Goal: Task Accomplishment & Management: Complete application form

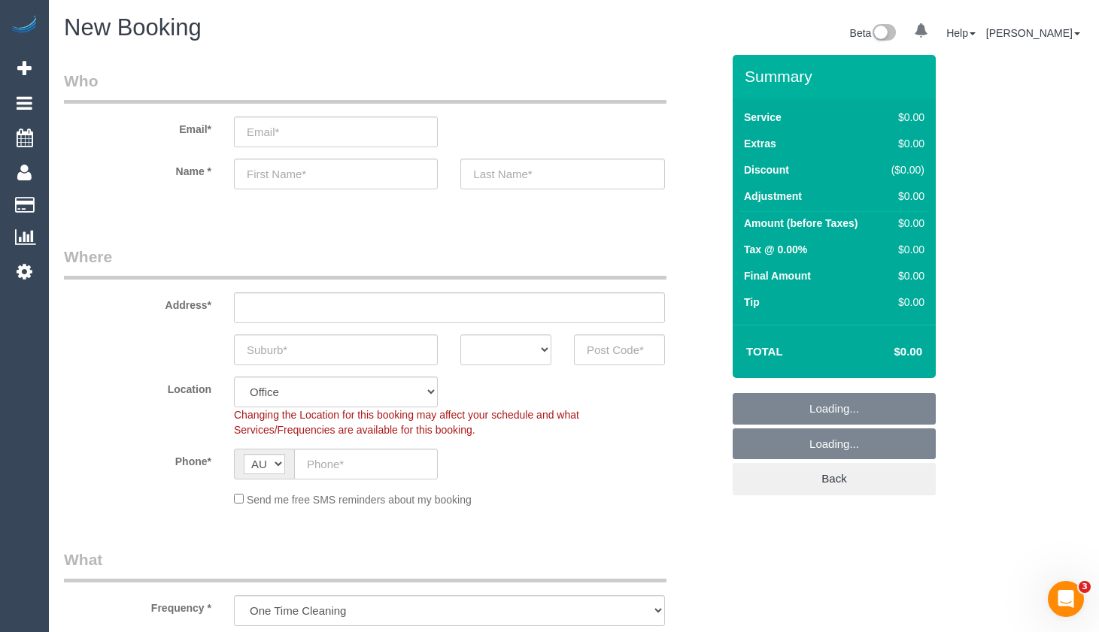
select select "object:7938"
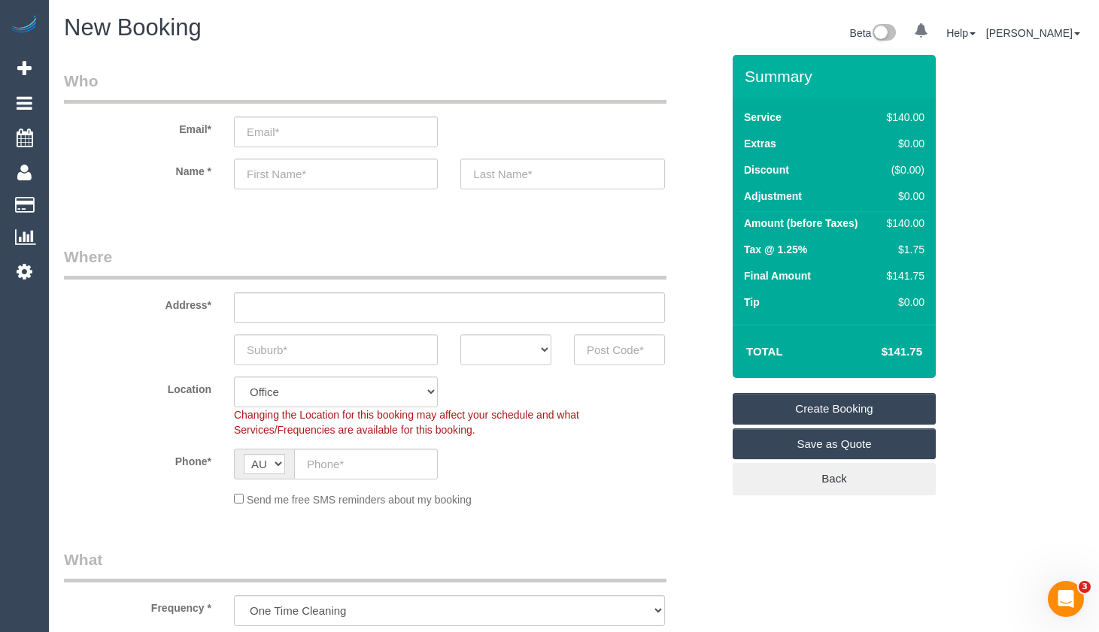
click at [474, 263] on legend "Where" at bounding box center [365, 263] width 602 height 34
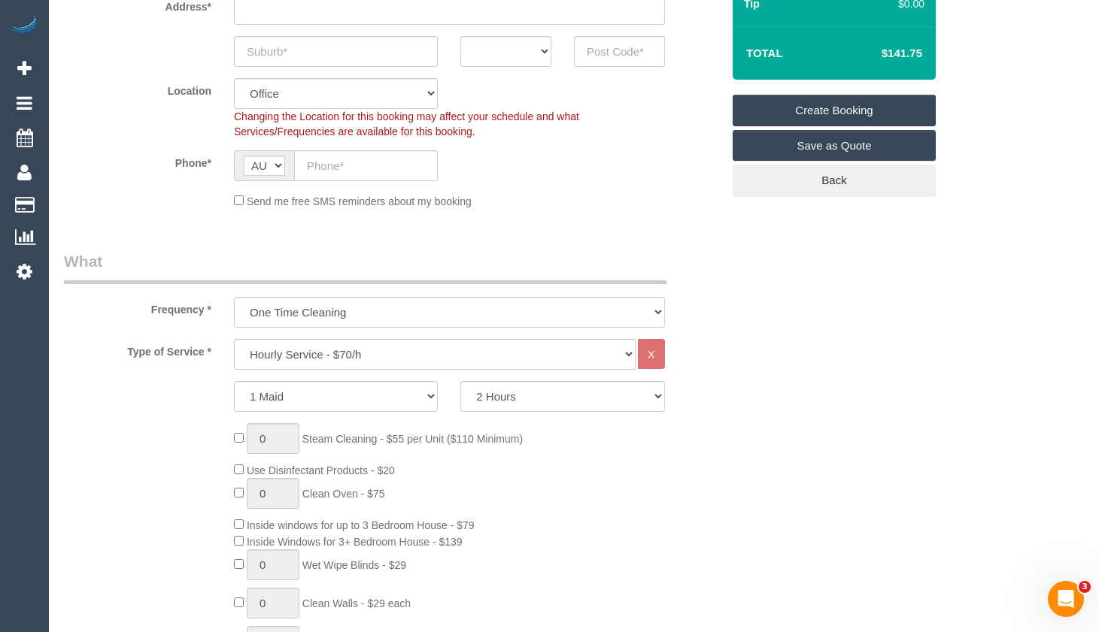
scroll to position [376, 0]
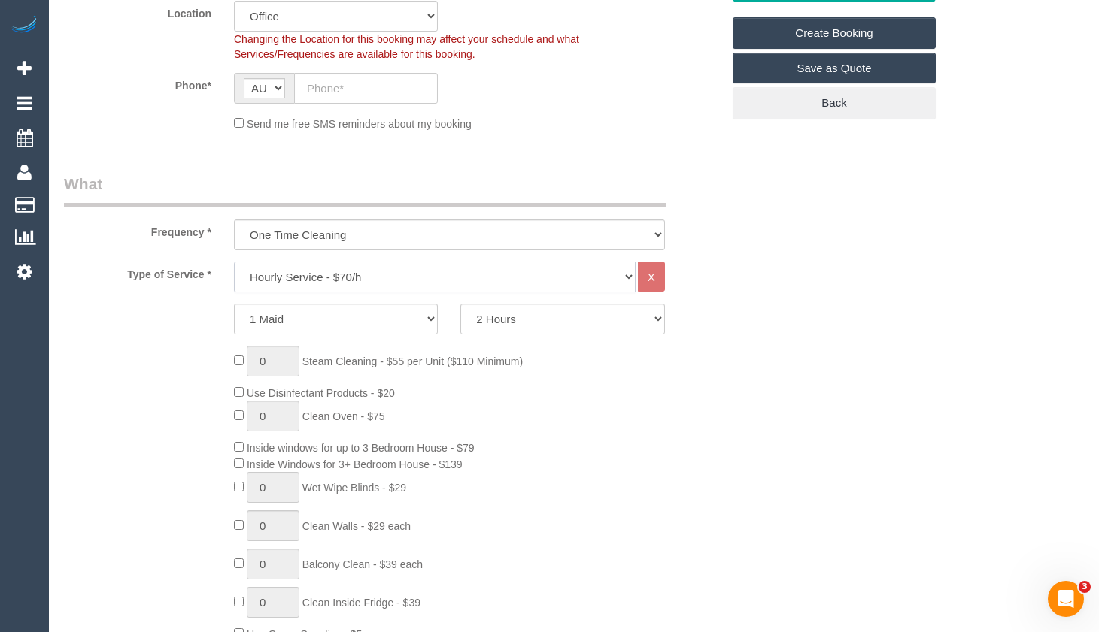
click at [476, 278] on select "Hourly Service - $70/h Hourly Service - $65/h Hourly Service - $60/h Hourly Ser…" at bounding box center [435, 277] width 402 height 31
select select "211"
click at [234, 262] on select "Hourly Service - $70/h Hourly Service - $65/h Hourly Service - $60/h Hourly Ser…" at bounding box center [435, 277] width 402 height 31
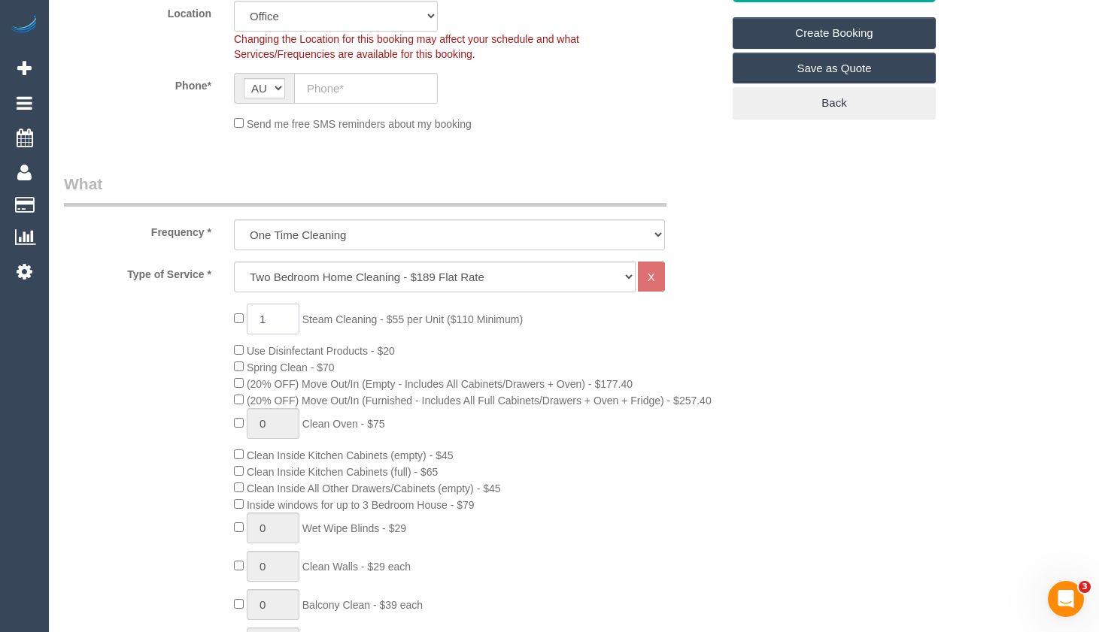
drag, startPoint x: 283, startPoint y: 324, endPoint x: 239, endPoint y: 324, distance: 44.4
click at [239, 324] on span "1 Steam Cleaning - $55 per Unit ($110 Minimum)" at bounding box center [378, 320] width 289 height 12
type input "4"
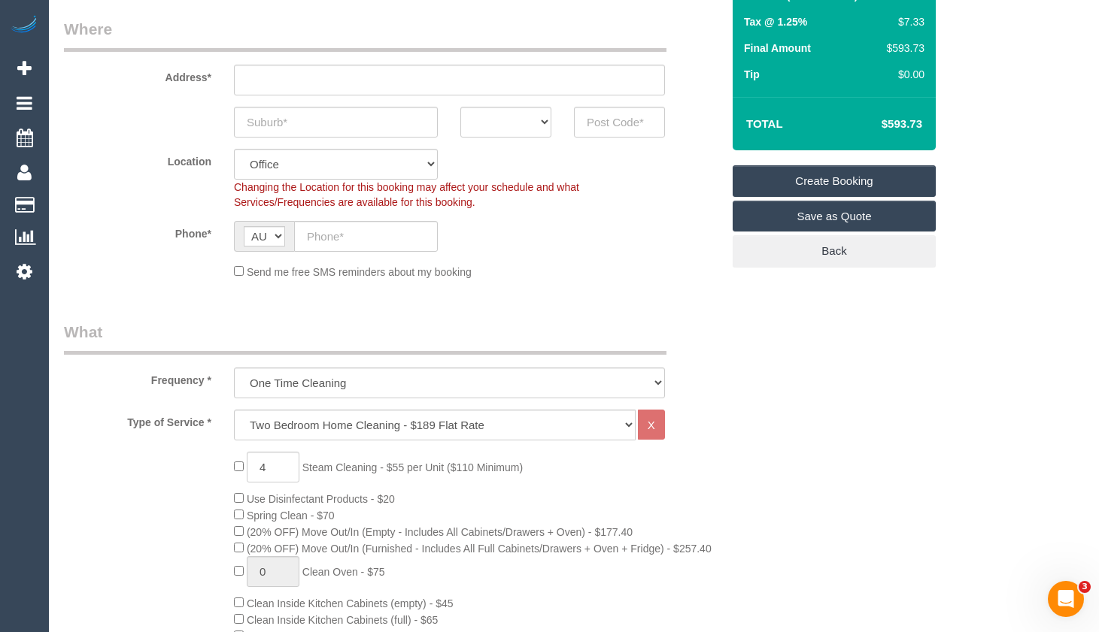
scroll to position [226, 0]
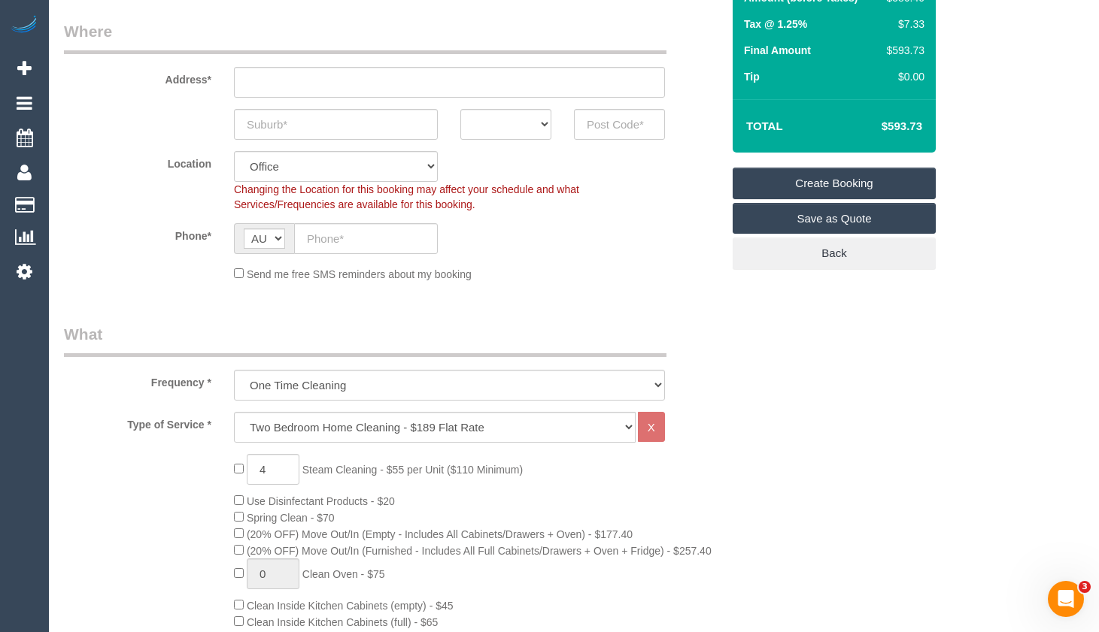
click at [936, 137] on div "Summary Service $189.00 Extras $397.40 Discount ($0.00) Adjustment $0.00 Amount…" at bounding box center [848, 64] width 255 height 471
drag, startPoint x: 926, startPoint y: 126, endPoint x: 894, endPoint y: 127, distance: 31.6
click at [894, 127] on td "$593.73" at bounding box center [879, 127] width 98 height 38
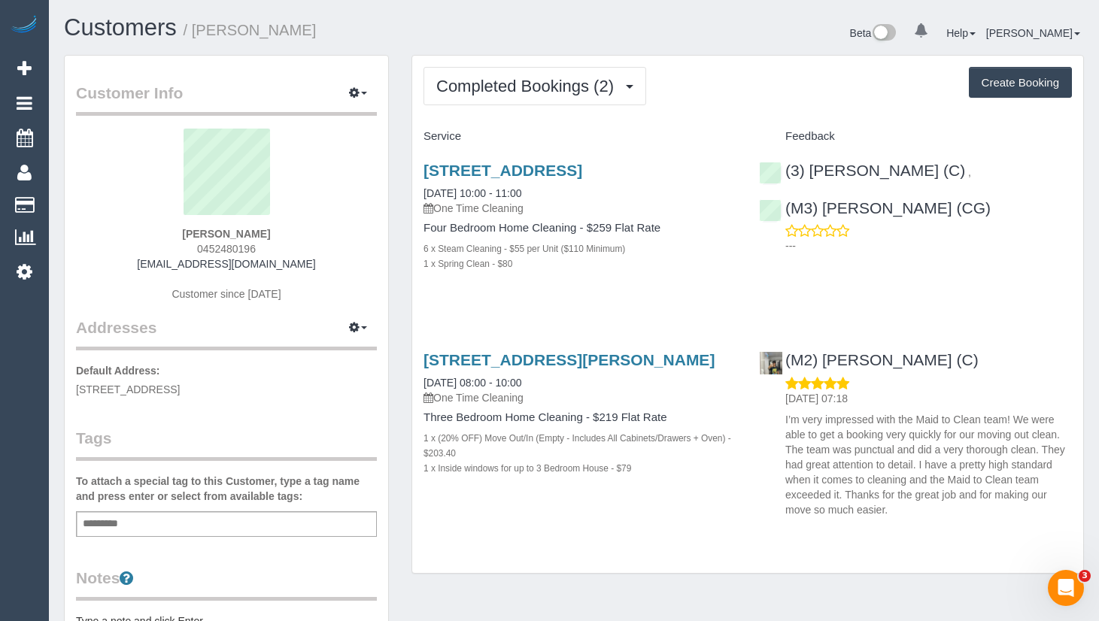
drag, startPoint x: 280, startPoint y: 263, endPoint x: 168, endPoint y: 264, distance: 111.3
click at [168, 264] on div "Sonya Hartwich 0452480196 sonya_eh@hotmail.com Customer since 2025" at bounding box center [226, 223] width 301 height 188
copy link "sonya_eh@hotmail.com"
click at [520, 91] on span "Completed Bookings (2)" at bounding box center [528, 86] width 185 height 19
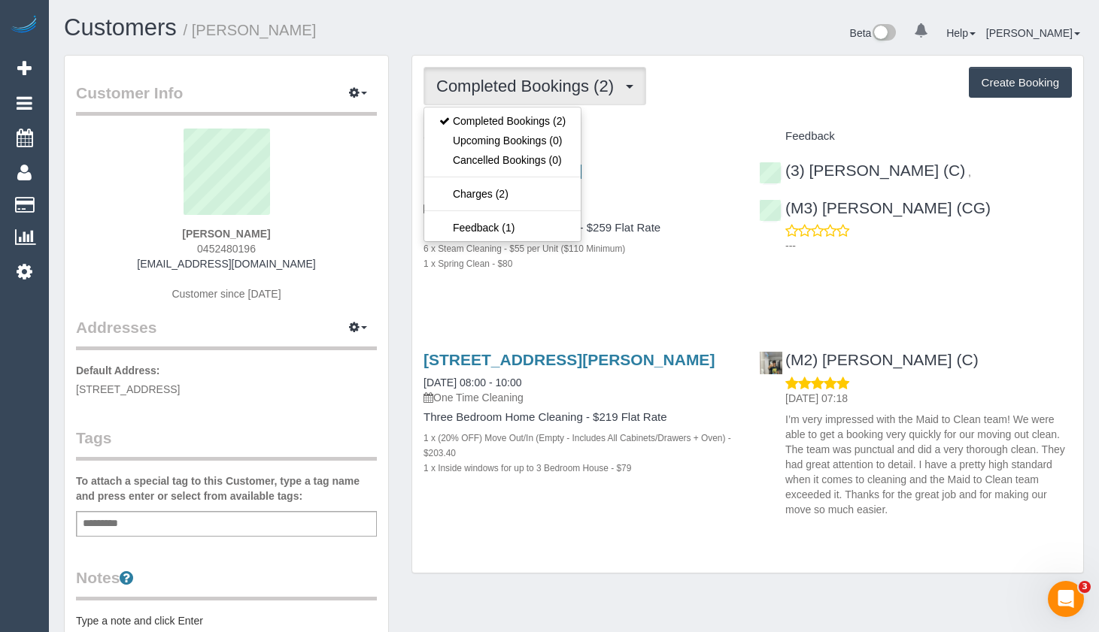
click at [752, 67] on div "Completed Bookings (2) Completed Bookings (2) Upcoming Bookings (0) Cancelled B…" at bounding box center [747, 86] width 648 height 38
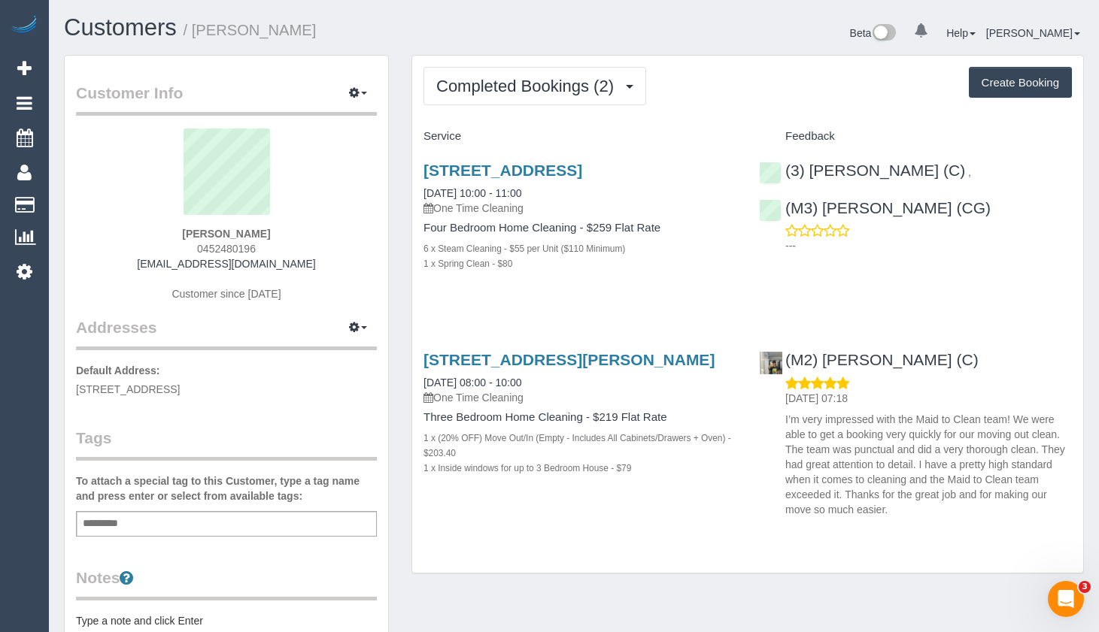
click at [1075, 212] on div "(3) Sewmina De Silva (C) , (M3) Adnan (CG) ---" at bounding box center [914, 204] width 335 height 111
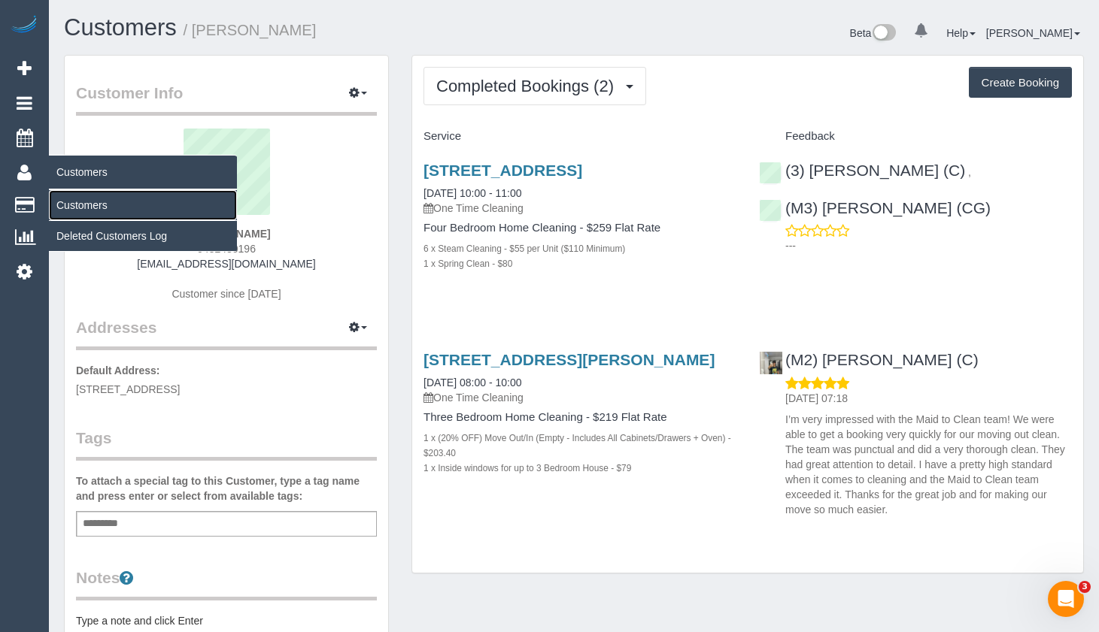
drag, startPoint x: 80, startPoint y: 205, endPoint x: 138, endPoint y: 207, distance: 57.9
click at [81, 205] on link "Customers" at bounding box center [143, 205] width 188 height 30
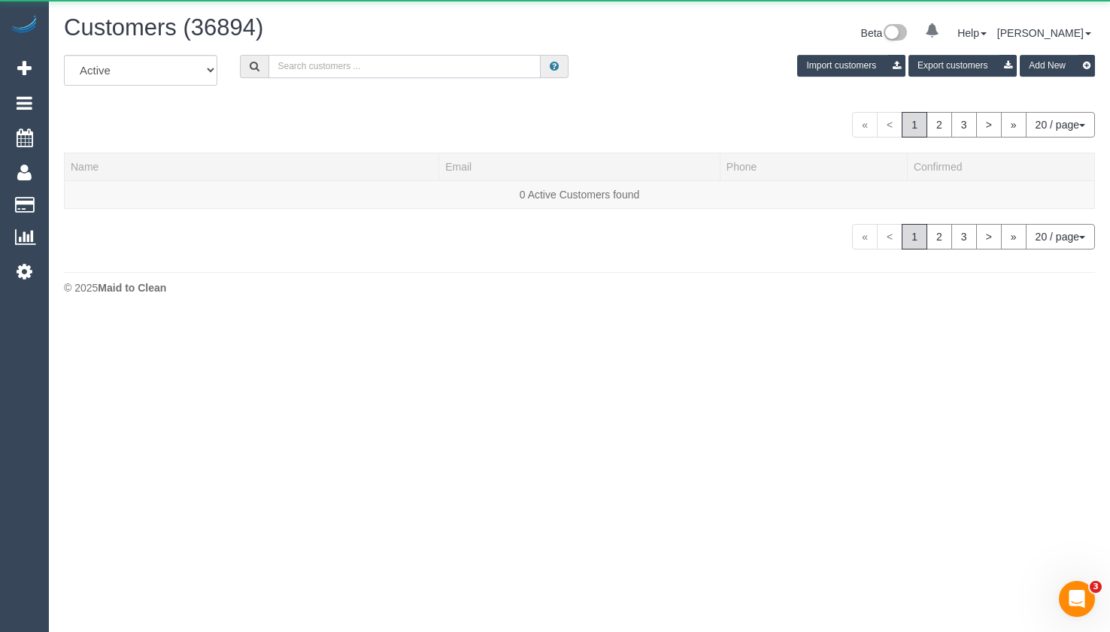
click at [428, 65] on input "text" at bounding box center [404, 66] width 272 height 23
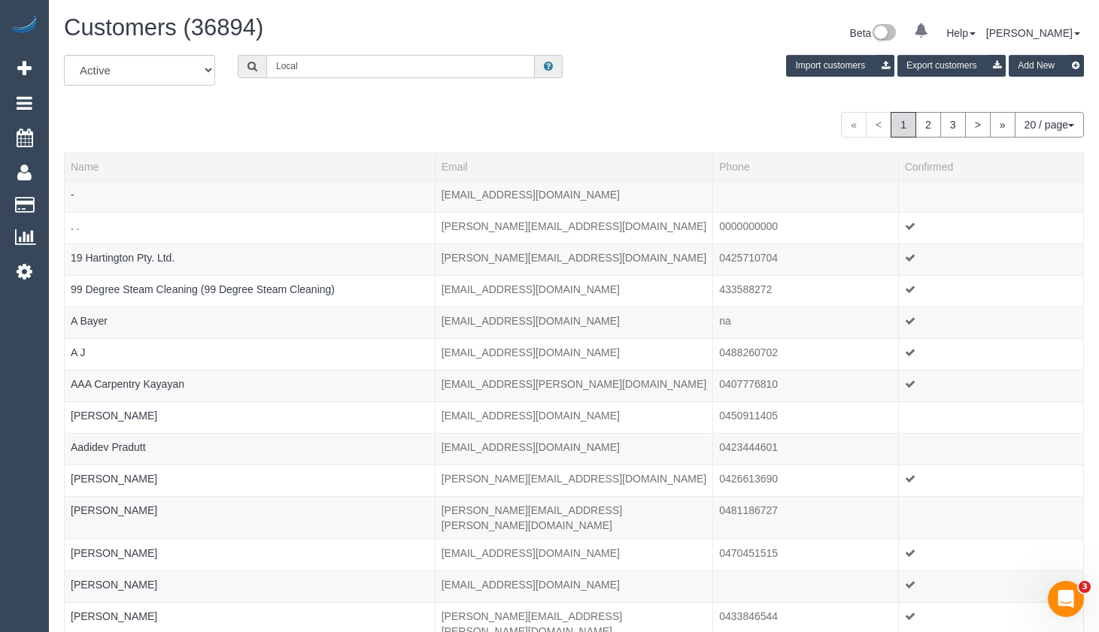
type input "Local Guardians"
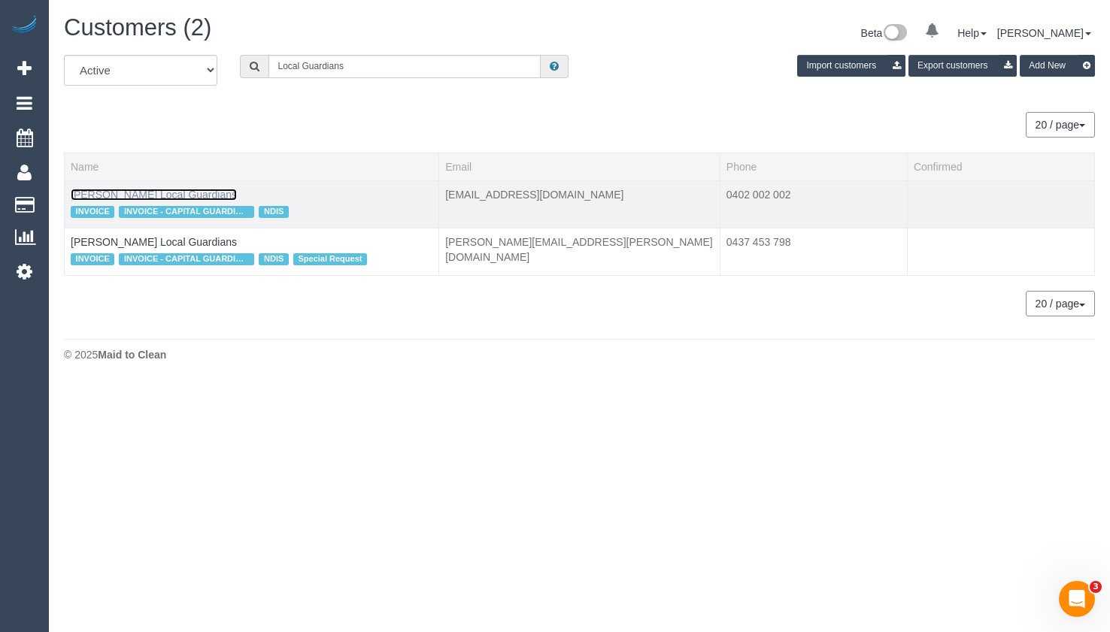
click at [202, 192] on link "Armida Ricciuti Local Guardians" at bounding box center [154, 195] width 166 height 12
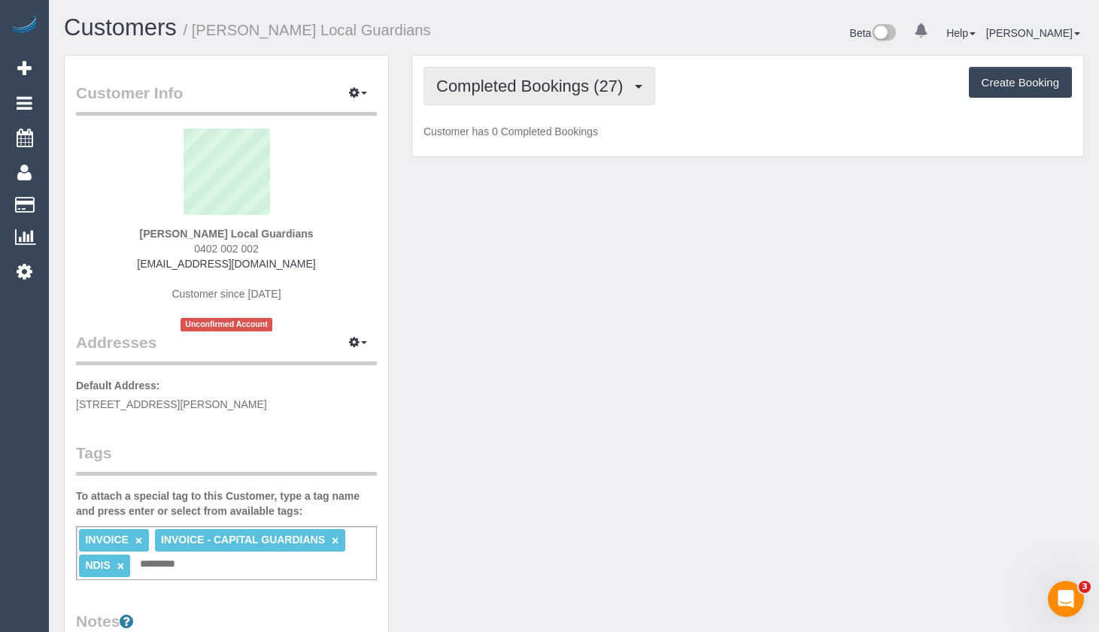
click at [581, 79] on span "Completed Bookings (27)" at bounding box center [533, 86] width 194 height 19
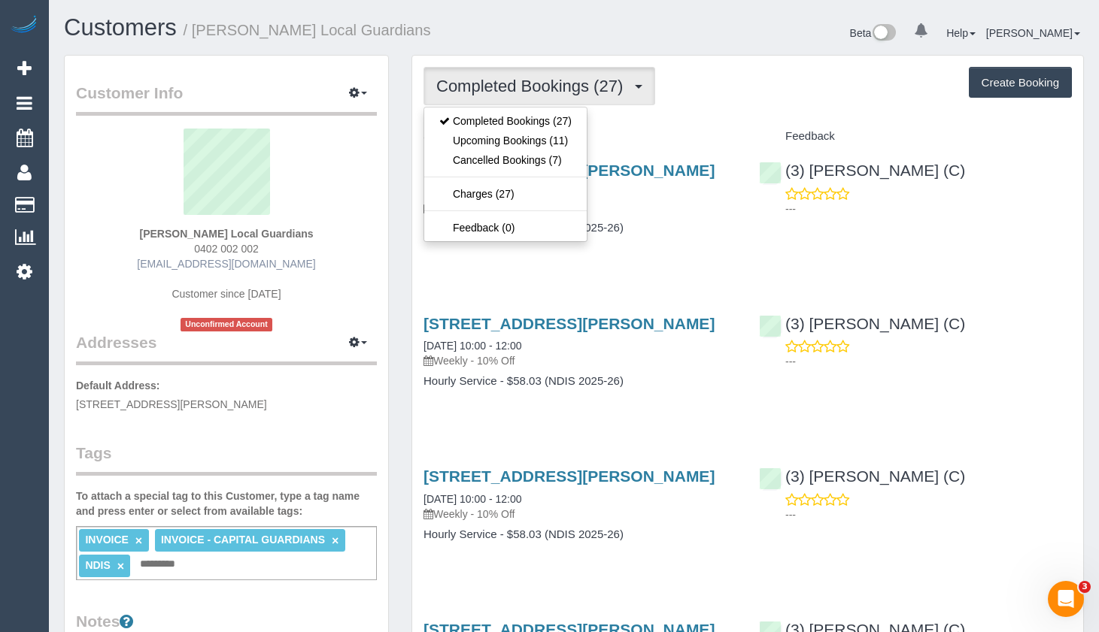
drag, startPoint x: 273, startPoint y: 264, endPoint x: 184, endPoint y: 268, distance: 88.8
click at [184, 268] on div "Armida Ricciuti Local Guardians 0402 002 002 armirda.localguardians@fake.com Cu…" at bounding box center [226, 230] width 301 height 203
copy link "[EMAIL_ADDRESS][DOMAIN_NAME]"
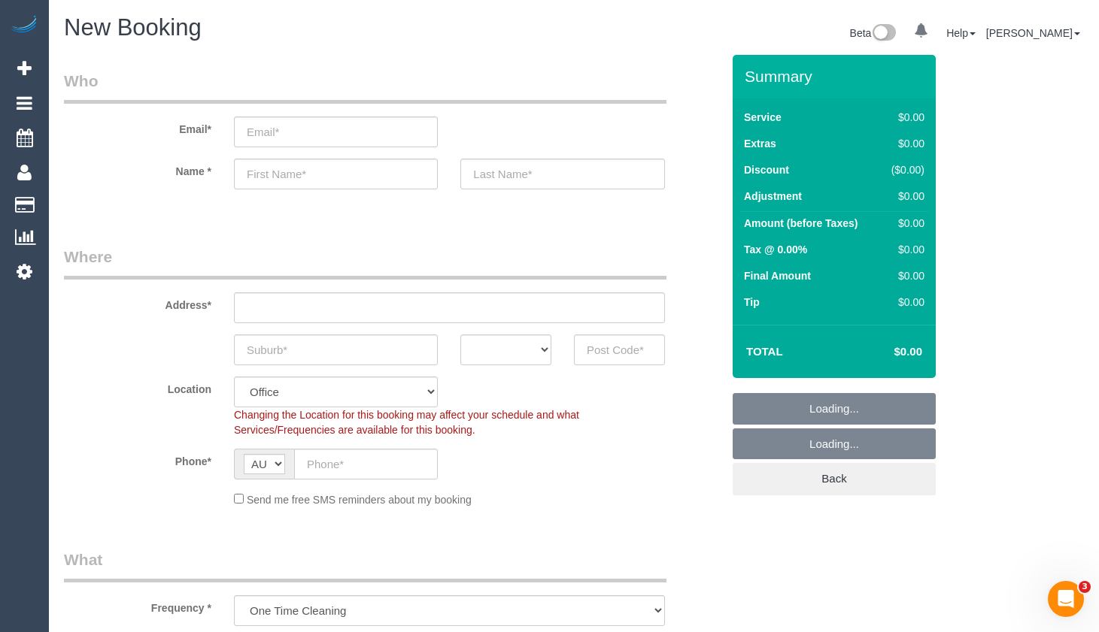
select select "object:8584"
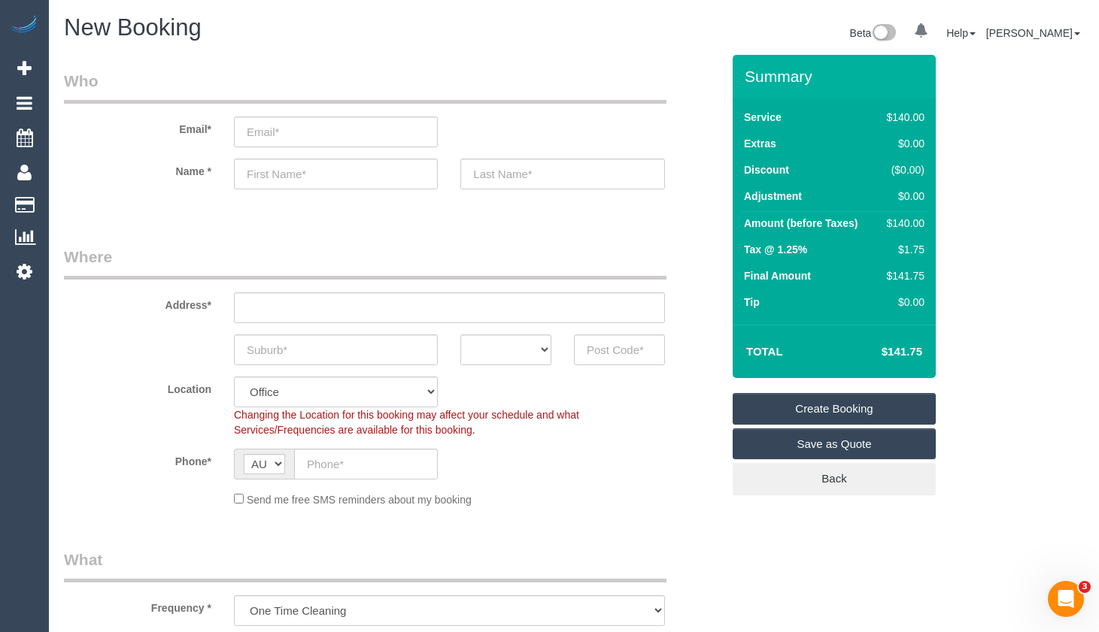
drag, startPoint x: 1064, startPoint y: 230, endPoint x: 605, endPoint y: 199, distance: 459.8
click at [351, 187] on input "text" at bounding box center [336, 174] width 204 height 31
paste input "[PERSON_NAME]"
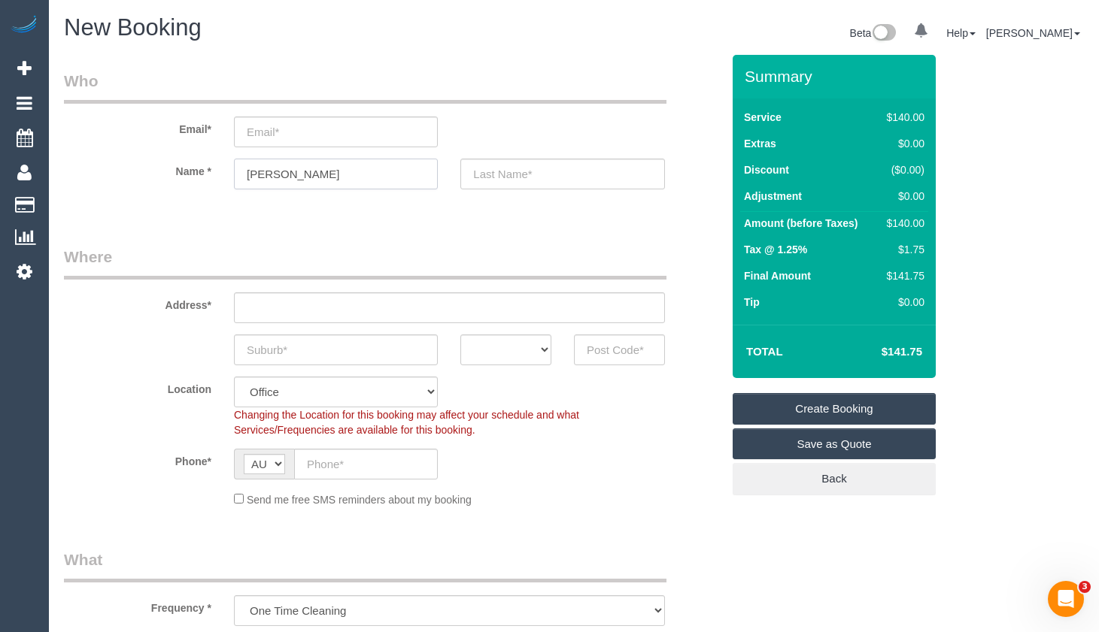
type input "[PERSON_NAME]"
click at [520, 174] on input "text" at bounding box center [562, 174] width 204 height 31
type input "Local Guardians"
click at [371, 135] on input "email" at bounding box center [336, 132] width 204 height 31
click at [398, 141] on input "email" at bounding box center [336, 132] width 204 height 31
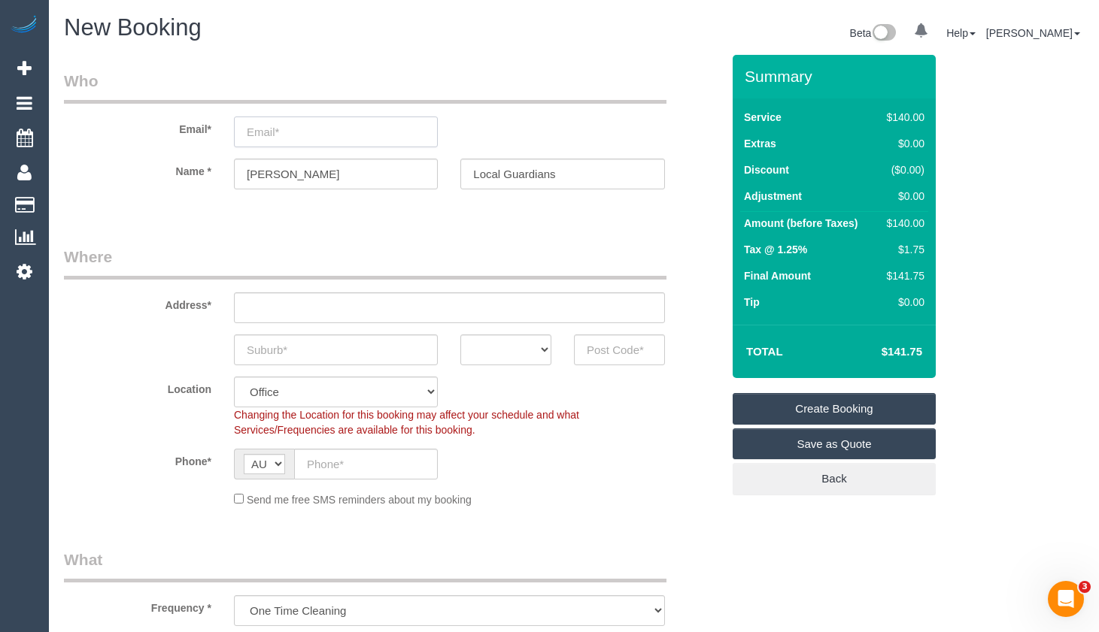
paste input "[EMAIL_ADDRESS][DOMAIN_NAME]"
click at [247, 135] on input "[EMAIL_ADDRESS][DOMAIN_NAME]" at bounding box center [336, 132] width 204 height 31
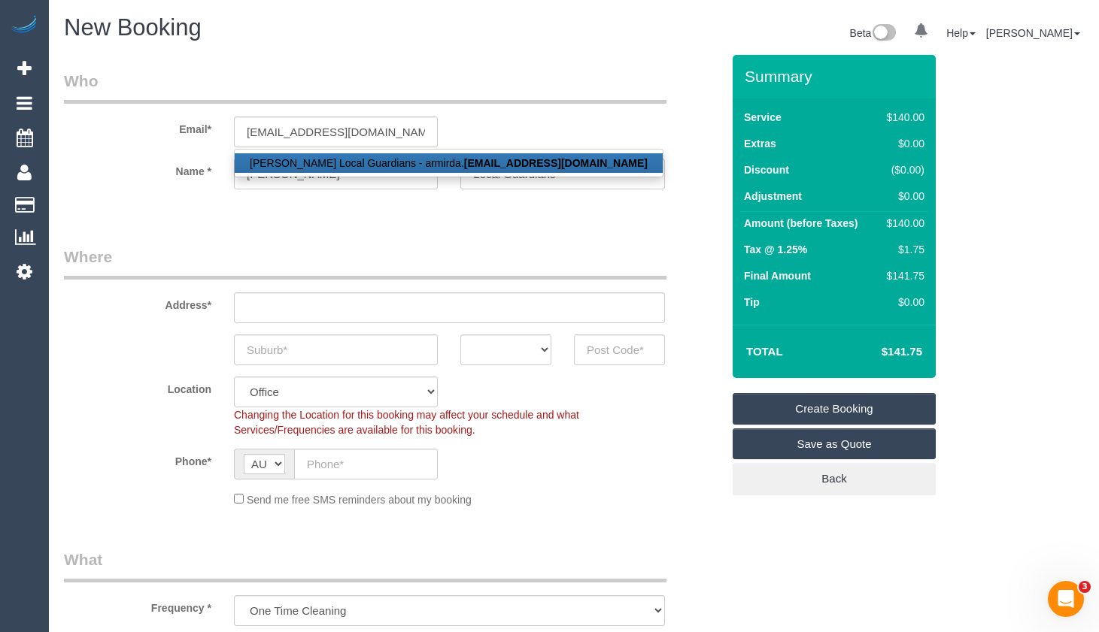
click at [556, 97] on legend "Who" at bounding box center [365, 87] width 602 height 34
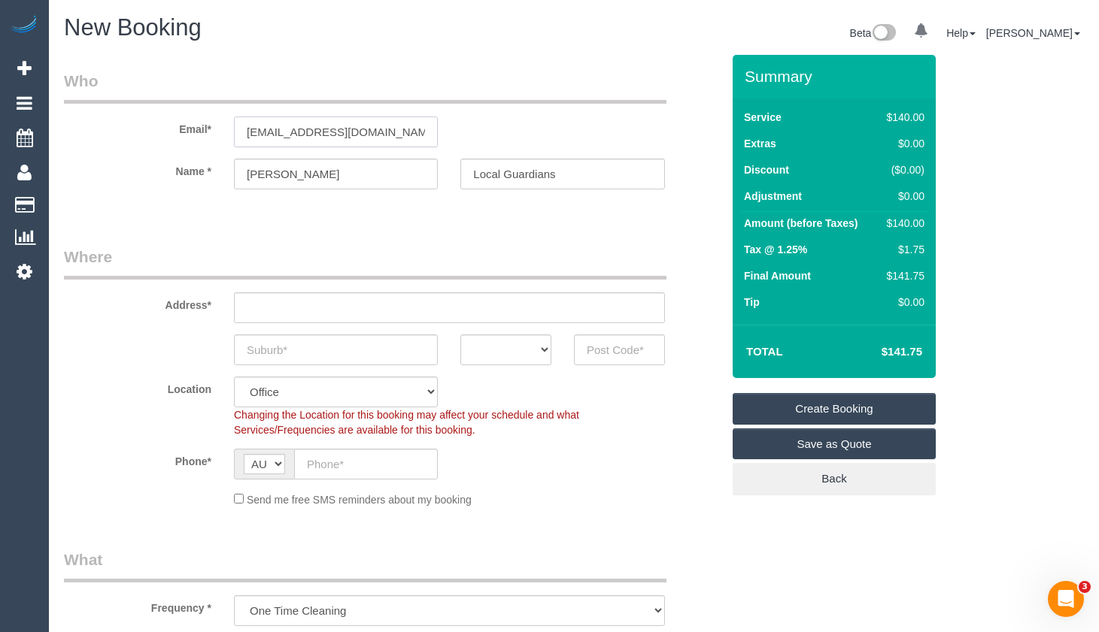
click at [242, 133] on input "[EMAIL_ADDRESS][DOMAIN_NAME]" at bounding box center [336, 132] width 204 height 31
type input "[PERSON_NAME][EMAIL_ADDRESS][DOMAIN_NAME]"
drag, startPoint x: 1093, startPoint y: 219, endPoint x: 1007, endPoint y: 229, distance: 87.0
click at [396, 313] on input "text" at bounding box center [449, 307] width 431 height 31
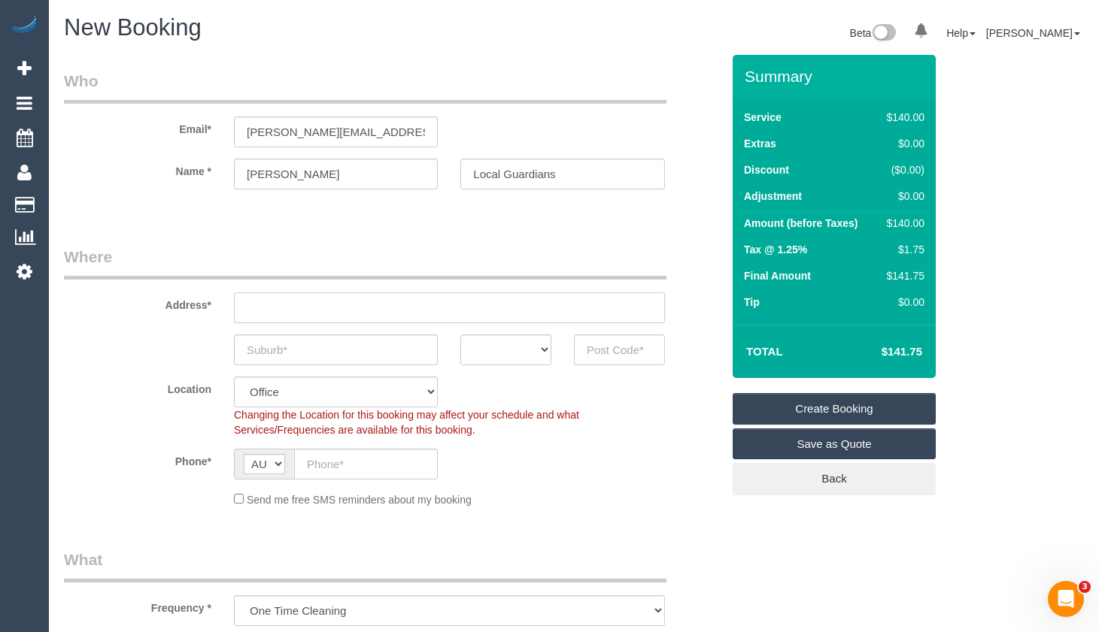
paste input "246 JELLS ROAD [GEOGRAPHIC_DATA]"
type input "246 JELLS ROAD [GEOGRAPHIC_DATA]"
click at [340, 347] on input "text" at bounding box center [336, 350] width 204 height 31
paste input "WHEELERS HIL"
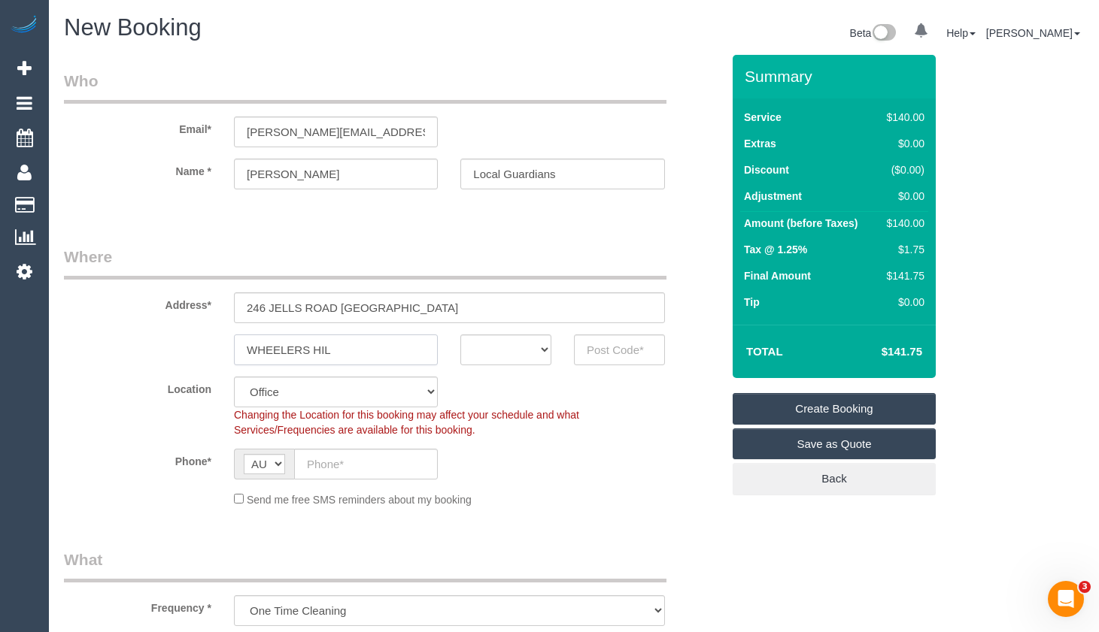
type input "WHEELERS HIL"
drag, startPoint x: 461, startPoint y: 313, endPoint x: 344, endPoint y: 315, distance: 117.3
click at [344, 315] on input "246 JELLS ROAD [GEOGRAPHIC_DATA]" at bounding box center [449, 307] width 431 height 31
type input "[STREET_ADDRESS]"
click at [522, 361] on select "ACT [GEOGRAPHIC_DATA] NT [GEOGRAPHIC_DATA] SA TAS [GEOGRAPHIC_DATA] [GEOGRAPHIC…" at bounding box center [505, 350] width 91 height 31
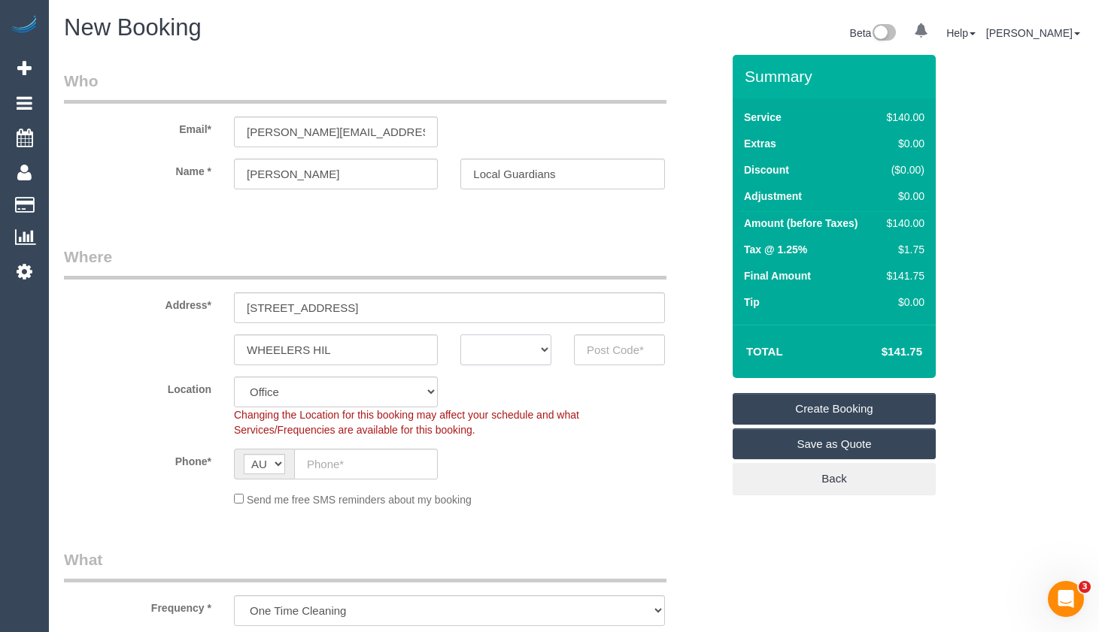
select select "VIC"
click at [460, 335] on select "ACT [GEOGRAPHIC_DATA] NT [GEOGRAPHIC_DATA] SA TAS [GEOGRAPHIC_DATA] [GEOGRAPHIC…" at bounding box center [505, 350] width 91 height 31
drag, startPoint x: 611, startPoint y: 338, endPoint x: 611, endPoint y: 347, distance: 9.8
click at [611, 346] on input "text" at bounding box center [619, 350] width 91 height 31
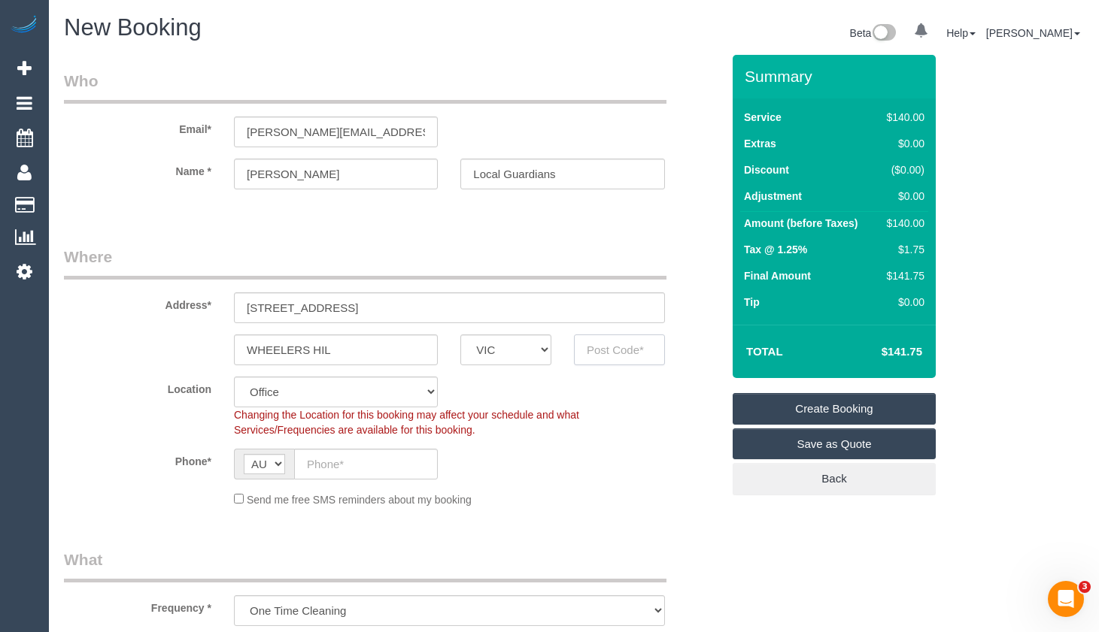
paste input "3150"
type input "3150"
select select "48"
select select "object:8594"
drag, startPoint x: 1075, startPoint y: 286, endPoint x: 678, endPoint y: 311, distance: 397.0
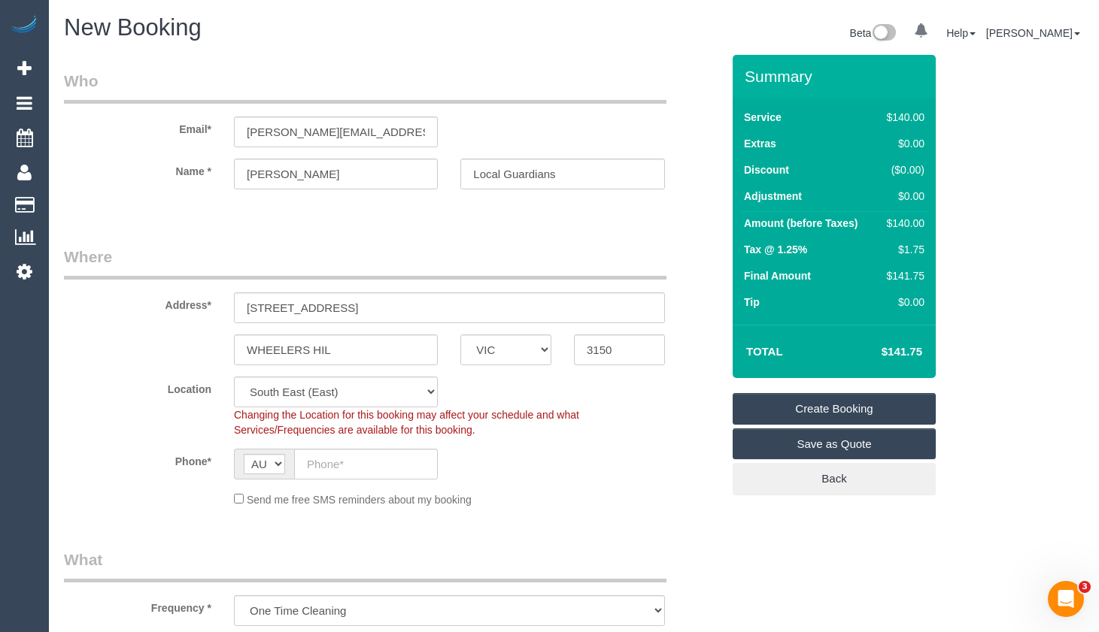
click at [343, 462] on input "text" at bounding box center [366, 464] width 144 height 31
paste input "0413 137 788"
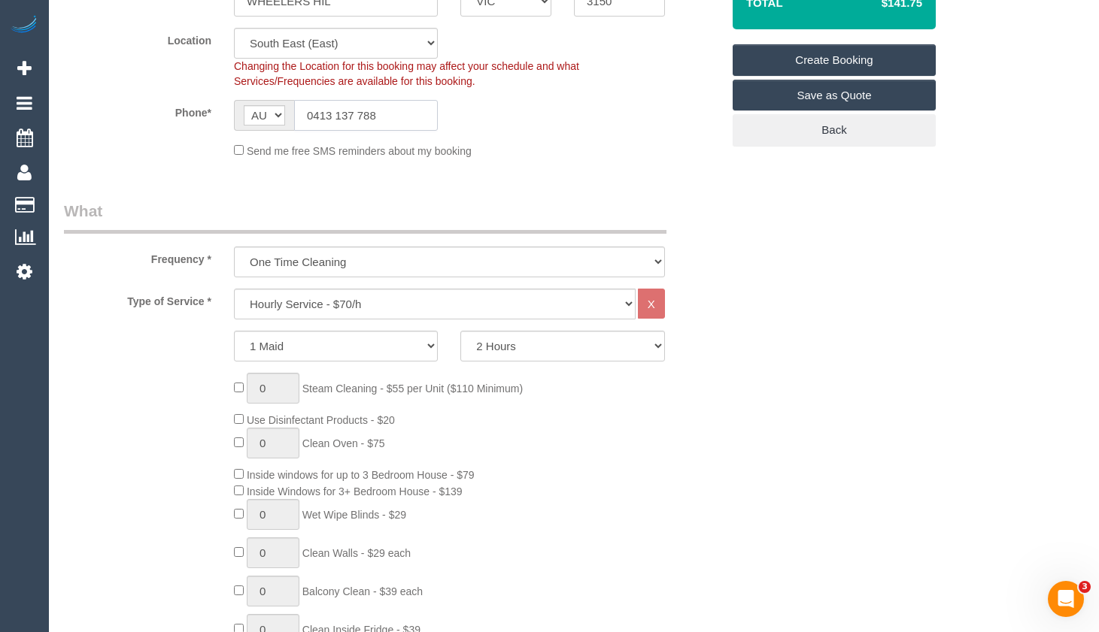
scroll to position [376, 0]
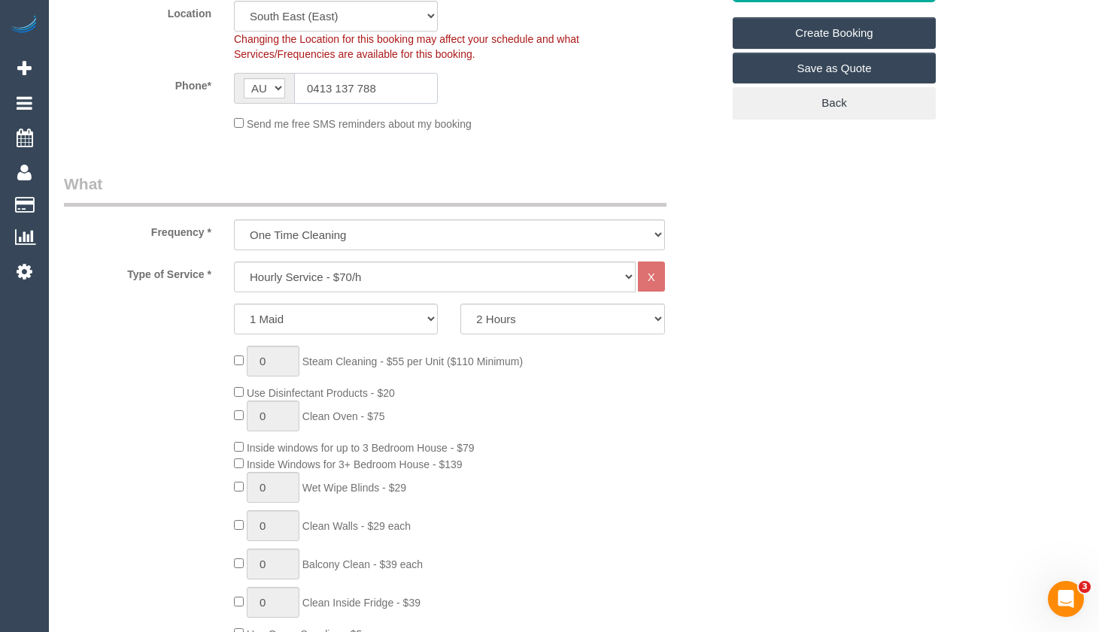
type input "0413 137 788"
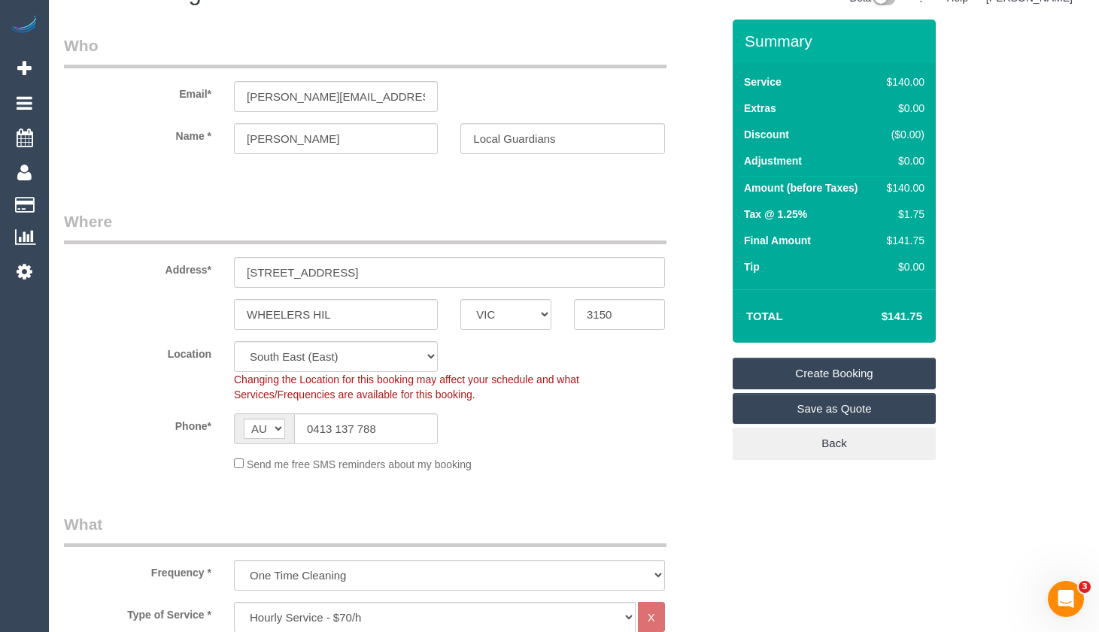
scroll to position [0, 0]
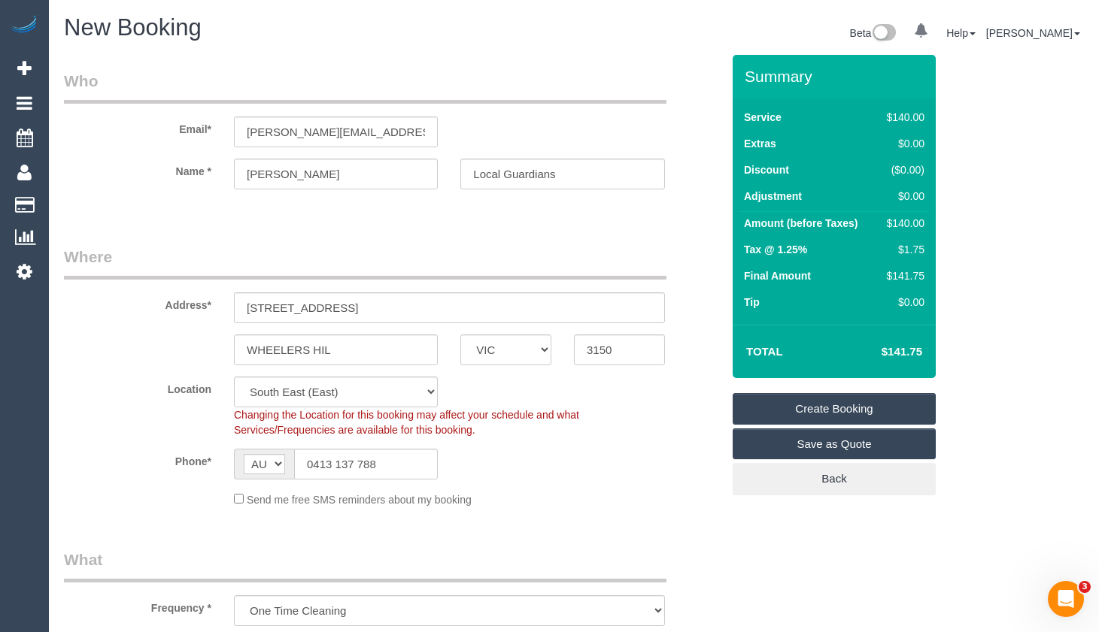
click at [824, 438] on link "Save as Quote" at bounding box center [833, 445] width 203 height 32
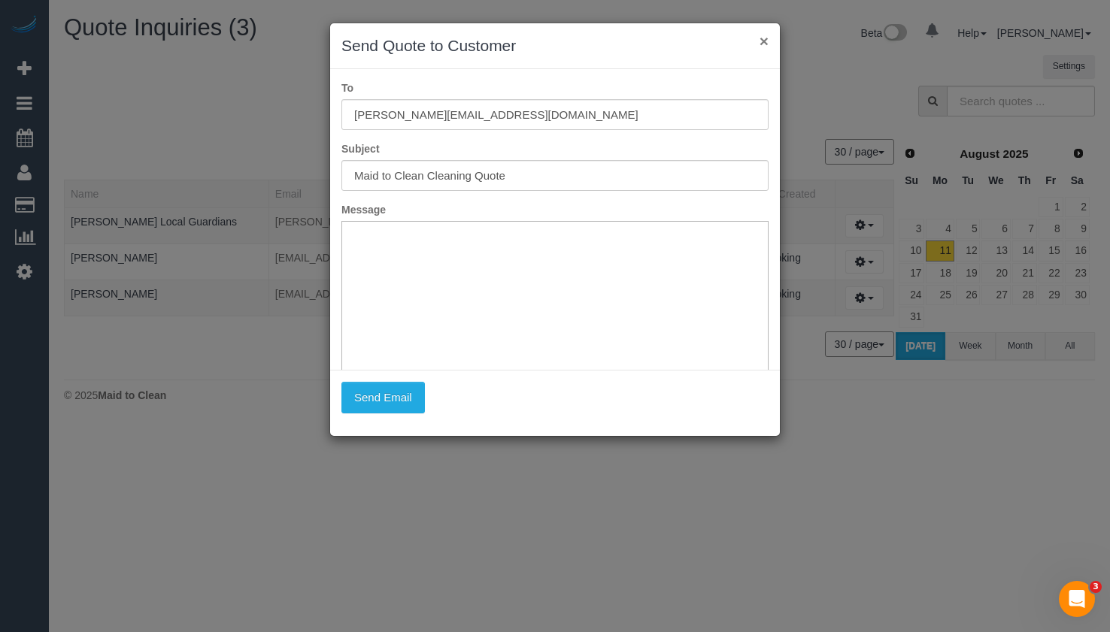
click at [762, 44] on button "×" at bounding box center [763, 41] width 9 height 16
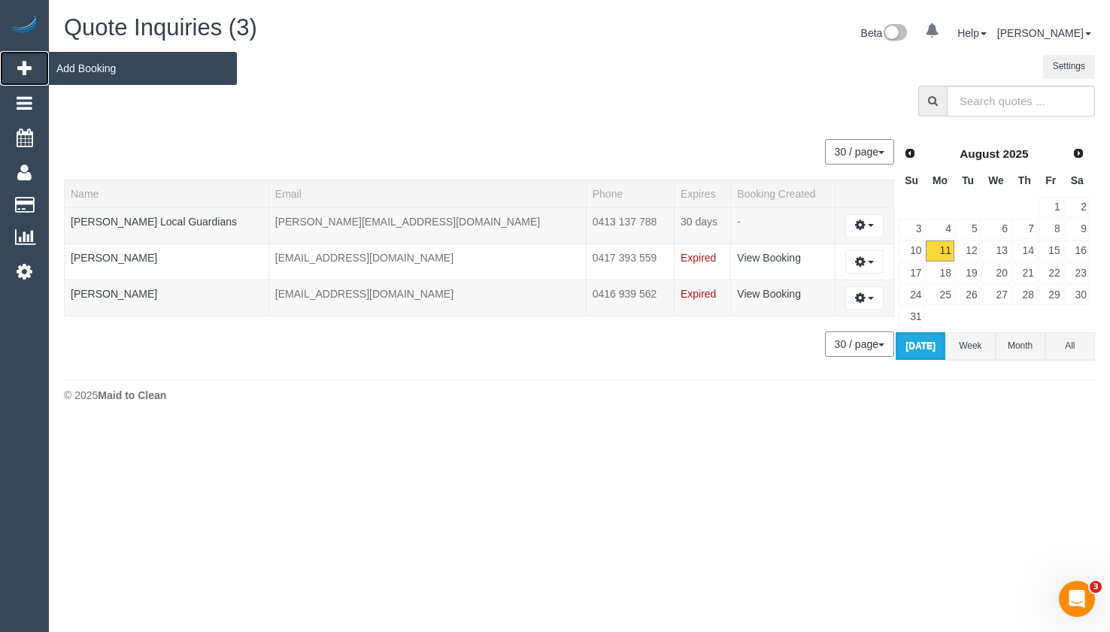
click at [21, 56] on link "Add Booking" at bounding box center [24, 68] width 49 height 35
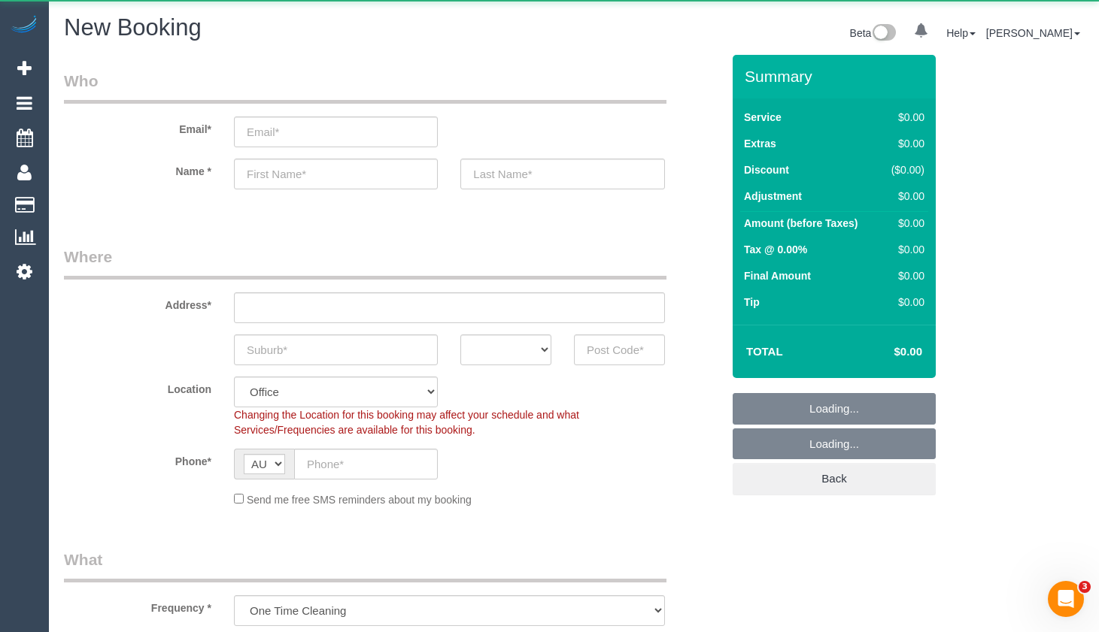
select select "object:10938"
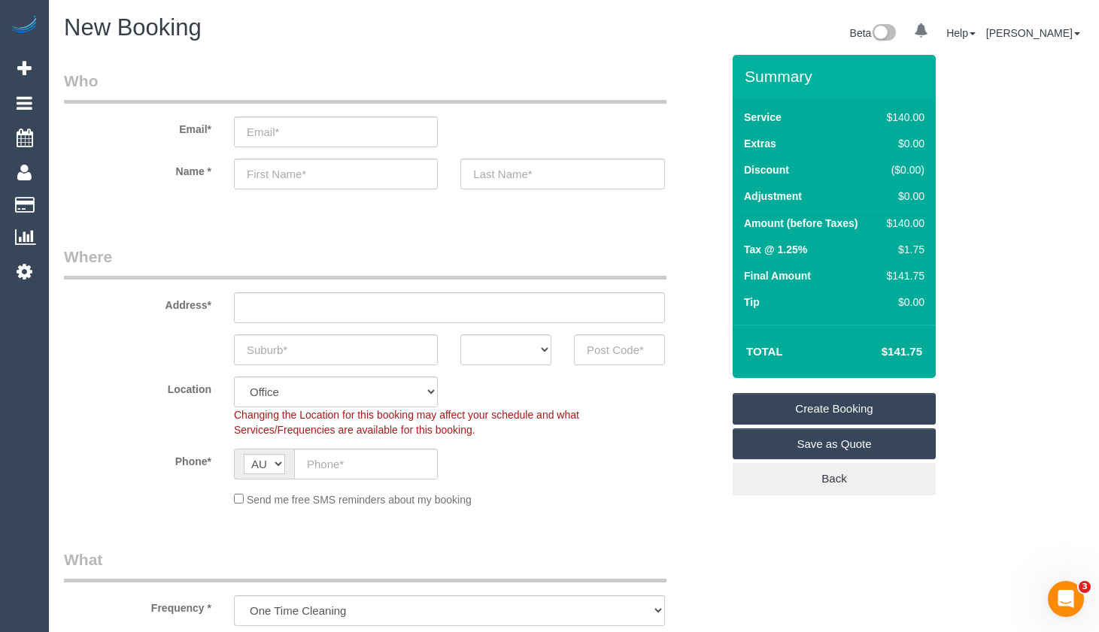
click at [402, 168] on input "text" at bounding box center [336, 174] width 204 height 31
paste input "Ceren Sener"
drag, startPoint x: 298, startPoint y: 174, endPoint x: 281, endPoint y: 174, distance: 16.5
click at [281, 174] on input "Ceren Sener" at bounding box center [336, 174] width 204 height 31
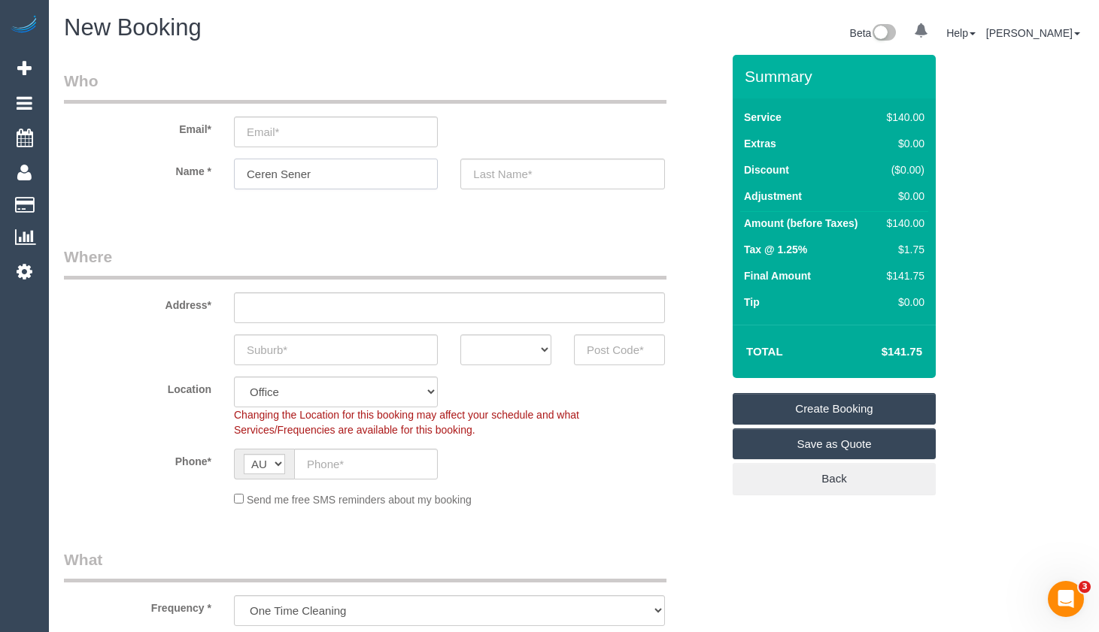
type input "Ceren Sener"
click at [559, 181] on input "text" at bounding box center [562, 174] width 204 height 31
paste input "Sener"
type input "Sener"
drag, startPoint x: 328, startPoint y: 174, endPoint x: 279, endPoint y: 172, distance: 48.9
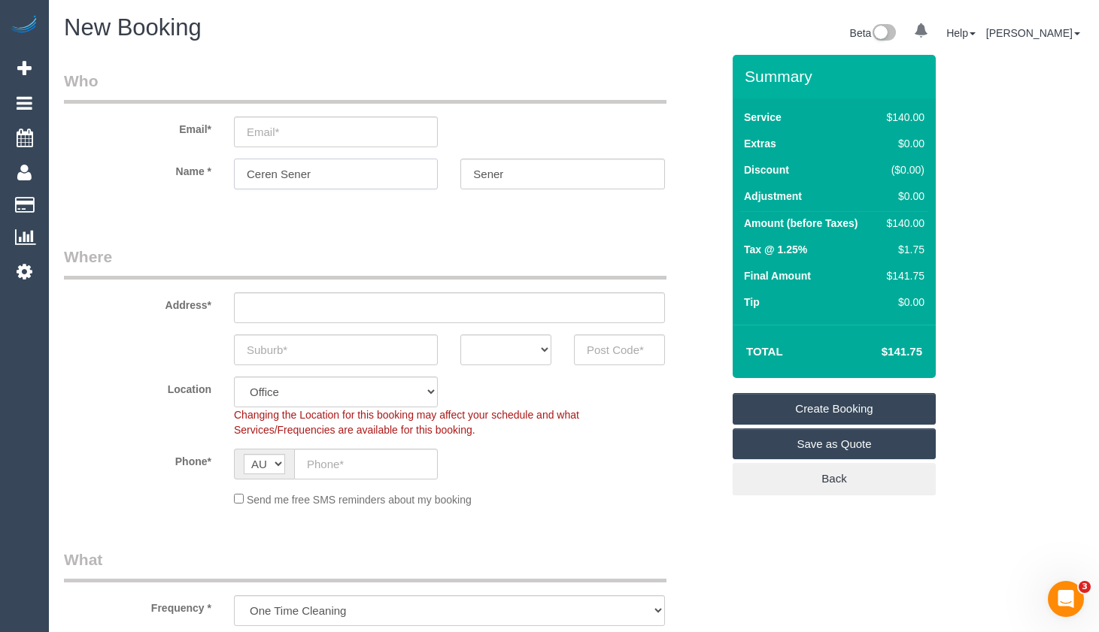
click at [279, 172] on input "Ceren Sener" at bounding box center [336, 174] width 204 height 31
type input "Ceren"
drag, startPoint x: 1081, startPoint y: 185, endPoint x: 914, endPoint y: 174, distance: 168.0
click at [349, 129] on input "email" at bounding box center [336, 132] width 204 height 31
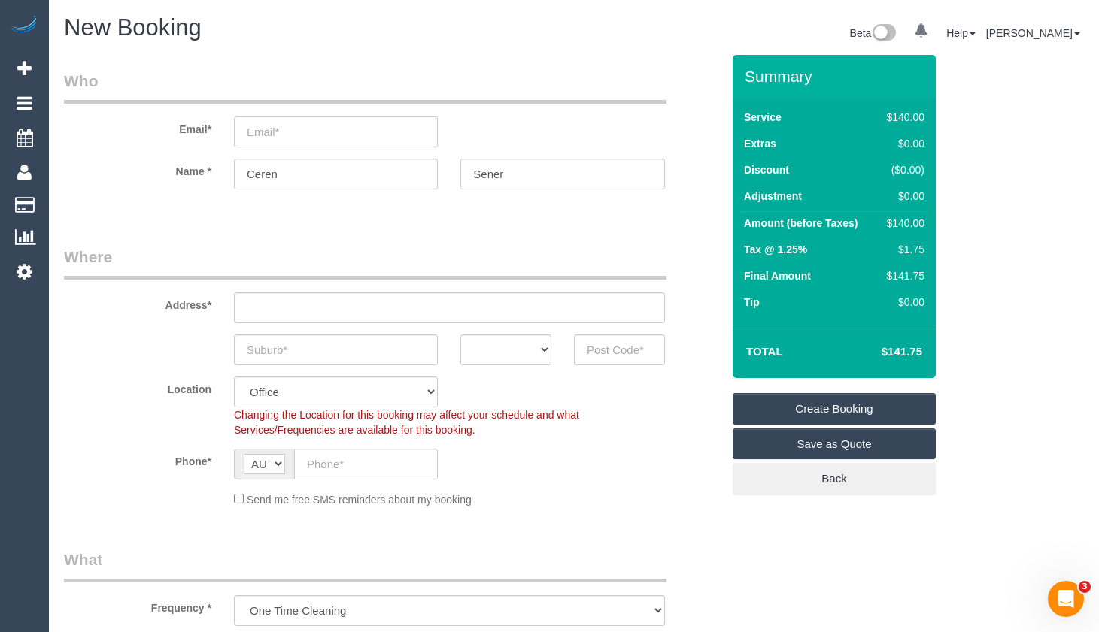
paste input "[EMAIL_ADDRESS][DOMAIN_NAME]"
type input "[EMAIL_ADDRESS][DOMAIN_NAME]"
drag, startPoint x: 526, startPoint y: 143, endPoint x: 544, endPoint y: 123, distance: 26.6
click at [528, 142] on div "Email* [EMAIL_ADDRESS][DOMAIN_NAME]" at bounding box center [393, 108] width 680 height 77
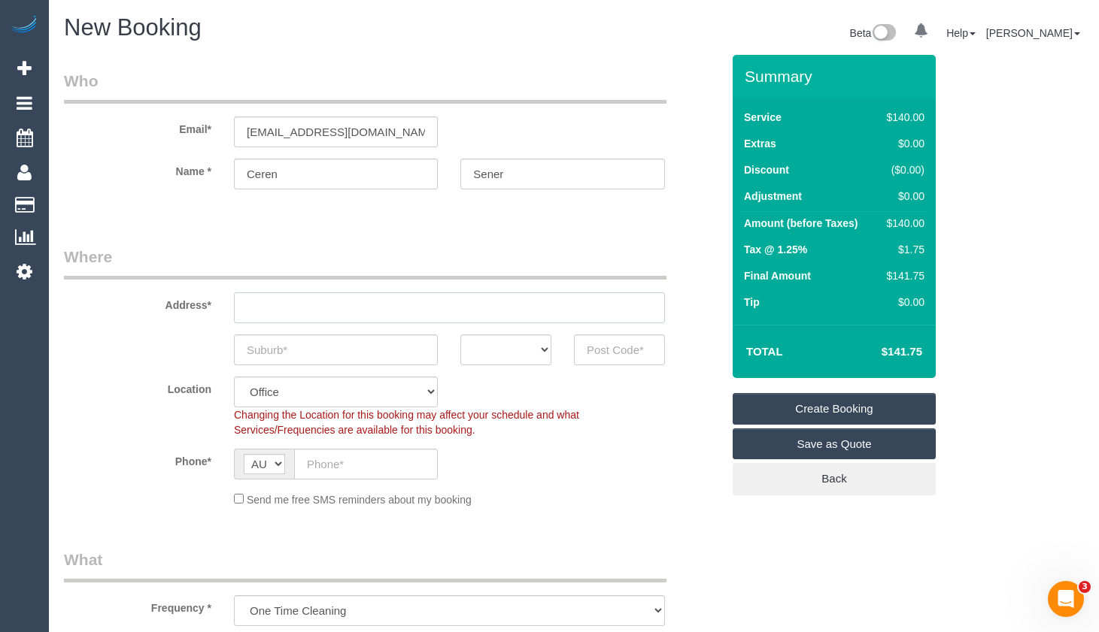
click at [344, 315] on input "text" at bounding box center [449, 307] width 431 height 31
paste input "8 Adare Rise"
type input "8 Adare Rise"
drag, startPoint x: 372, startPoint y: 362, endPoint x: 409, endPoint y: 364, distance: 36.9
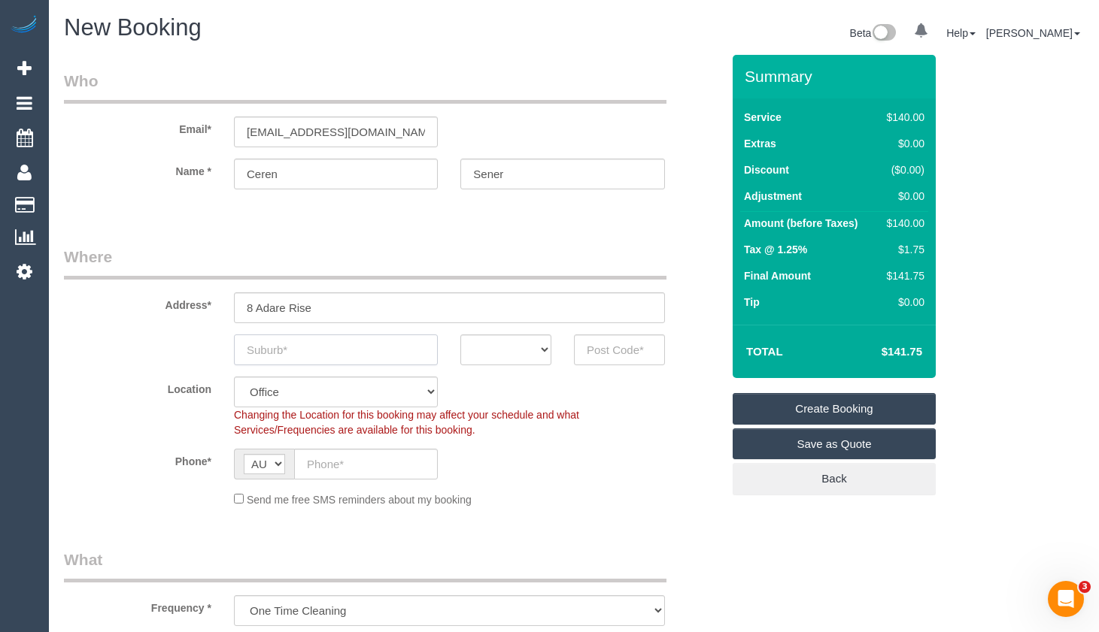
click at [375, 357] on input "text" at bounding box center [336, 350] width 204 height 31
paste input "[GEOGRAPHIC_DATA]"
type input "[GEOGRAPHIC_DATA]"
click at [486, 359] on select "ACT [GEOGRAPHIC_DATA] NT [GEOGRAPHIC_DATA] SA TAS [GEOGRAPHIC_DATA] [GEOGRAPHIC…" at bounding box center [505, 350] width 91 height 31
select select "VIC"
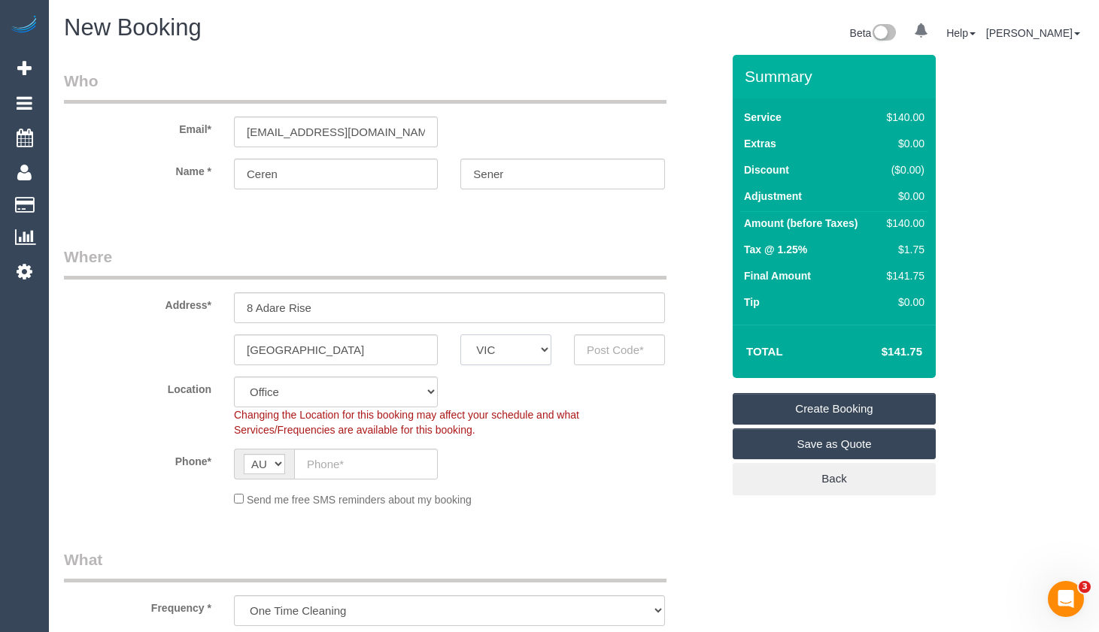
click at [460, 335] on select "ACT [GEOGRAPHIC_DATA] NT [GEOGRAPHIC_DATA] SA TAS [GEOGRAPHIC_DATA] [GEOGRAPHIC…" at bounding box center [505, 350] width 91 height 31
drag, startPoint x: 1059, startPoint y: 181, endPoint x: 1038, endPoint y: 188, distance: 21.4
click at [612, 364] on input "text" at bounding box center [619, 350] width 91 height 31
paste input "3064"
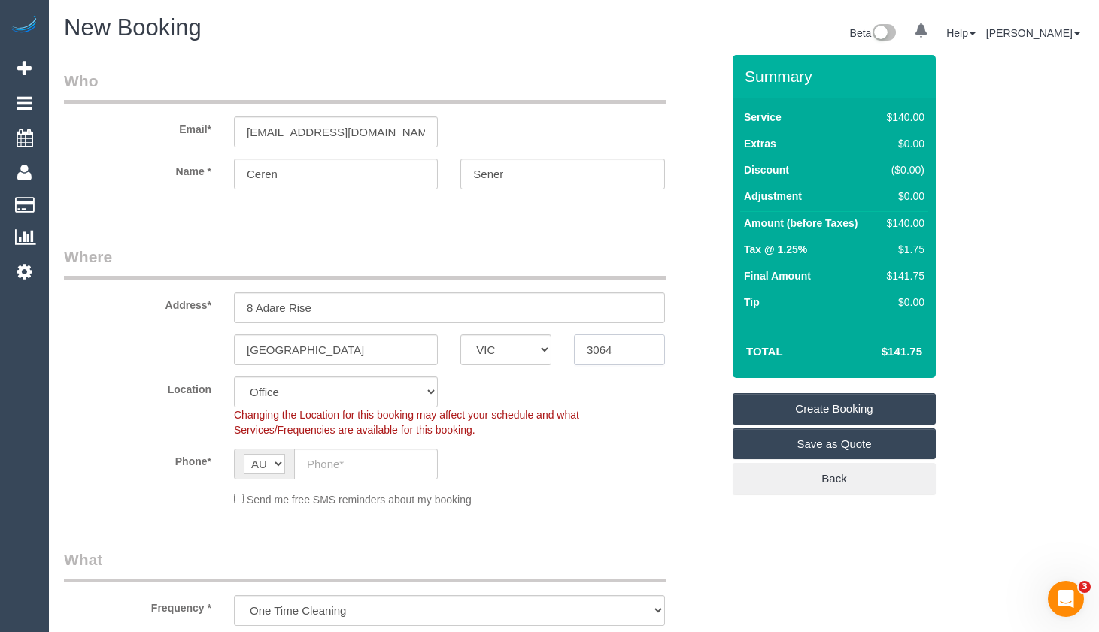
type input "3064"
select select "63"
select select "object:10945"
drag, startPoint x: 1072, startPoint y: 135, endPoint x: 1062, endPoint y: 137, distance: 10.6
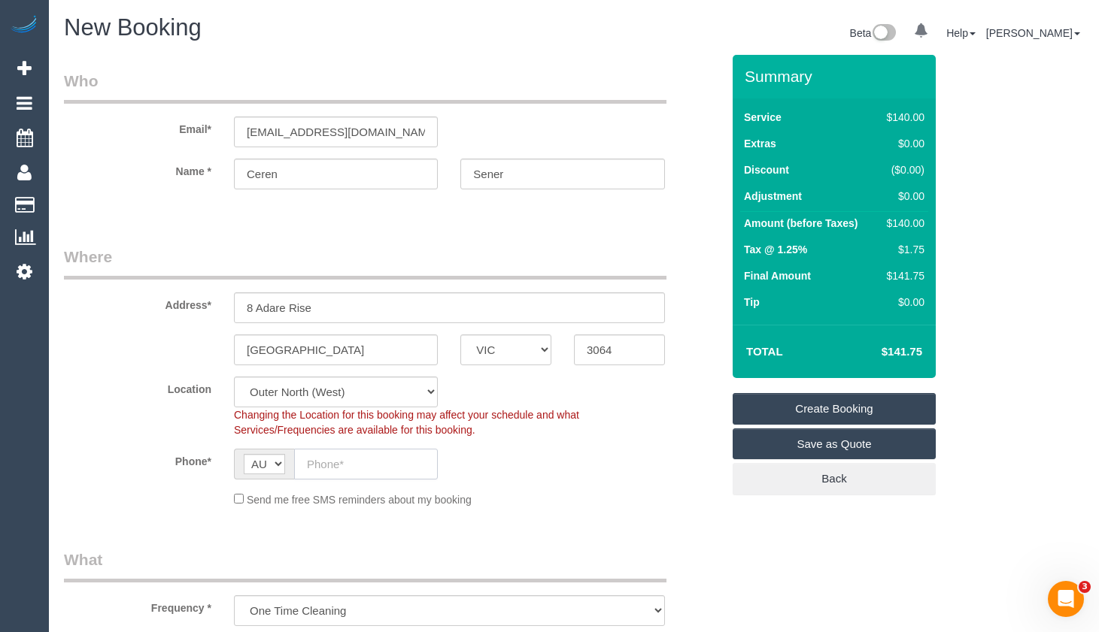
drag, startPoint x: 354, startPoint y: 471, endPoint x: 553, endPoint y: 245, distance: 301.0
click at [355, 471] on input "text" at bounding box center [366, 464] width 144 height 31
paste input "0426 968 713"
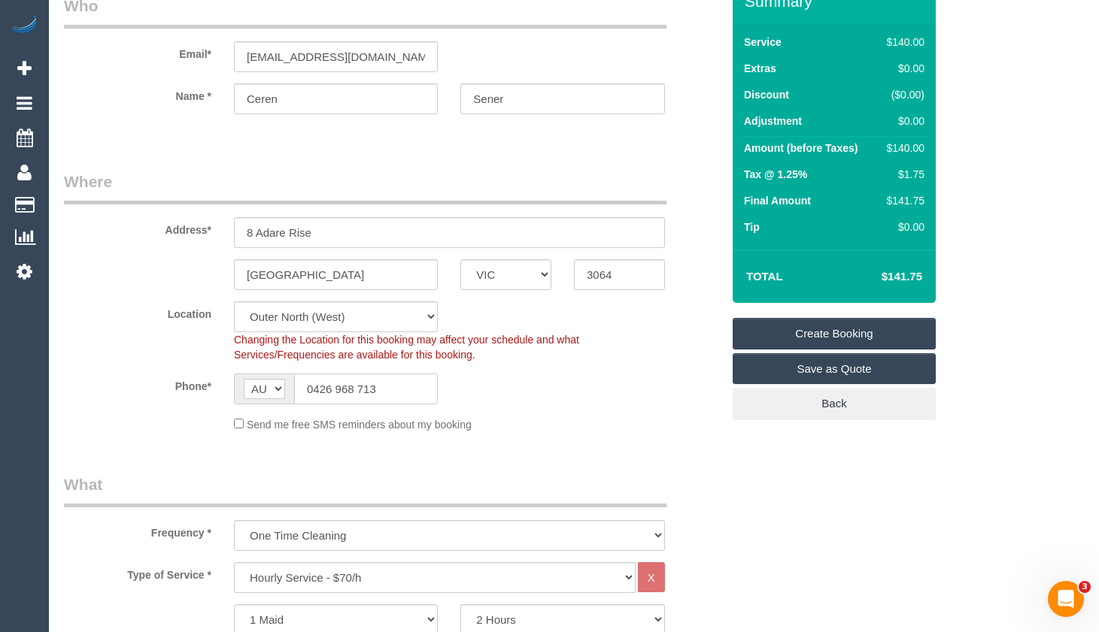
type input "0426 968 713"
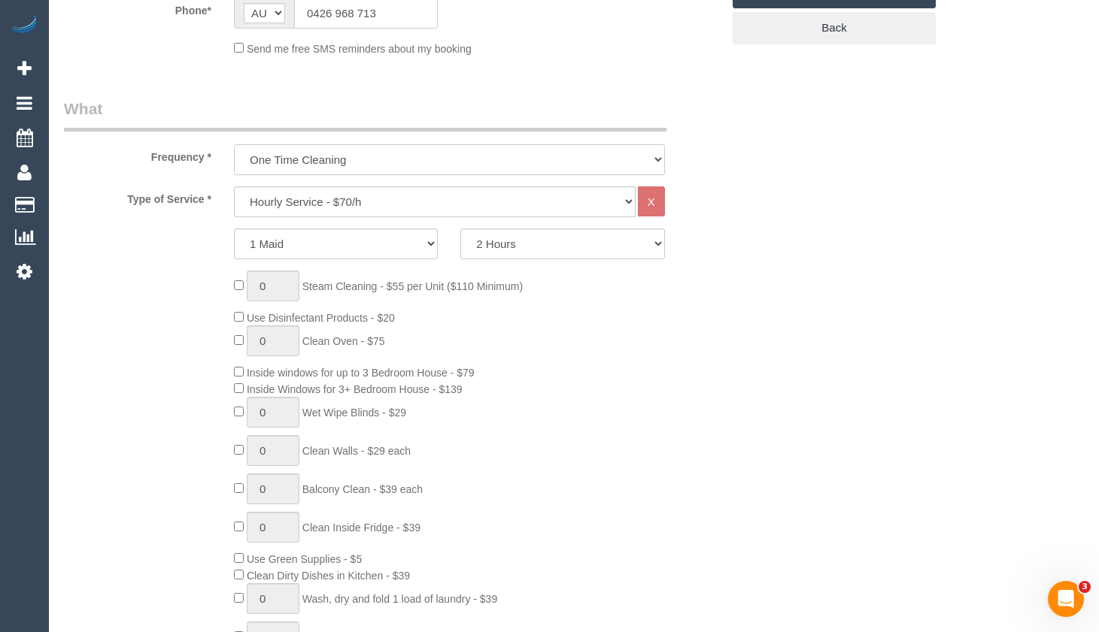
click at [412, 163] on select "One Time Cleaning Weekly - 10% Off - 10.00% (0% for the First Booking) Fortnigh…" at bounding box center [449, 159] width 431 height 31
select select "object:10946"
click at [234, 144] on select "One Time Cleaning Weekly - 10% Off - 10.00% (0% for the First Booking) Fortnigh…" at bounding box center [449, 159] width 431 height 31
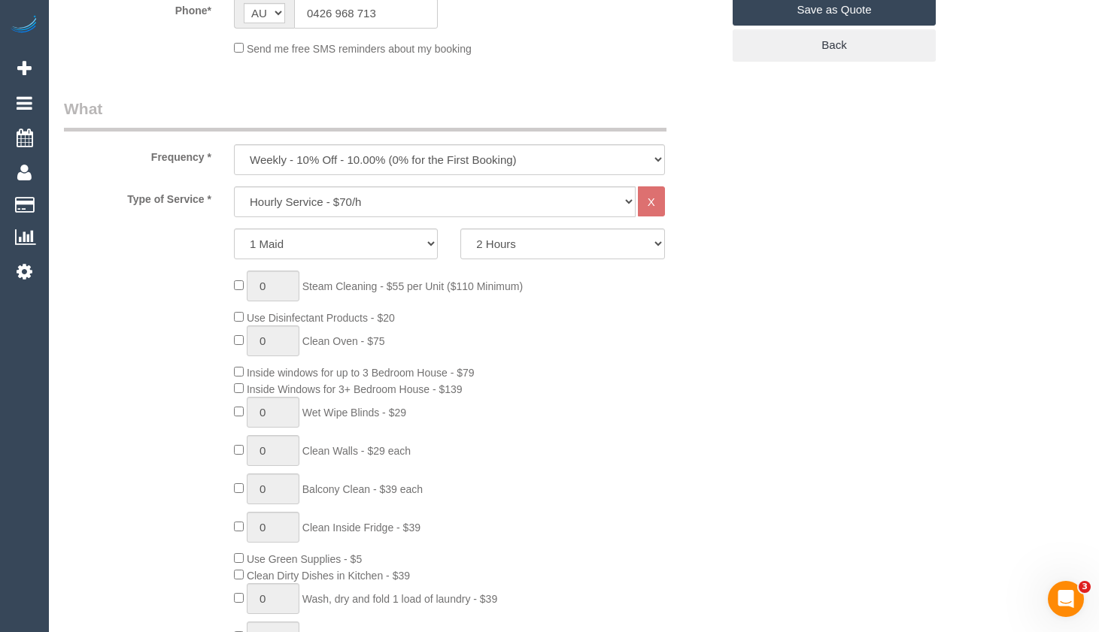
drag, startPoint x: 1071, startPoint y: 91, endPoint x: 988, endPoint y: 115, distance: 86.1
click at [450, 207] on select "Hourly Service - $70/h Hourly Service - $65/h Hourly Service - $60/h Hourly Ser…" at bounding box center [435, 201] width 402 height 31
select select "275"
click at [234, 186] on select "Hourly Service - $70/h Hourly Service - $65/h Hourly Service - $60/h Hourly Ser…" at bounding box center [435, 201] width 402 height 31
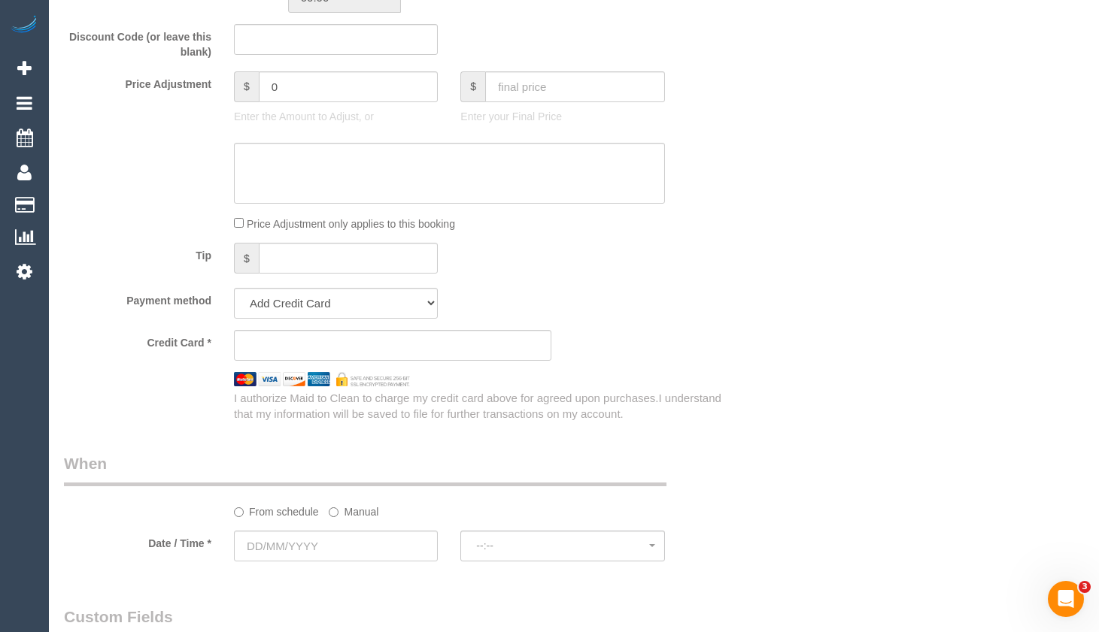
scroll to position [827, 0]
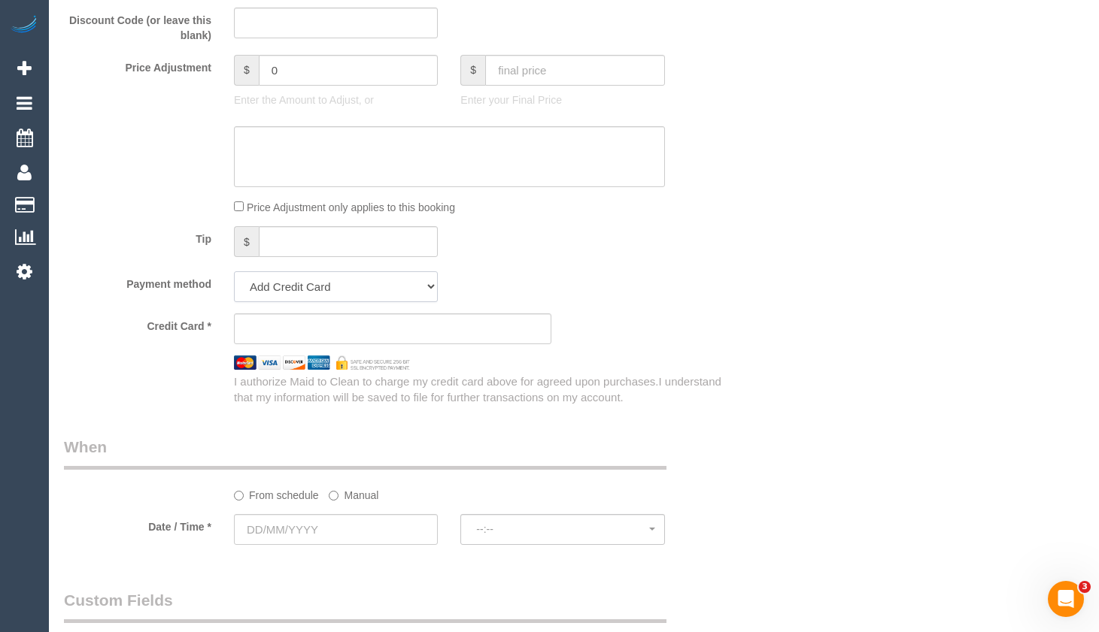
click at [390, 295] on select "Add Credit Card Cash Check Paypal" at bounding box center [336, 286] width 204 height 31
select select "string:check"
click at [234, 271] on select "Add Credit Card Cash Check Paypal" at bounding box center [336, 286] width 204 height 31
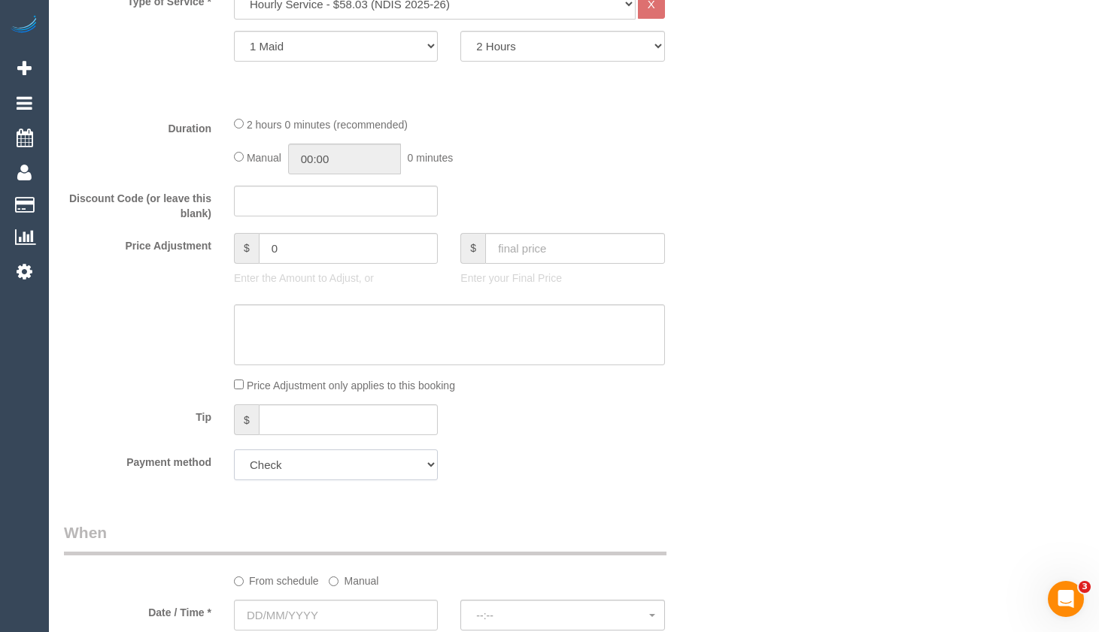
scroll to position [602, 0]
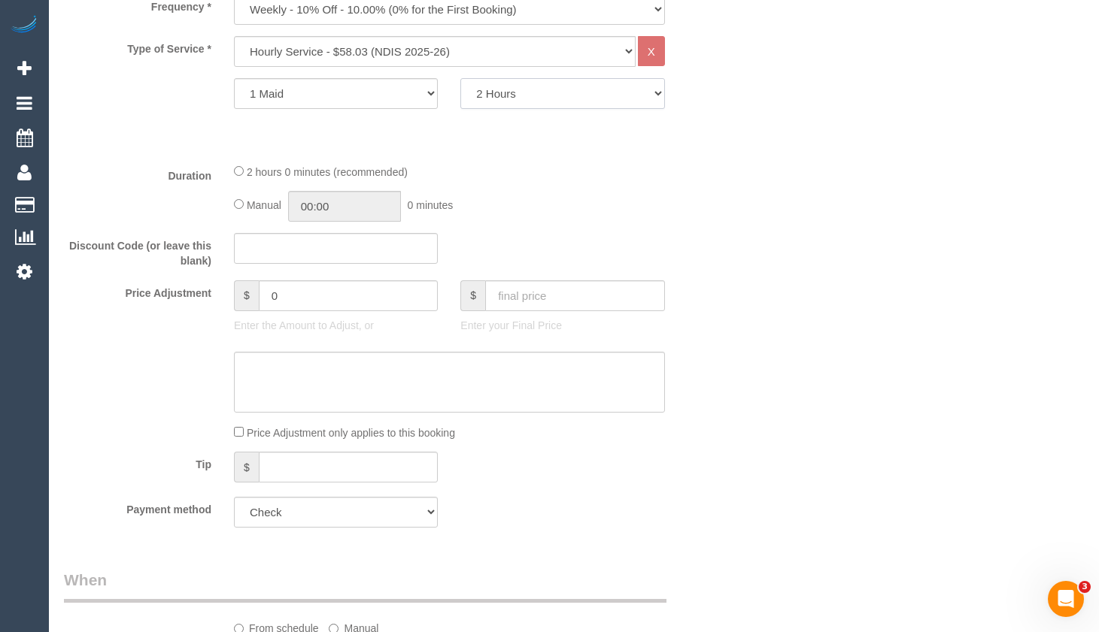
click at [636, 96] on select "2 Hours 2.5 Hours 3 Hours 3.5 Hours 4 Hours 4.5 Hours 5 Hours 5.5 Hours 6 Hours…" at bounding box center [562, 93] width 204 height 31
click at [460, 78] on select "2 Hours 2.5 Hours 3 Hours 3.5 Hours 4 Hours 4.5 Hours 5 Hours 5.5 Hours 6 Hours…" at bounding box center [562, 93] width 204 height 31
click at [597, 101] on select "2 Hours 2.5 Hours 3 Hours 3.5 Hours 4 Hours 4.5 Hours 5 Hours 5.5 Hours 6 Hours…" at bounding box center [562, 93] width 204 height 31
select select "240"
click at [460, 78] on select "2 Hours 2.5 Hours 3 Hours 3.5 Hours 4 Hours 4.5 Hours 5 Hours 5.5 Hours 6 Hours…" at bounding box center [562, 93] width 204 height 31
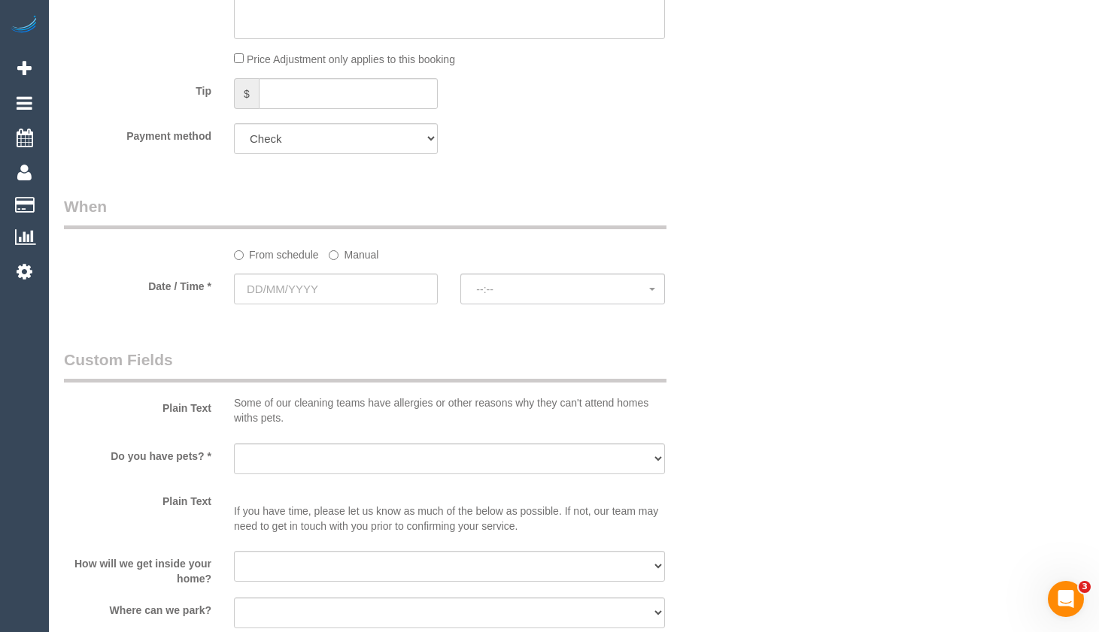
scroll to position [978, 0]
click at [408, 277] on input "text" at bounding box center [336, 286] width 204 height 31
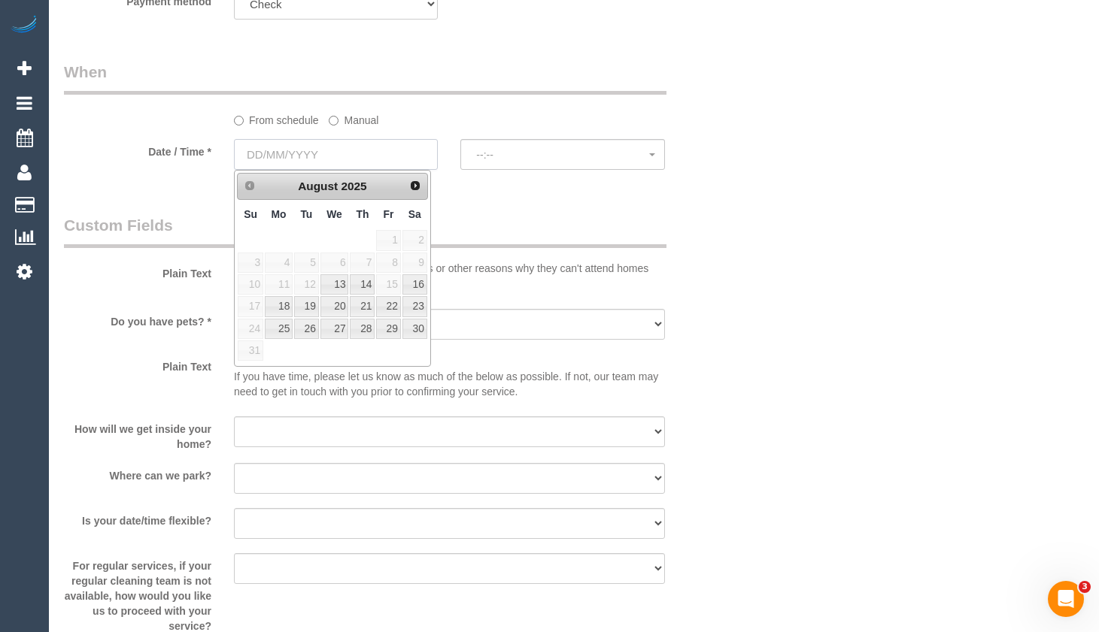
scroll to position [1128, 0]
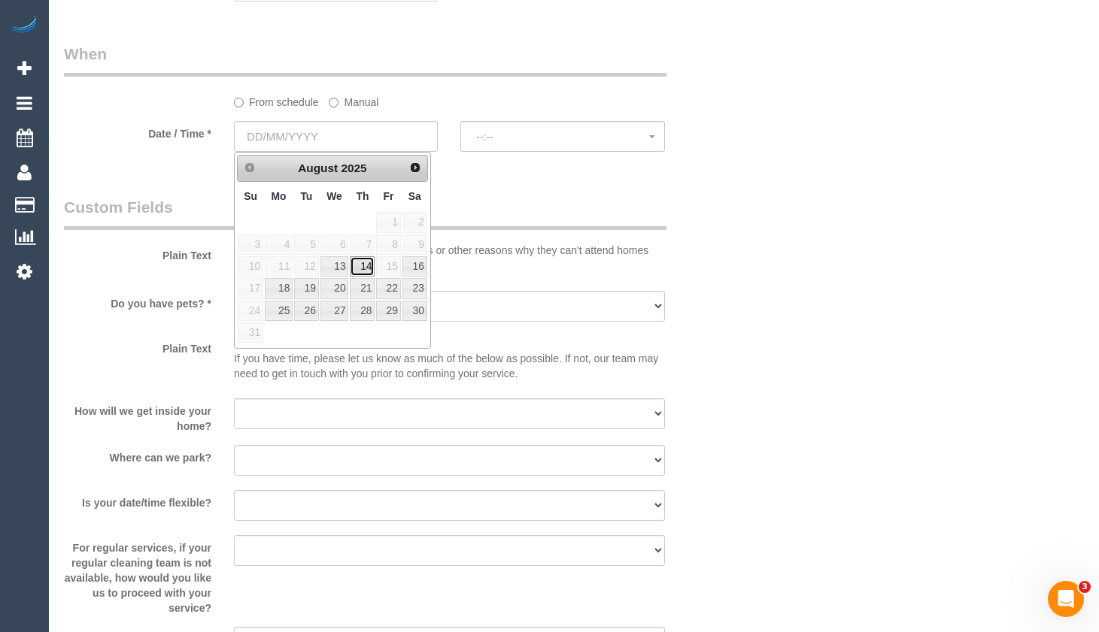
click at [371, 259] on link "14" at bounding box center [362, 266] width 25 height 20
type input "[DATE]"
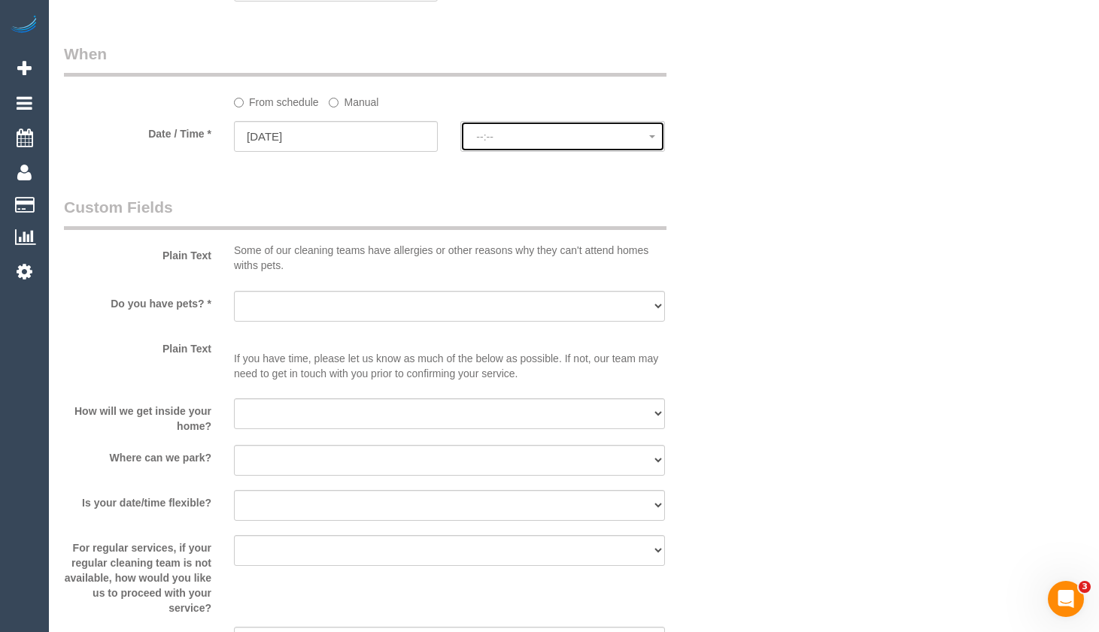
click at [571, 126] on button "--:--" at bounding box center [562, 136] width 204 height 31
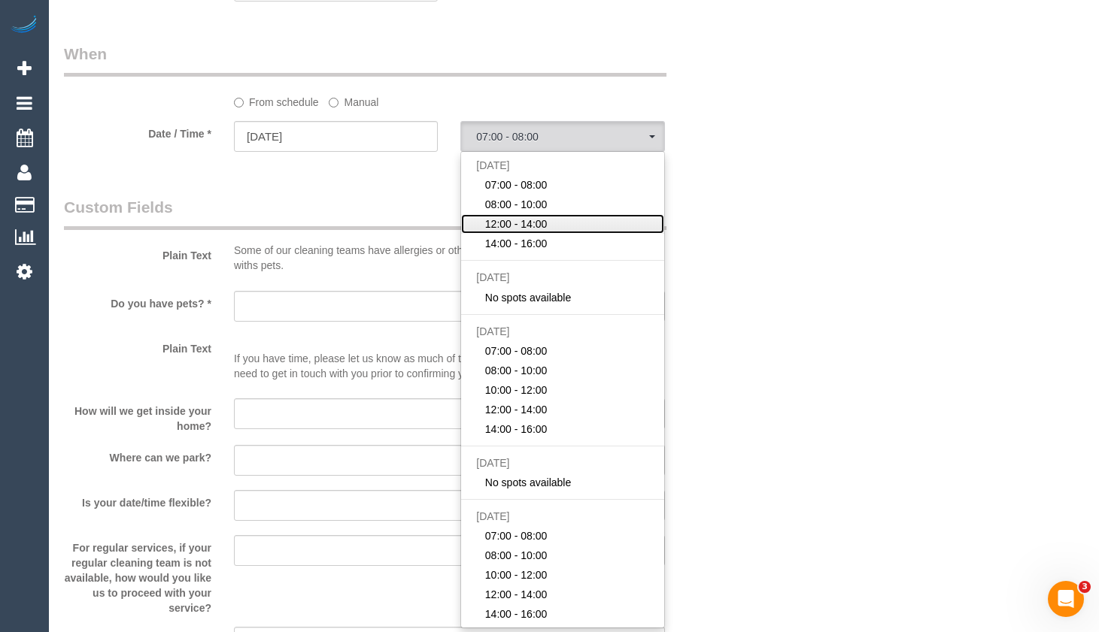
click at [628, 222] on link "12:00 - 14:00" at bounding box center [562, 224] width 202 height 20
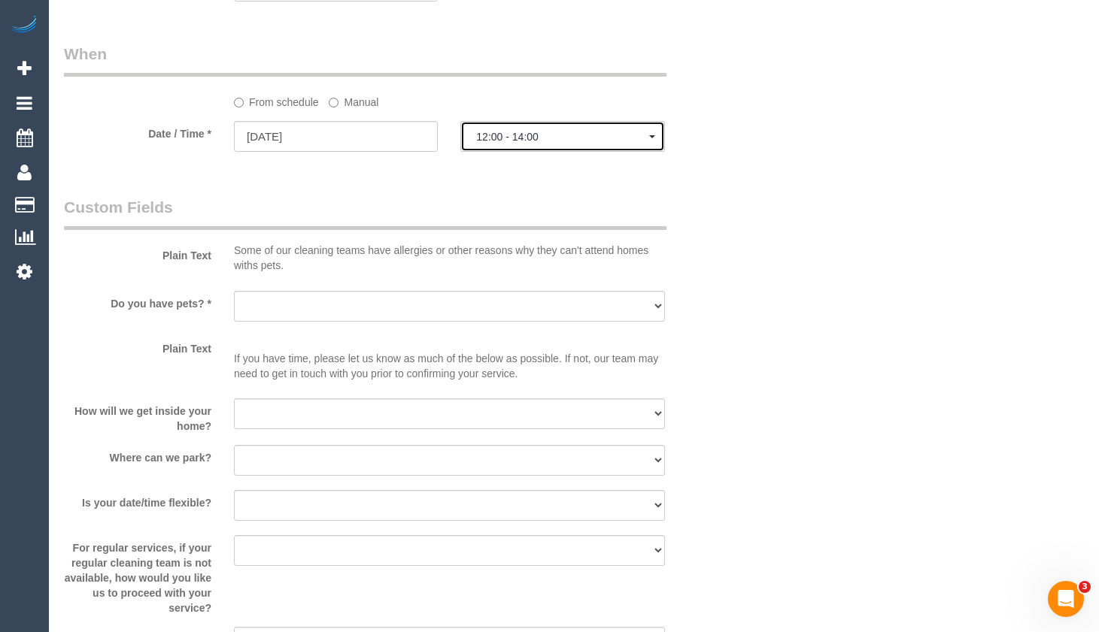
click at [605, 144] on button "12:00 - 14:00" at bounding box center [562, 136] width 204 height 31
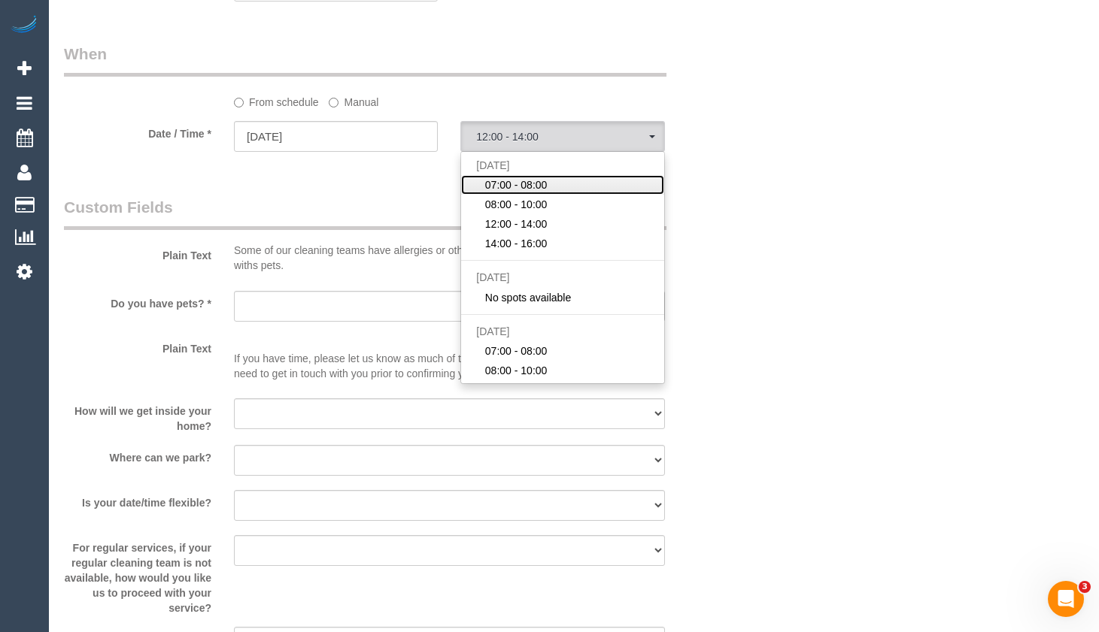
click at [556, 194] on link "07:00 - 08:00" at bounding box center [562, 185] width 202 height 20
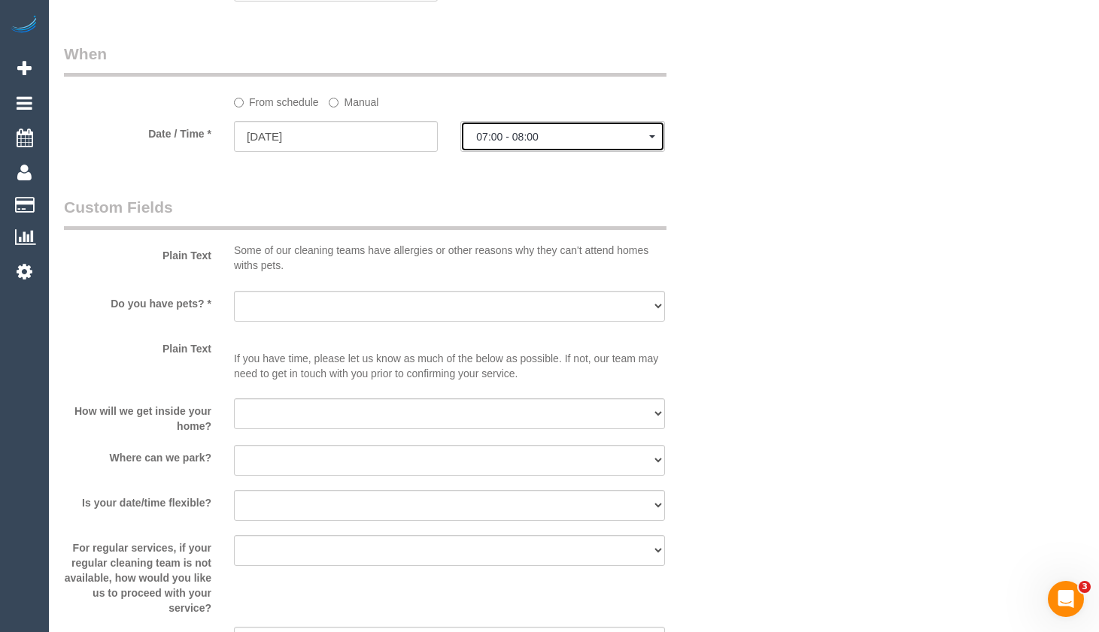
click at [557, 141] on span "07:00 - 08:00" at bounding box center [562, 137] width 172 height 12
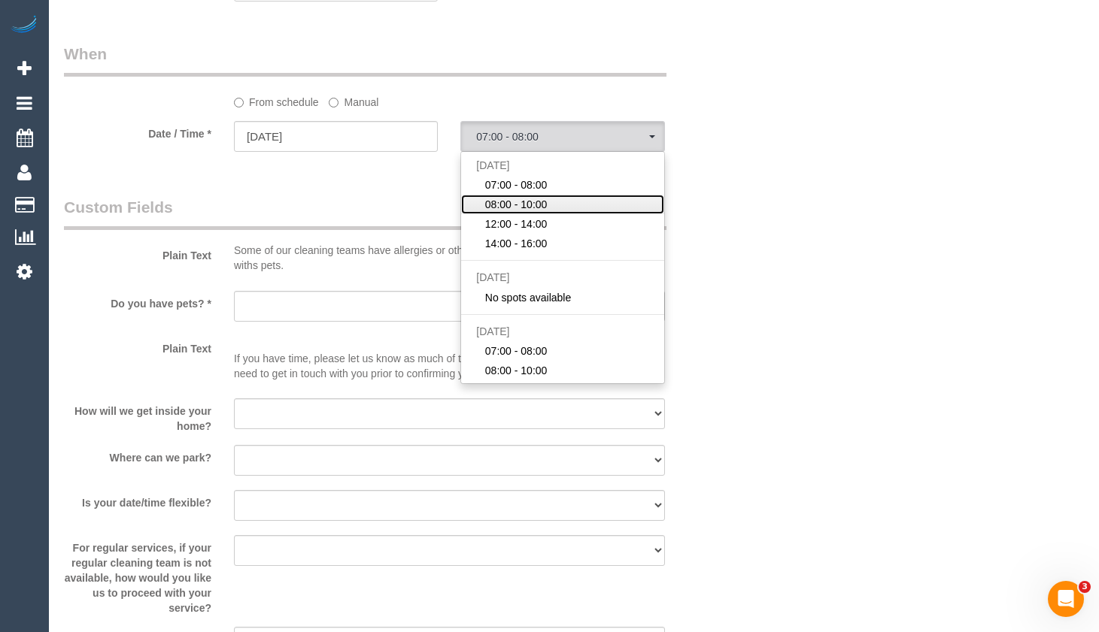
click at [537, 212] on span "08:00 - 10:00" at bounding box center [516, 204] width 62 height 15
select select "spot2"
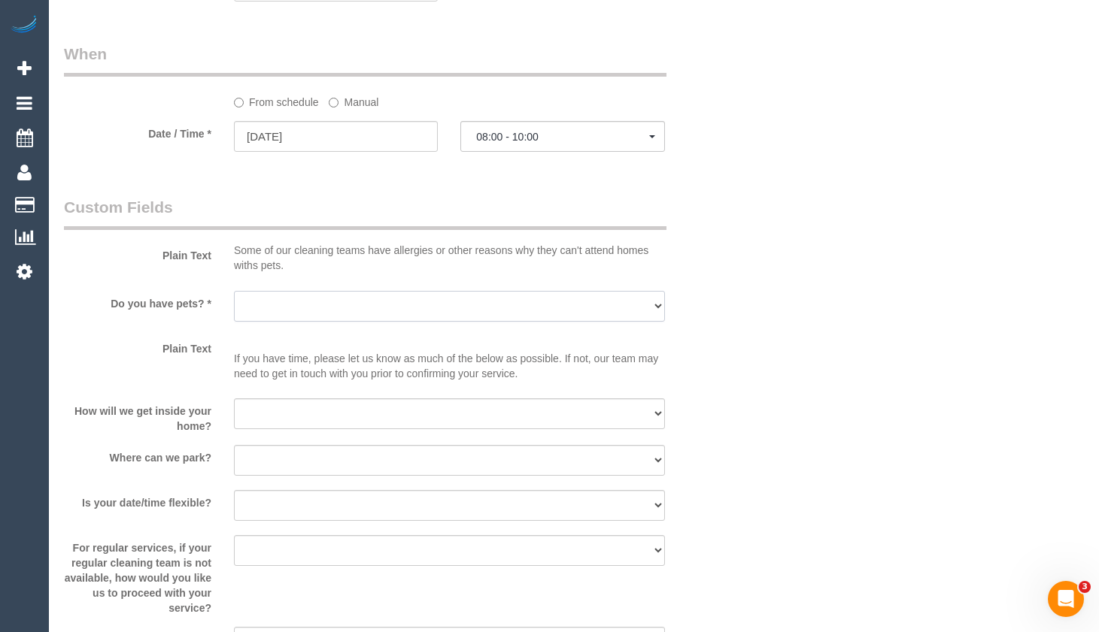
click at [400, 301] on select "Yes - Cats Yes - Dogs No pets Yes - Dogs and Cats Yes - Other" at bounding box center [449, 306] width 431 height 31
click at [234, 291] on select "Yes - Cats Yes - Dogs No pets Yes - Dogs and Cats Yes - Other" at bounding box center [449, 306] width 431 height 31
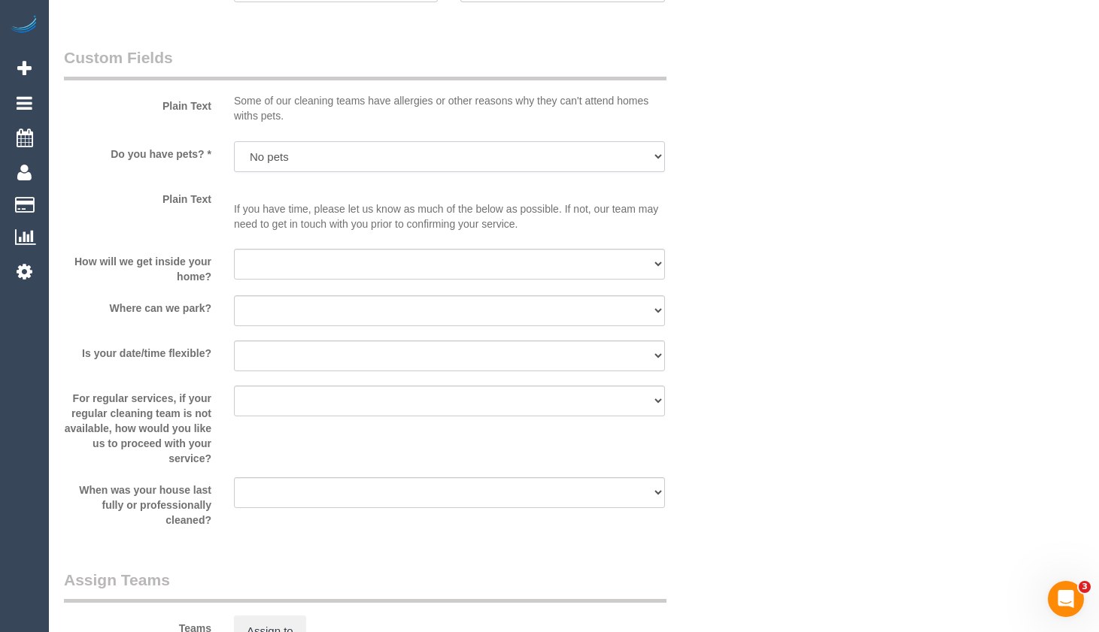
scroll to position [1278, 0]
drag, startPoint x: 456, startPoint y: 144, endPoint x: 443, endPoint y: 159, distance: 20.3
click at [456, 144] on select "Yes - Cats Yes - Dogs No pets Yes - Dogs and Cats Yes - Other" at bounding box center [449, 156] width 431 height 31
select select "number:29"
click at [234, 141] on select "Yes - Cats Yes - Dogs No pets Yes - Dogs and Cats Yes - Other" at bounding box center [449, 156] width 431 height 31
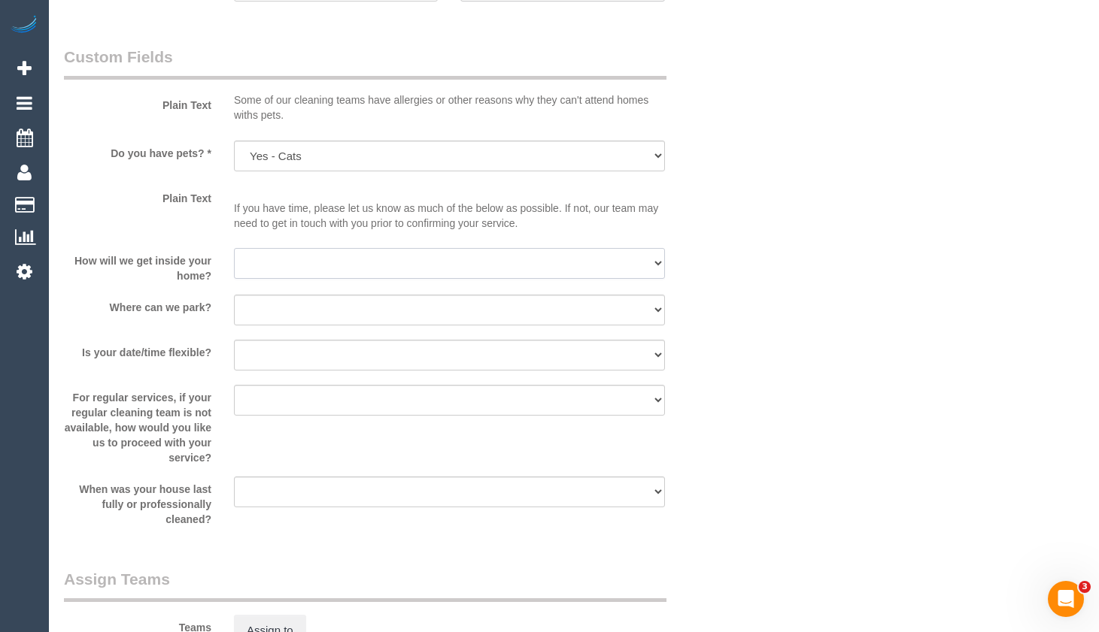
click at [364, 265] on select "I will be home Key will be left (please provide details below) Lock box/Access …" at bounding box center [449, 263] width 431 height 31
select select "number:14"
click at [234, 248] on select "I will be home Key will be left (please provide details below) Lock box/Access …" at bounding box center [449, 263] width 431 height 31
click at [358, 312] on select "I will provide parking on-site Free street parking Paid street parking (cost wi…" at bounding box center [449, 310] width 431 height 31
select select "number:19"
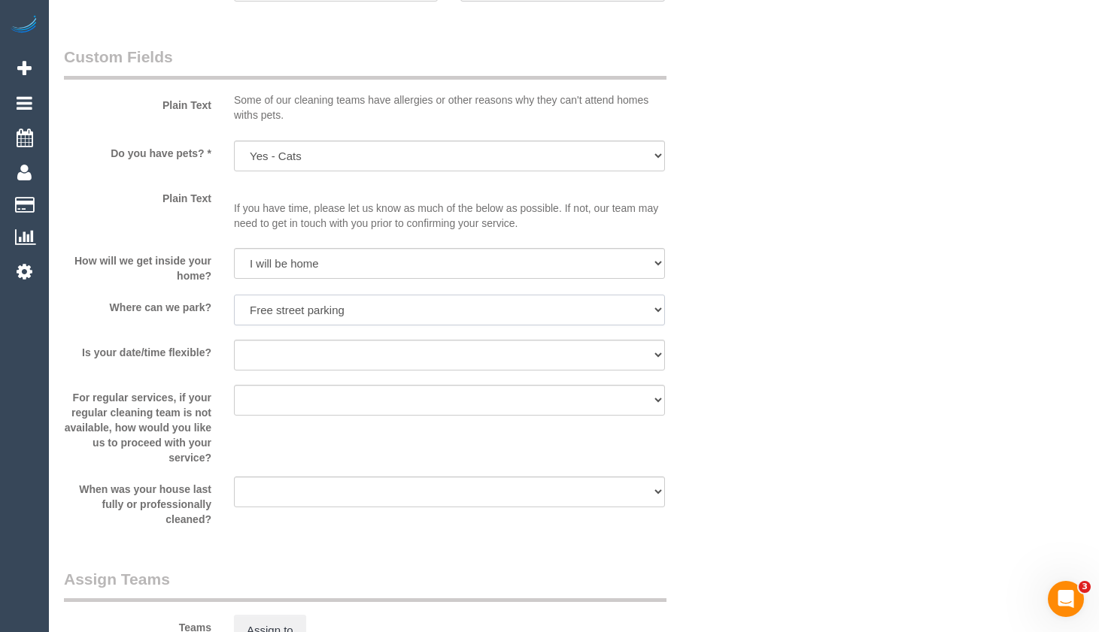
click at [234, 295] on select "I will provide parking on-site Free street parking Paid street parking (cost wi…" at bounding box center [449, 310] width 431 height 31
click at [429, 357] on select "Yes - date and time Yes - date but not time Yes - time but not date No - No fle…" at bounding box center [449, 355] width 431 height 31
click at [494, 257] on select "I will be home Key will be left (please provide details below) Lock box/Access …" at bounding box center [449, 263] width 431 height 31
click at [234, 248] on select "I will be home Key will be left (please provide details below) Lock box/Access …" at bounding box center [449, 263] width 431 height 31
click at [527, 354] on select "Yes - date and time Yes - date but not time Yes - time but not date No - No fle…" at bounding box center [449, 355] width 431 height 31
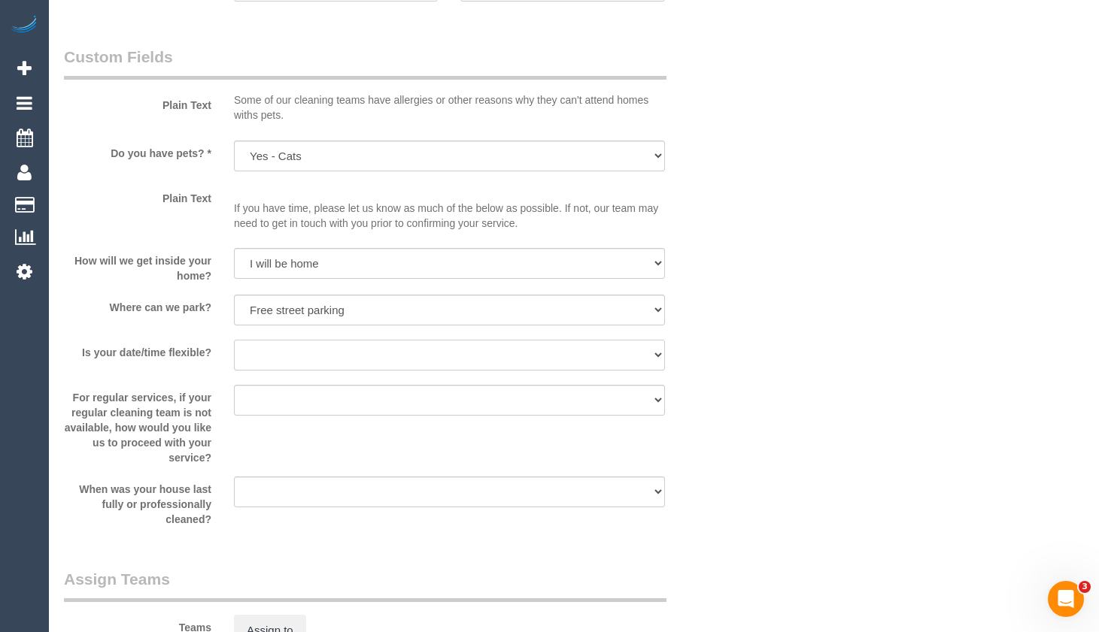
drag, startPoint x: 411, startPoint y: 347, endPoint x: 416, endPoint y: 359, distance: 13.1
click at [411, 347] on select "Yes - date and time Yes - date but not time Yes - time but not date No - No fle…" at bounding box center [449, 355] width 431 height 31
click at [389, 359] on select "Yes - date and time Yes - date but not time Yes - time but not date No - No fle…" at bounding box center [449, 355] width 431 height 31
select select "number:25"
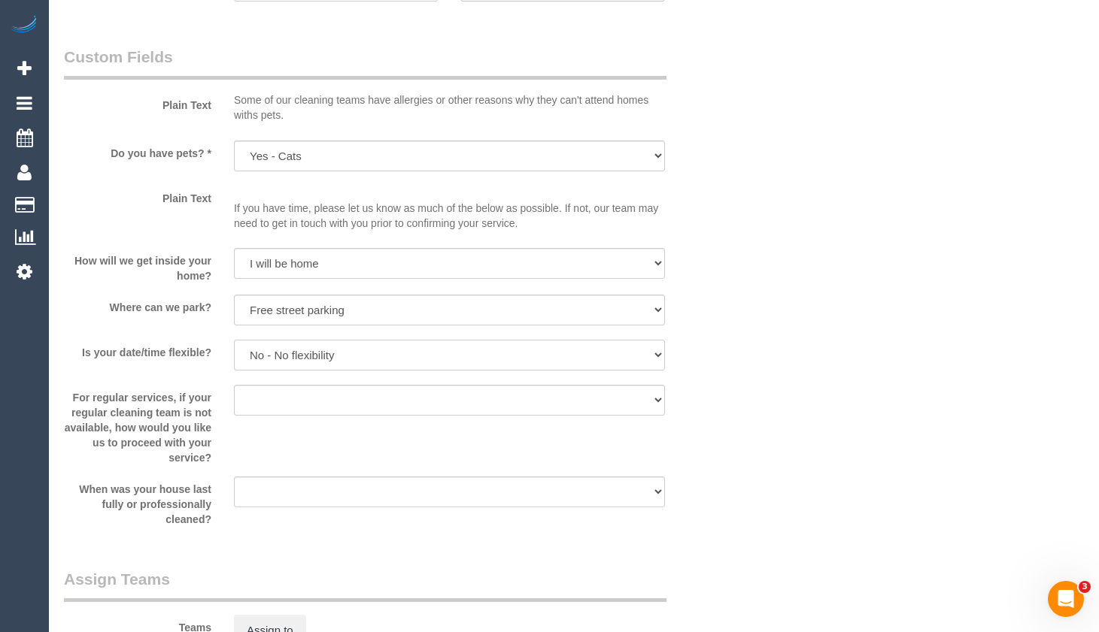
click at [234, 340] on select "Yes - date and time Yes - date but not time Yes - time but not date No - No fle…" at bounding box center [449, 355] width 431 height 31
click at [462, 405] on select "Arrange a cleaner to cover and do not bother you Arrange a cleaner to cover and…" at bounding box center [449, 400] width 431 height 31
click at [234, 385] on select "Arrange a cleaner to cover and do not bother you Arrange a cleaner to cover and…" at bounding box center [449, 400] width 431 height 31
drag, startPoint x: 802, startPoint y: 438, endPoint x: 811, endPoint y: 409, distance: 29.7
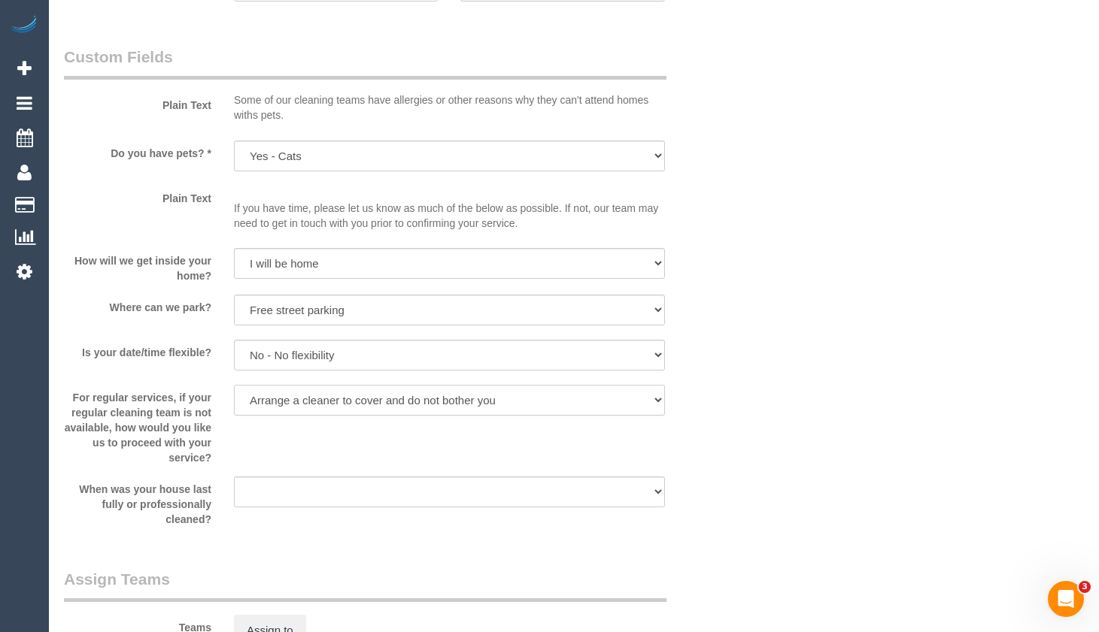
click at [500, 394] on select "Arrange a cleaner to cover and do not bother you Arrange a cleaner to cover and…" at bounding box center [449, 400] width 431 height 31
select select "number:34"
click at [234, 385] on select "Arrange a cleaner to cover and do not bother you Arrange a cleaner to cover and…" at bounding box center [449, 400] width 431 height 31
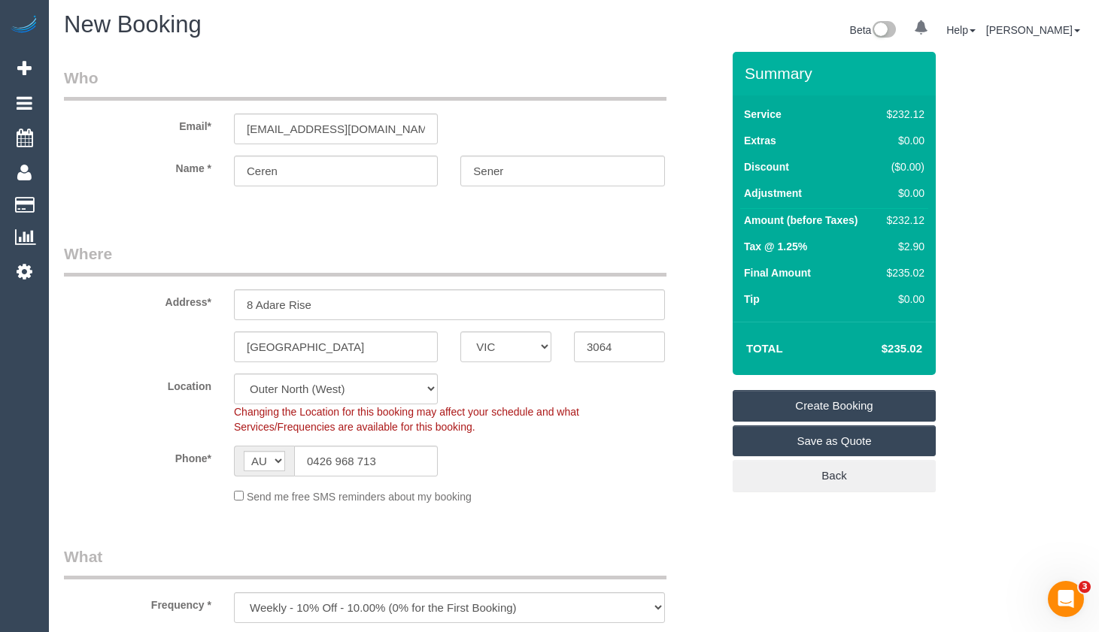
scroll to position [0, 0]
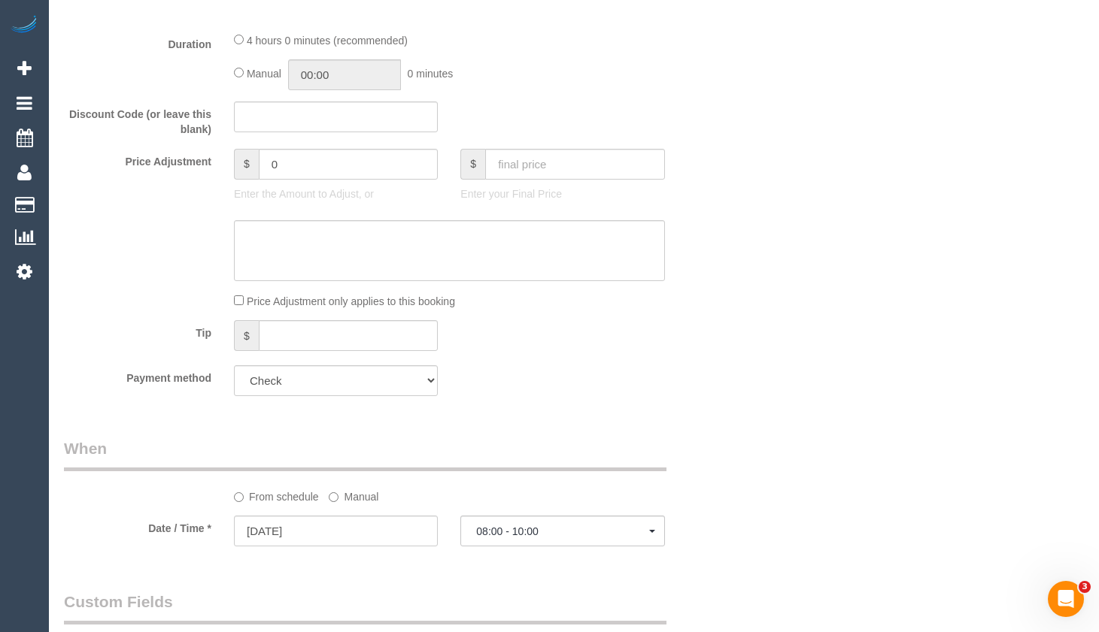
scroll to position [752, 0]
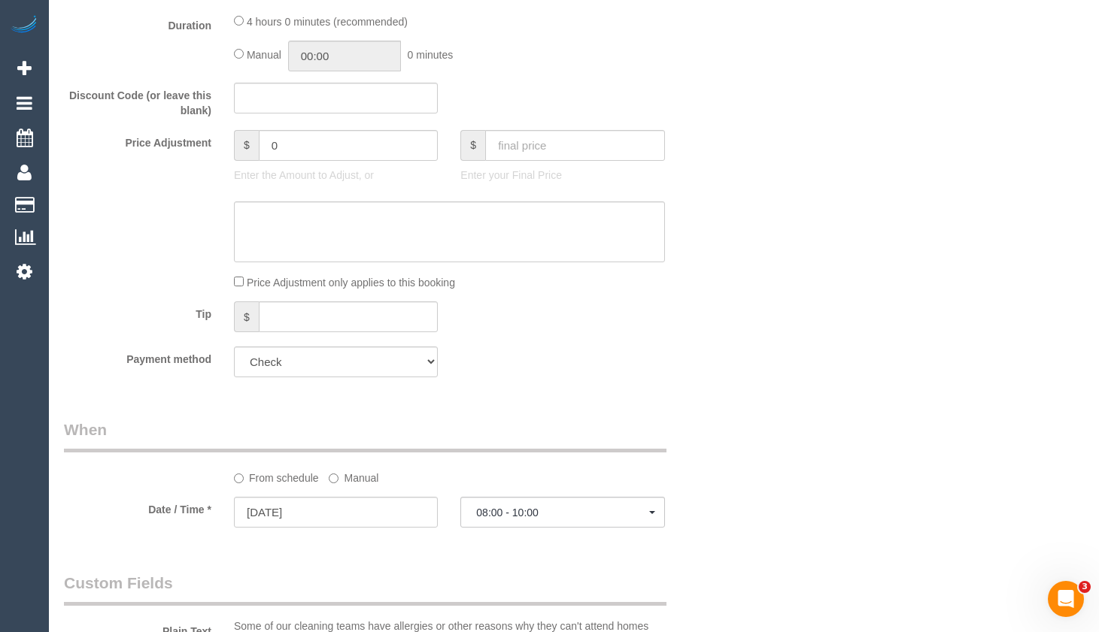
click at [774, 544] on div "Who Email* [EMAIL_ADDRESS][DOMAIN_NAME] Name * Ceren Sener Where Address* 8 Ada…" at bounding box center [574, 412] width 1020 height 2218
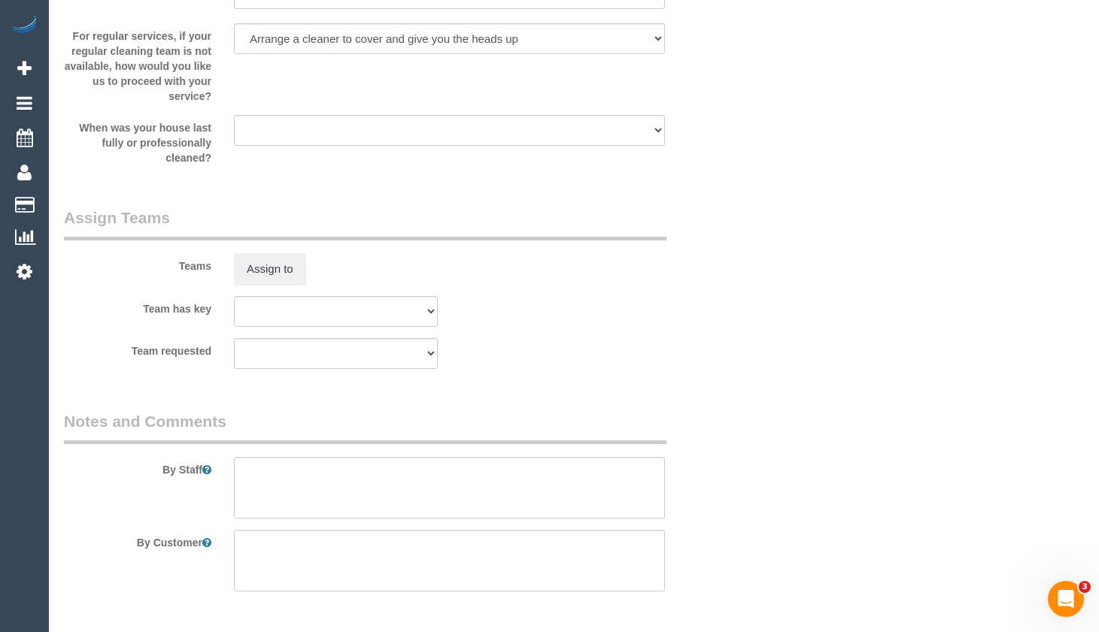
scroll to position [1693, 0]
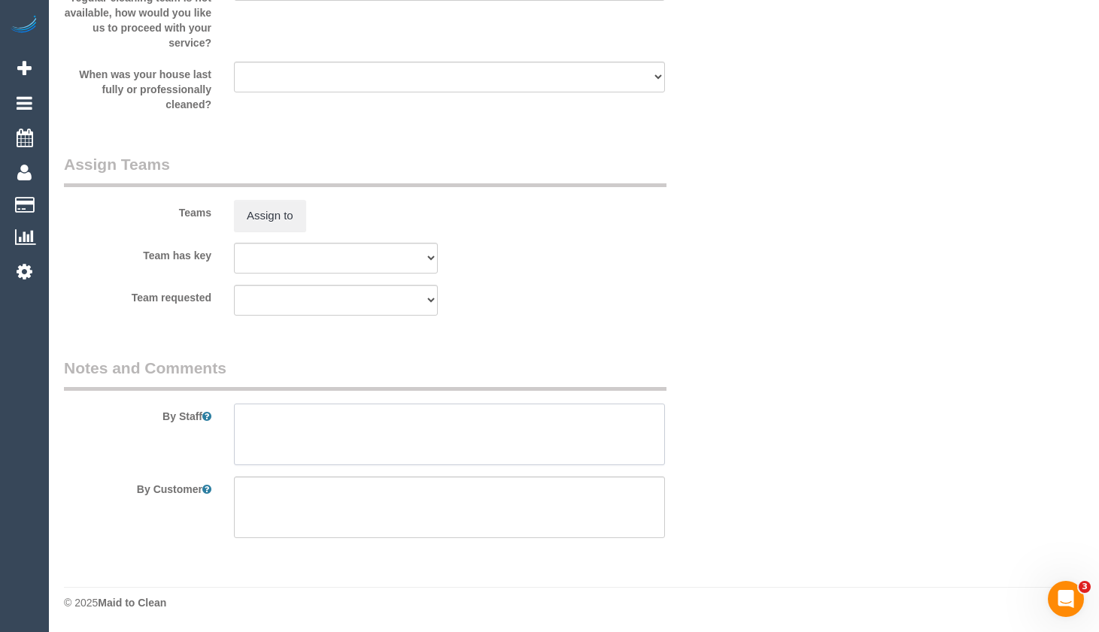
click at [514, 441] on textarea at bounding box center [449, 435] width 431 height 62
click at [456, 425] on textarea at bounding box center [449, 435] width 431 height 62
click at [285, 438] on textarea at bounding box center [449, 435] width 431 height 62
click at [586, 419] on textarea at bounding box center [449, 435] width 431 height 62
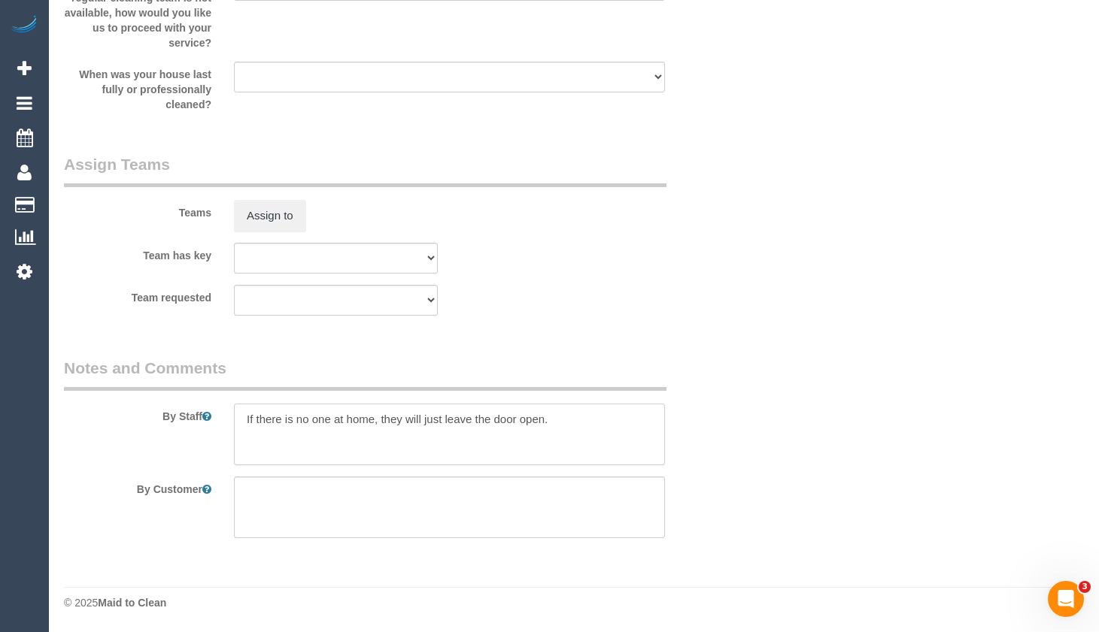
paste textarea "Showers inside and outside and door Bathroom Sweeping and moping Kitchen - bott…"
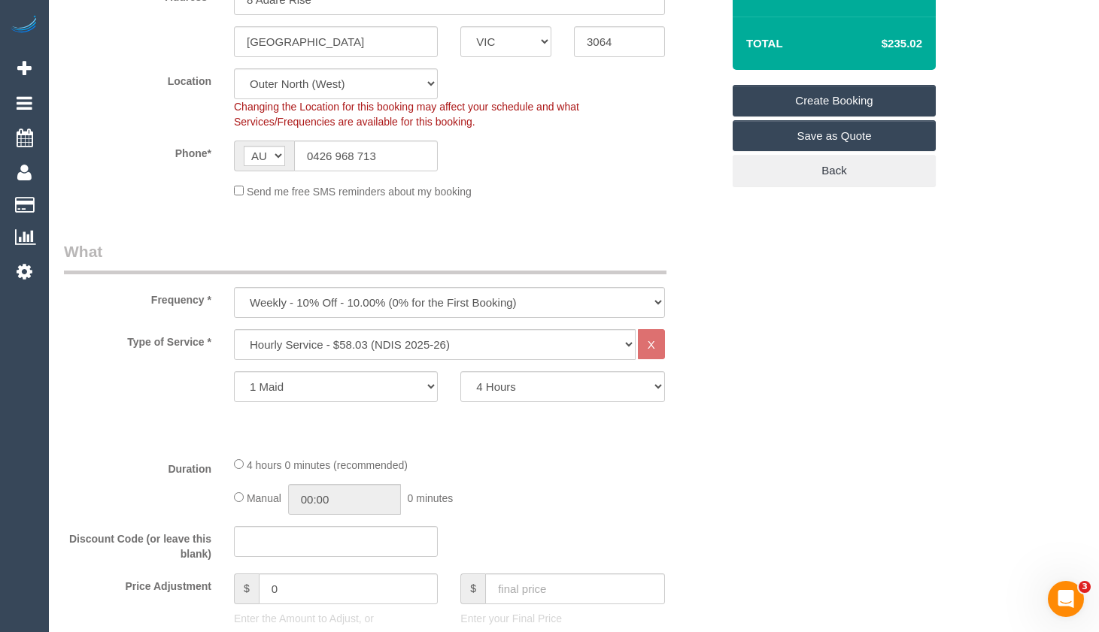
scroll to position [0, 0]
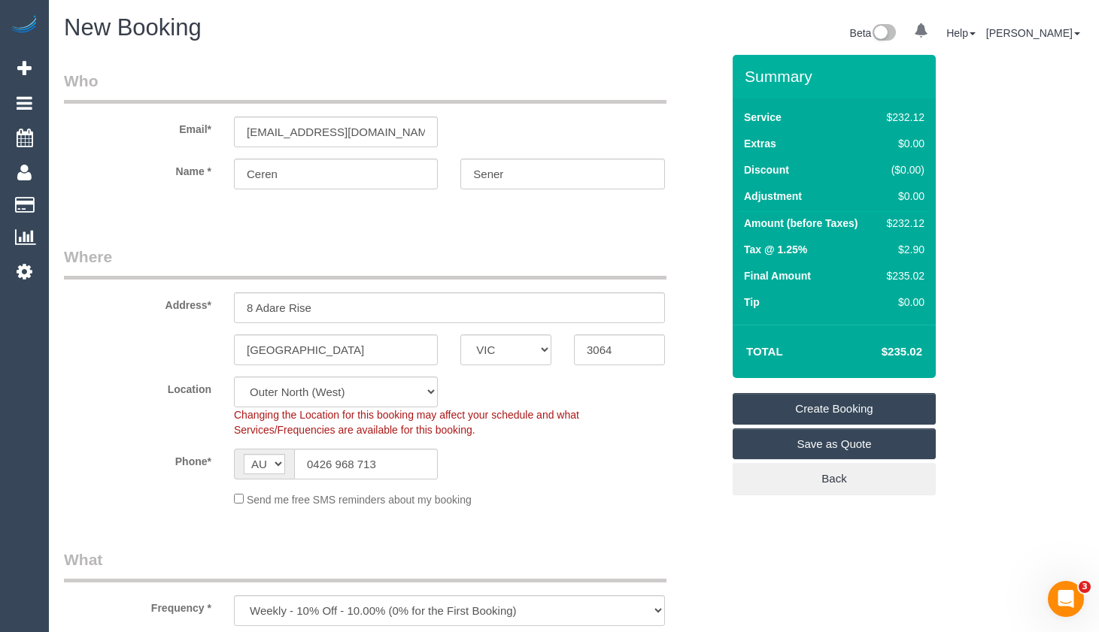
type textarea "If there is no one at home, they will just leave the door open. Showers inside …"
click at [872, 408] on link "Create Booking" at bounding box center [833, 409] width 203 height 32
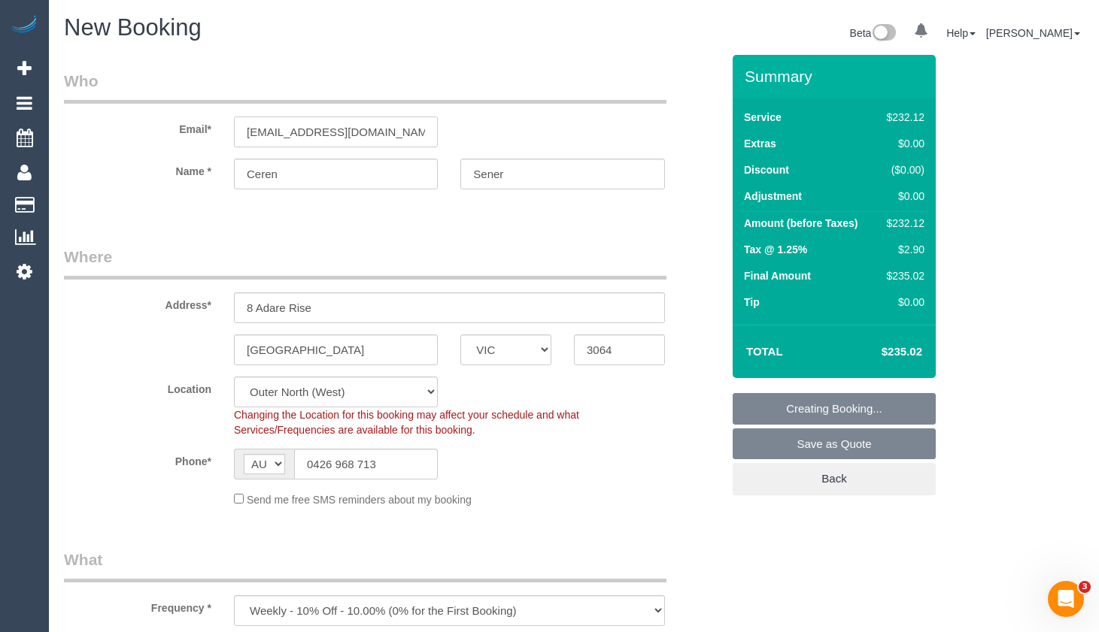
drag, startPoint x: 384, startPoint y: 130, endPoint x: 196, endPoint y: 130, distance: 188.7
click at [192, 129] on div "Email* [EMAIL_ADDRESS][DOMAIN_NAME]" at bounding box center [393, 108] width 680 height 77
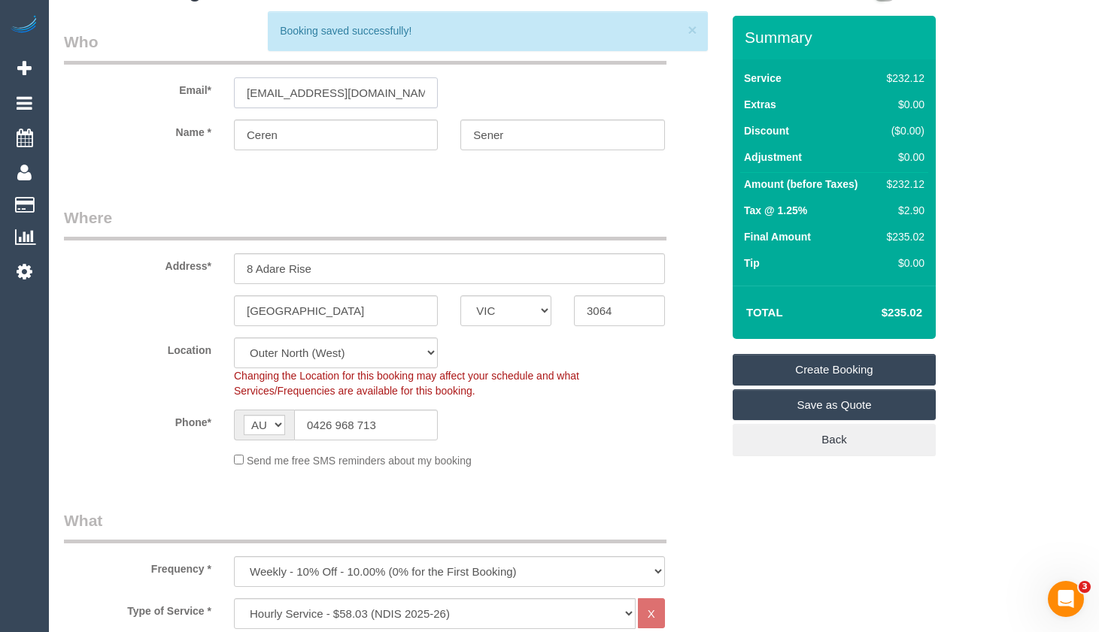
scroll to position [301, 0]
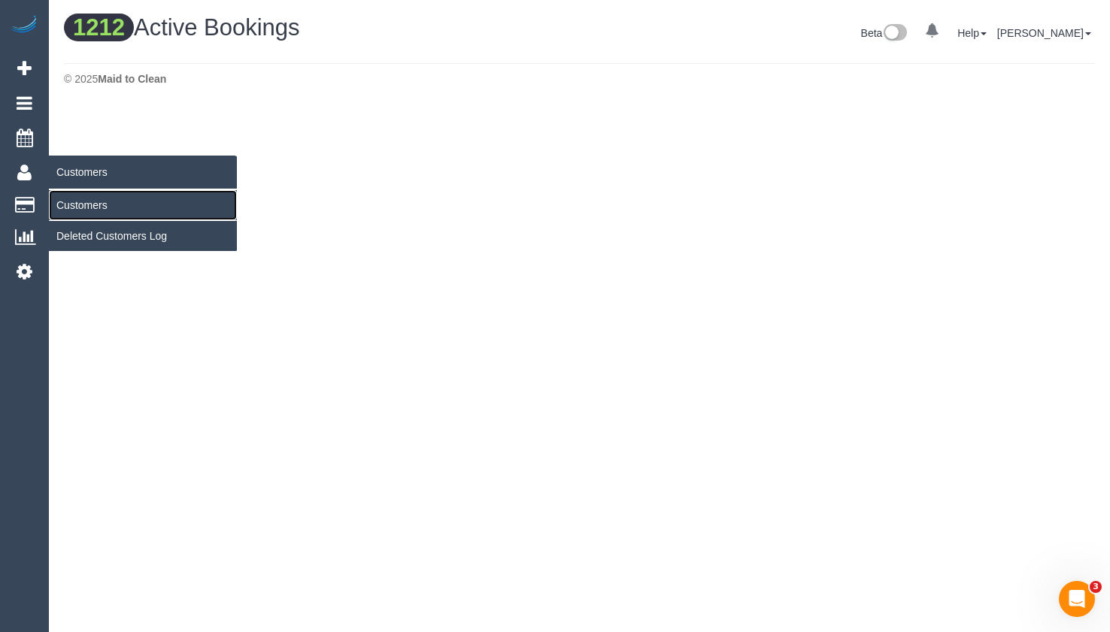
click at [67, 196] on link "Customers" at bounding box center [143, 205] width 188 height 30
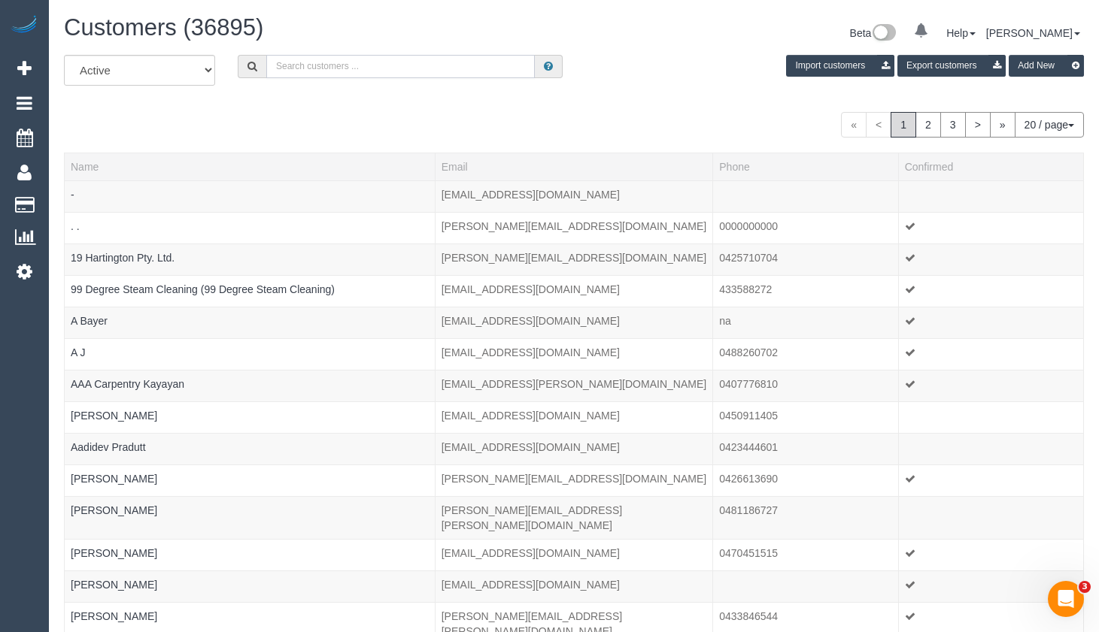
click at [347, 55] on input "text" at bounding box center [400, 66] width 268 height 23
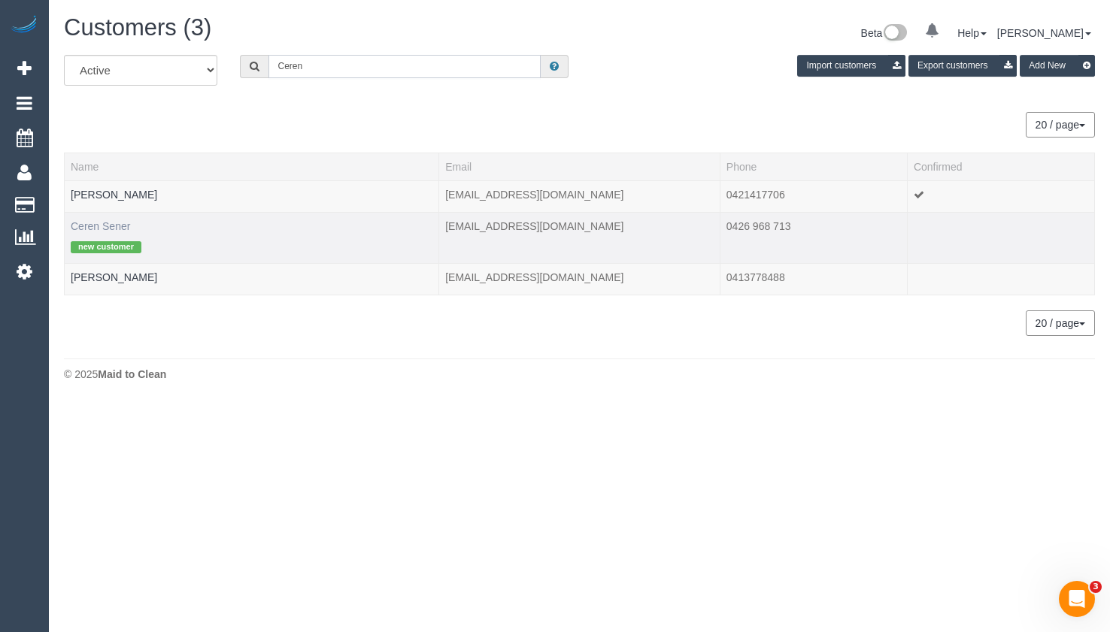
type input "Ceren"
click at [126, 223] on link "Ceren Sener" at bounding box center [100, 226] width 59 height 12
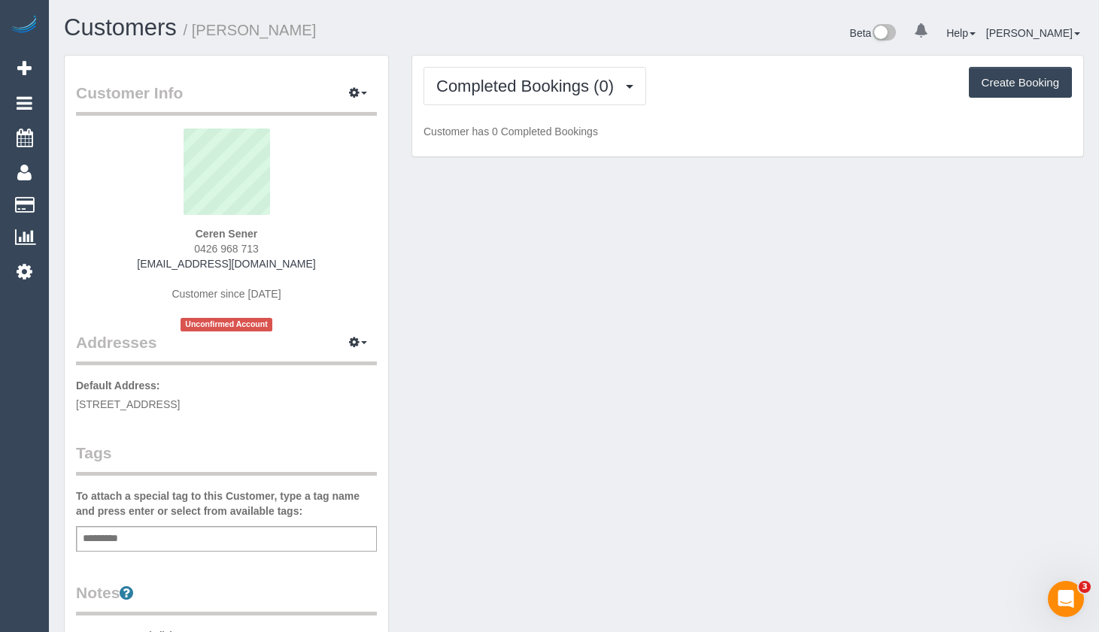
click at [196, 550] on div "Add a tag" at bounding box center [226, 539] width 301 height 26
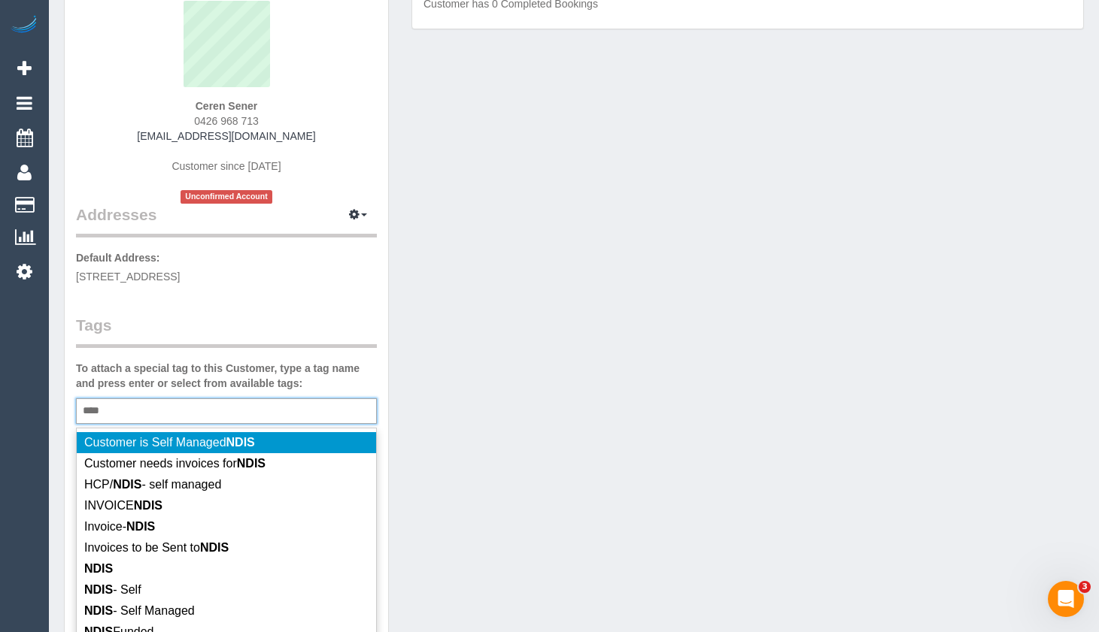
scroll to position [150, 0]
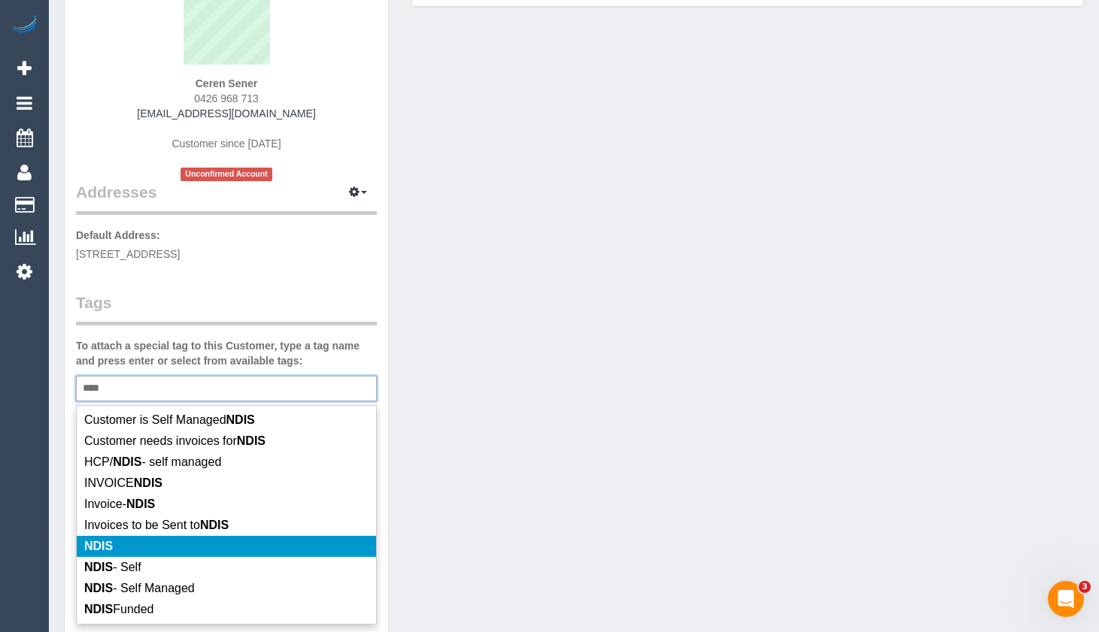
type input "****"
click at [154, 541] on li "NDIS" at bounding box center [226, 546] width 299 height 21
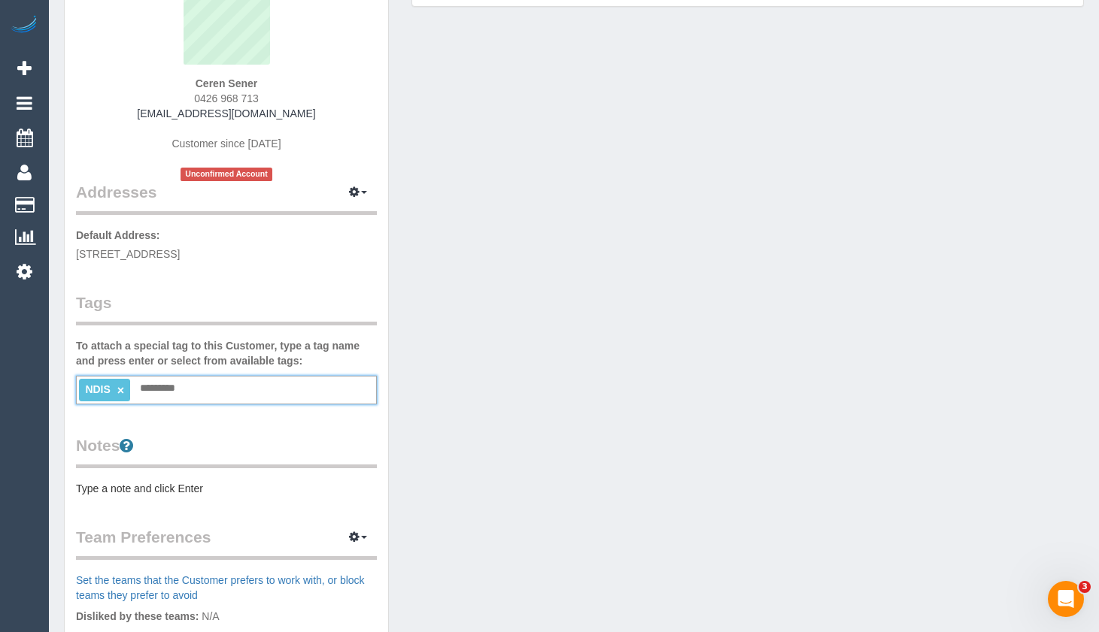
click at [254, 390] on div "NDIS × Add a tag" at bounding box center [226, 390] width 301 height 29
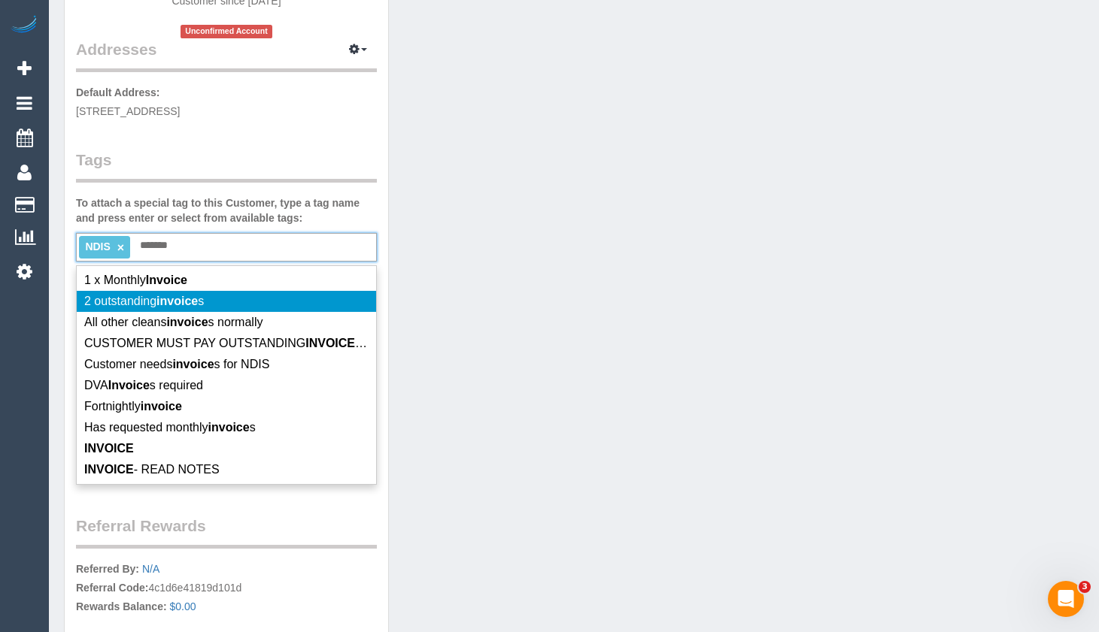
scroll to position [301, 0]
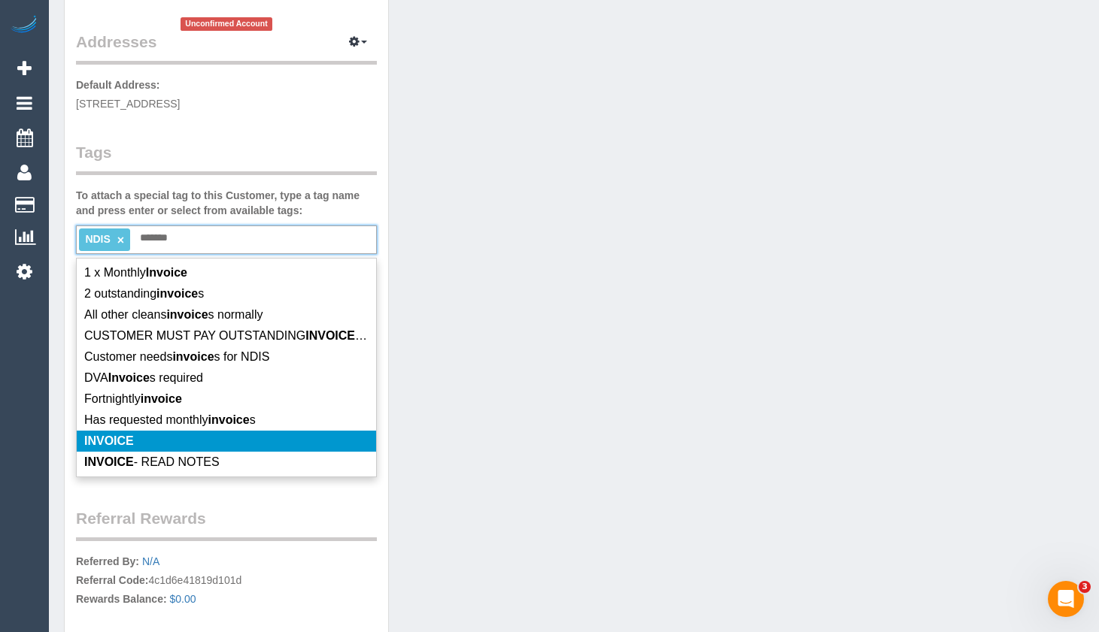
type input "*******"
click at [211, 435] on li "INVOICE" at bounding box center [226, 441] width 299 height 21
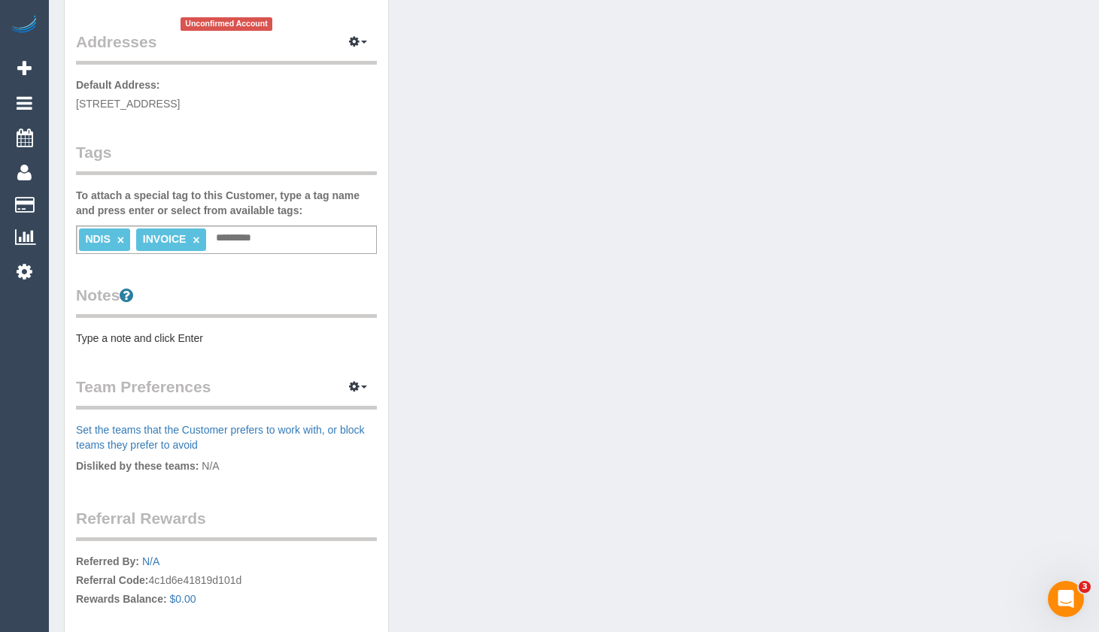
click at [220, 335] on pre "Type a note and click Enter" at bounding box center [226, 338] width 301 height 15
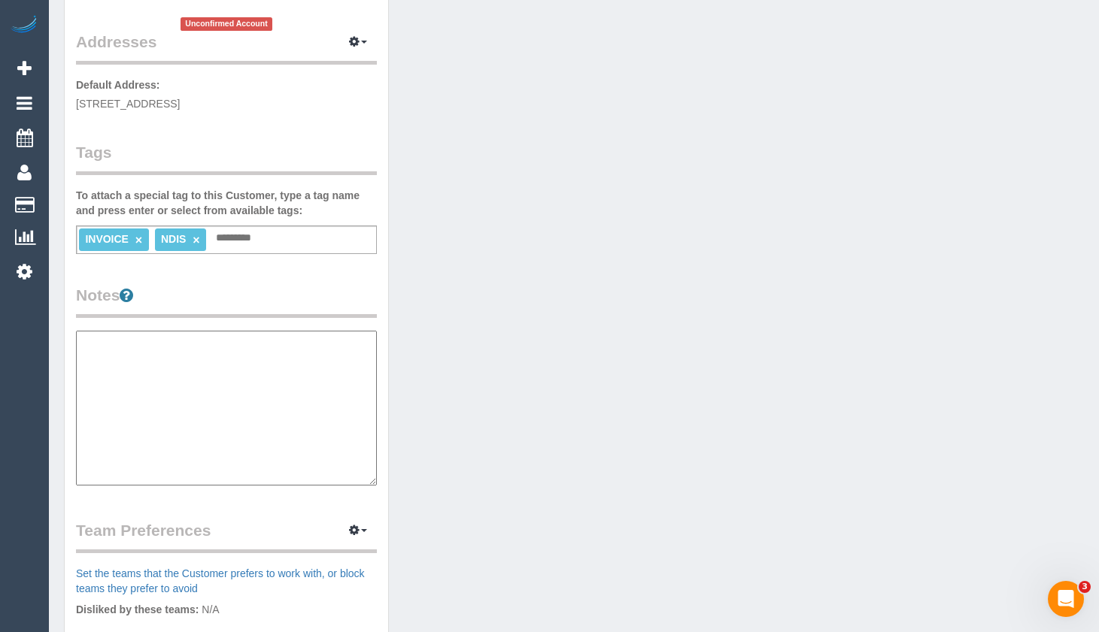
click at [287, 376] on textarea at bounding box center [226, 408] width 301 height 155
paste textarea "**********"
click at [303, 363] on textarea "**********" at bounding box center [226, 408] width 301 height 155
click at [301, 359] on textarea "**********" at bounding box center [226, 408] width 301 height 155
click at [147, 374] on textarea "**********" at bounding box center [226, 408] width 301 height 155
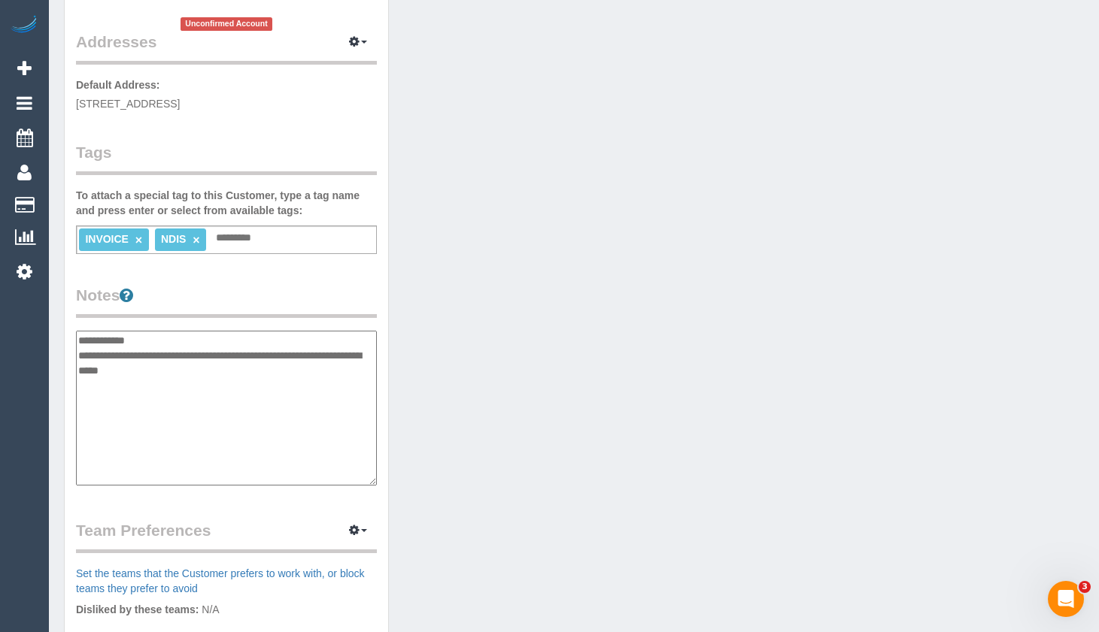
type textarea "**********"
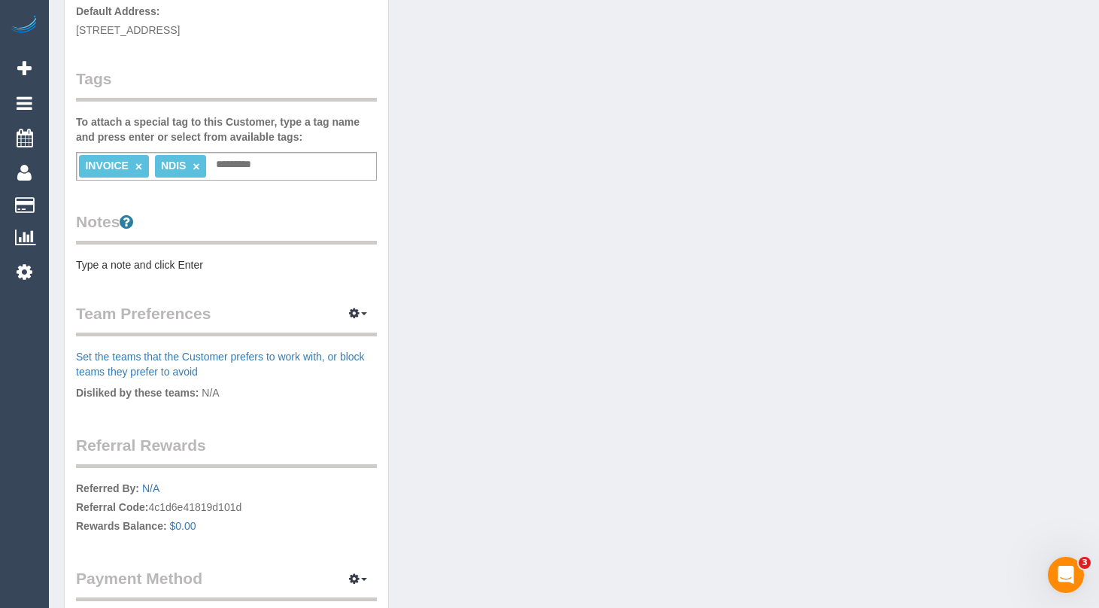
scroll to position [376, 0]
click at [244, 276] on div "Customer Info Edit Contact Info Send Message Email Preferences Special Sales Ta…" at bounding box center [226, 175] width 323 height 990
click at [207, 265] on pre "Type a note and click Enter" at bounding box center [226, 263] width 301 height 15
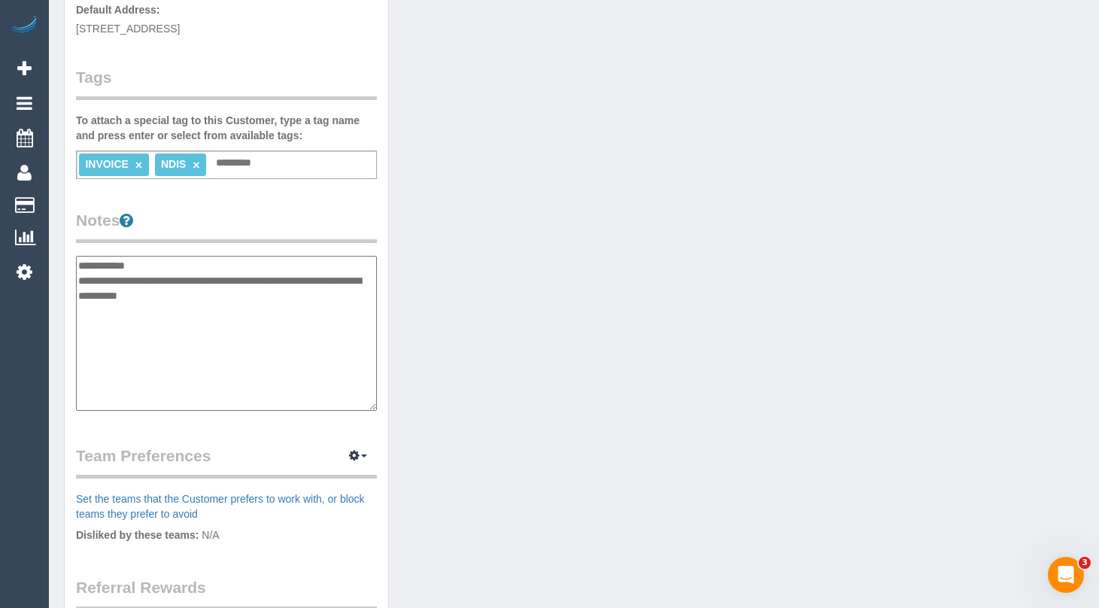
click at [117, 338] on textarea "**********" at bounding box center [226, 333] width 301 height 155
paste textarea "**********"
type textarea "**********"
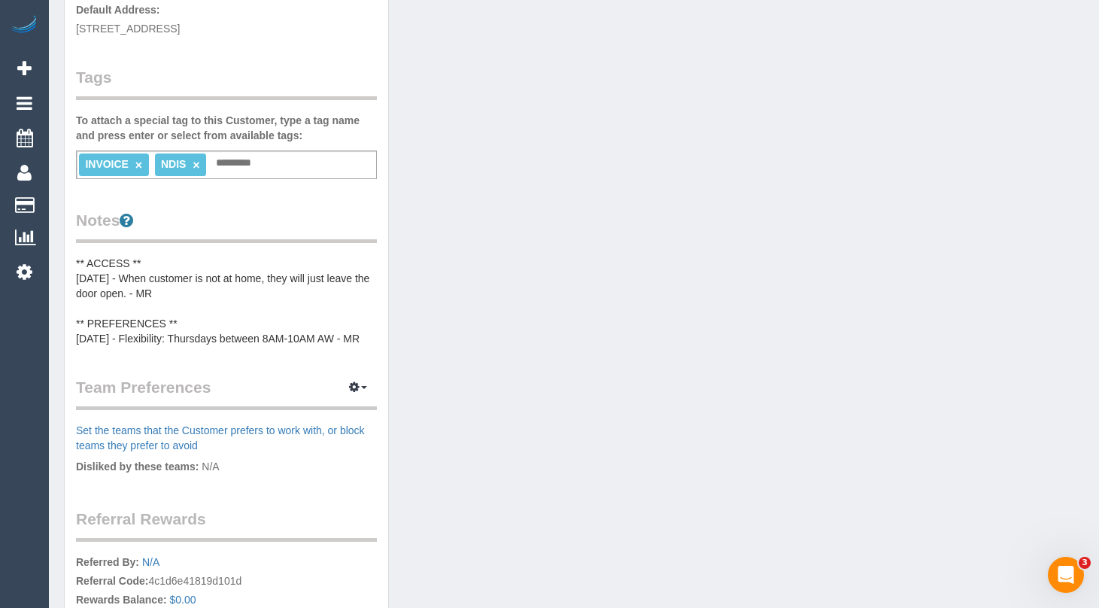
click at [251, 372] on div "Customer Info Edit Contact Info Send Message Email Preferences Special Sales Ta…" at bounding box center [226, 212] width 323 height 1065
click at [246, 346] on pre "** ACCESS ** 11/08/2025 - When customer is not at home, they will just leave th…" at bounding box center [226, 301] width 301 height 90
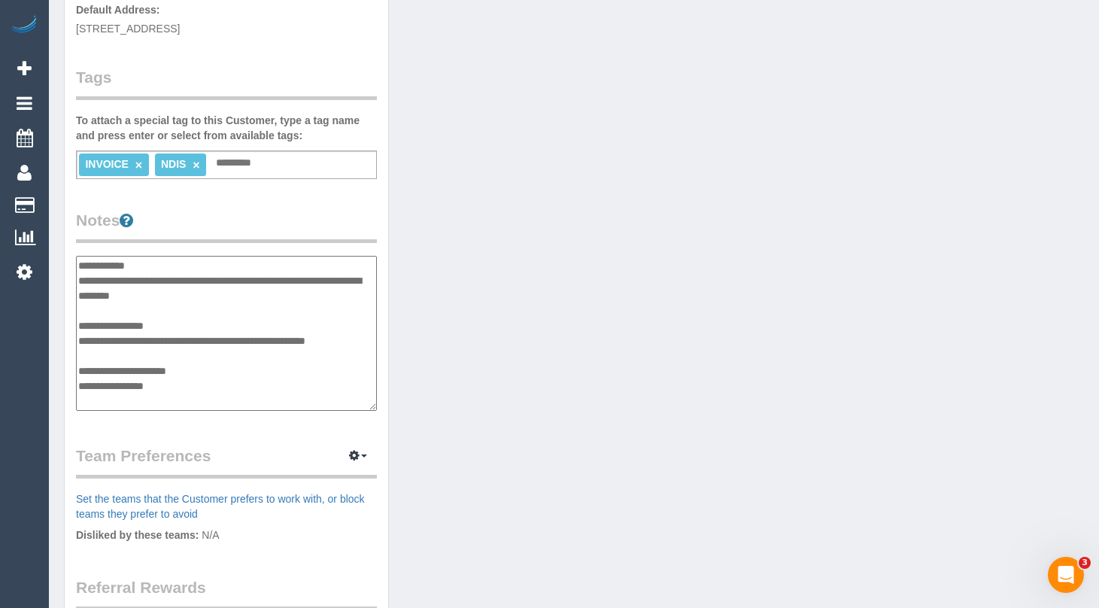
click at [116, 399] on textarea "**********" at bounding box center [226, 333] width 301 height 155
click at [126, 401] on textarea "**********" at bounding box center [226, 333] width 301 height 155
click at [132, 405] on textarea "**********" at bounding box center [226, 333] width 301 height 155
type textarea "**********"
click at [1047, 269] on div "Customer Info Edit Contact Info Send Message Email Preferences Special Sales Ta…" at bounding box center [574, 254] width 1042 height 1150
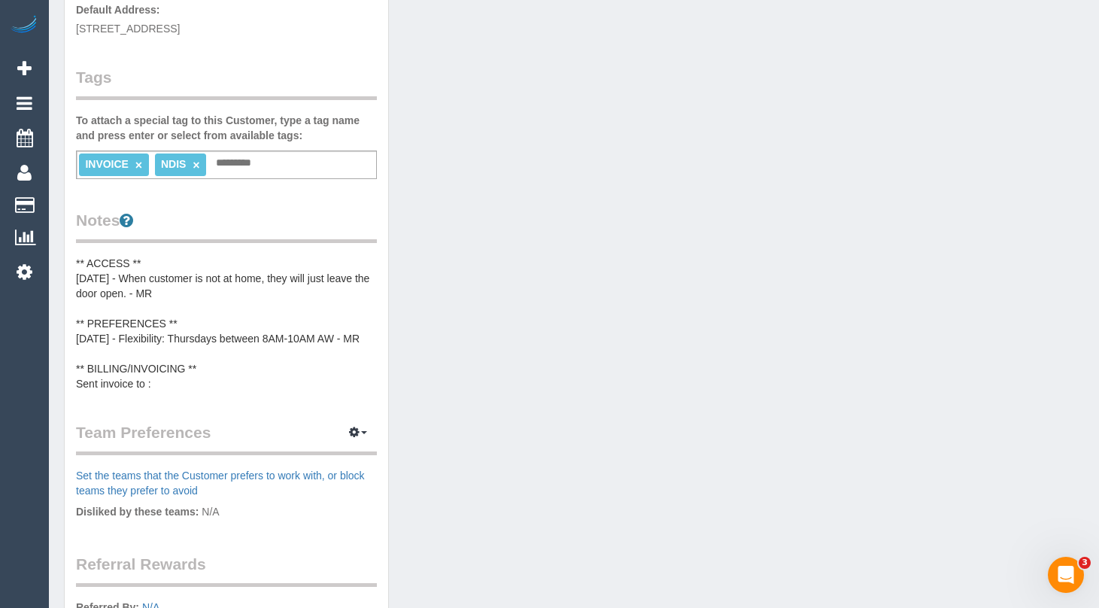
click at [282, 358] on pre "** ACCESS ** 11/08/2025 - When customer is not at home, they will just leave th…" at bounding box center [226, 323] width 301 height 135
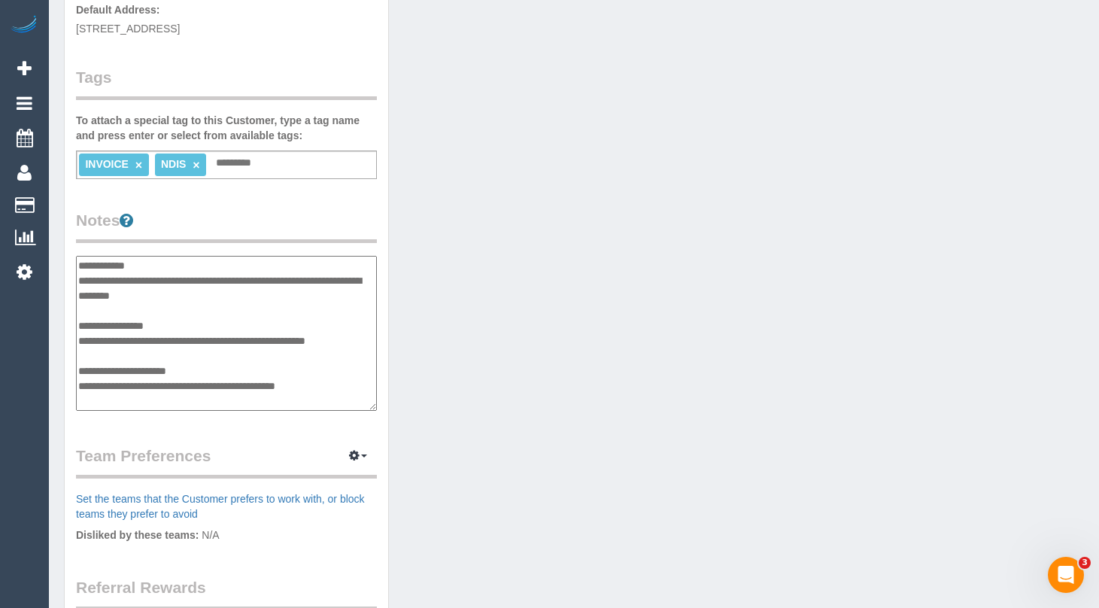
scroll to position [13, 0]
click at [230, 381] on textarea "**********" at bounding box center [226, 333] width 301 height 155
click at [353, 386] on textarea "**********" at bounding box center [226, 333] width 301 height 155
paste textarea "**********"
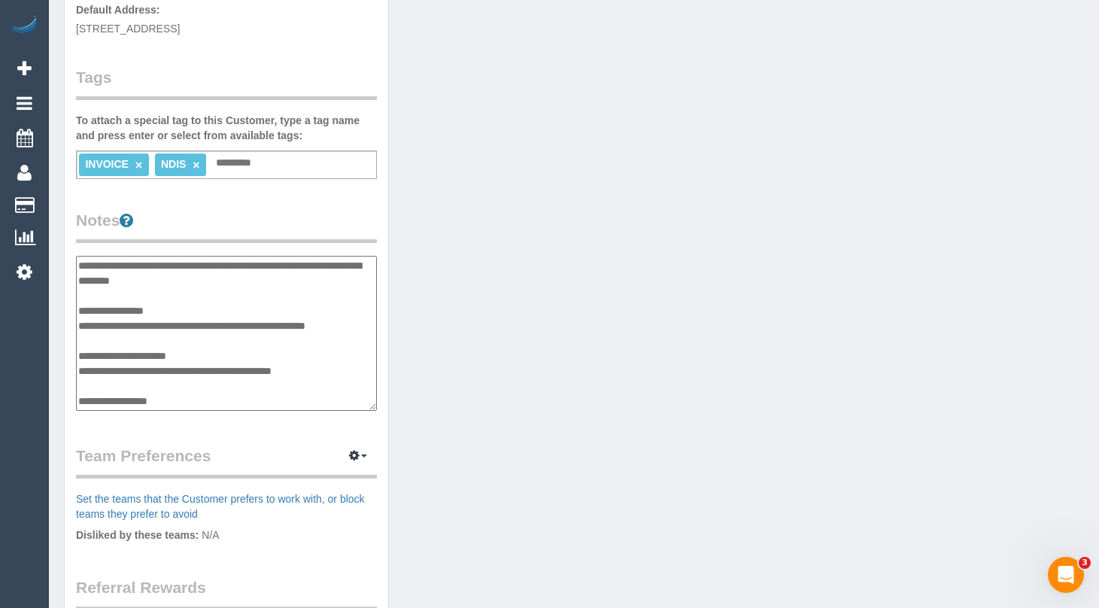
scroll to position [43, 0]
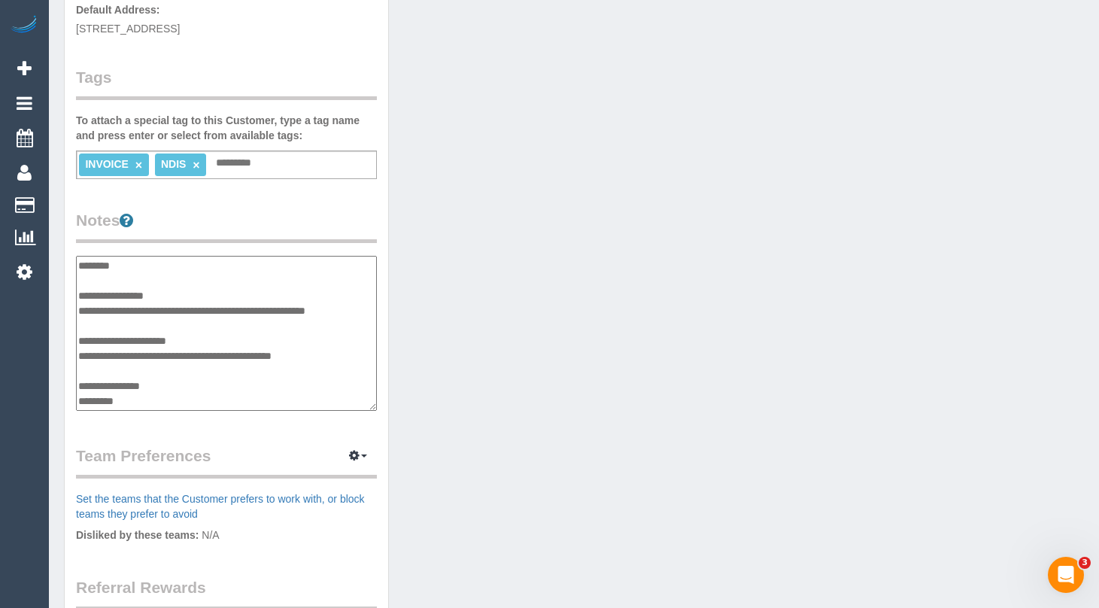
type textarea "**********"
drag, startPoint x: 1079, startPoint y: 238, endPoint x: 1021, endPoint y: 248, distance: 58.8
click at [1079, 238] on div "Customer Info Edit Contact Info Send Message Email Preferences Special Sales Ta…" at bounding box center [574, 254] width 1042 height 1150
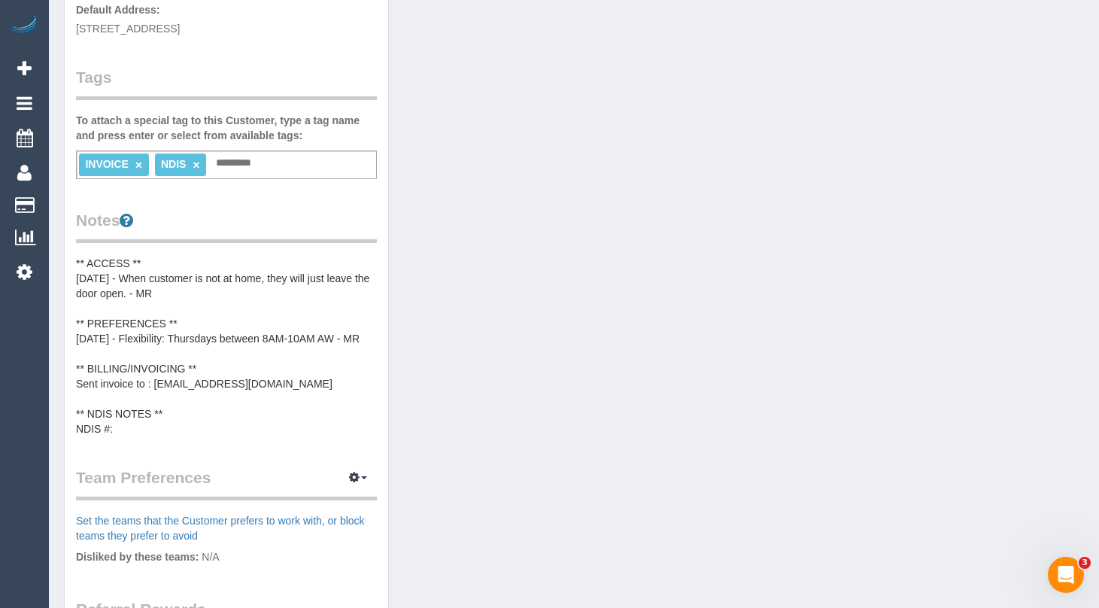
click at [209, 415] on pre "** ACCESS ** 11/08/2025 - When customer is not at home, they will just leave th…" at bounding box center [226, 346] width 301 height 180
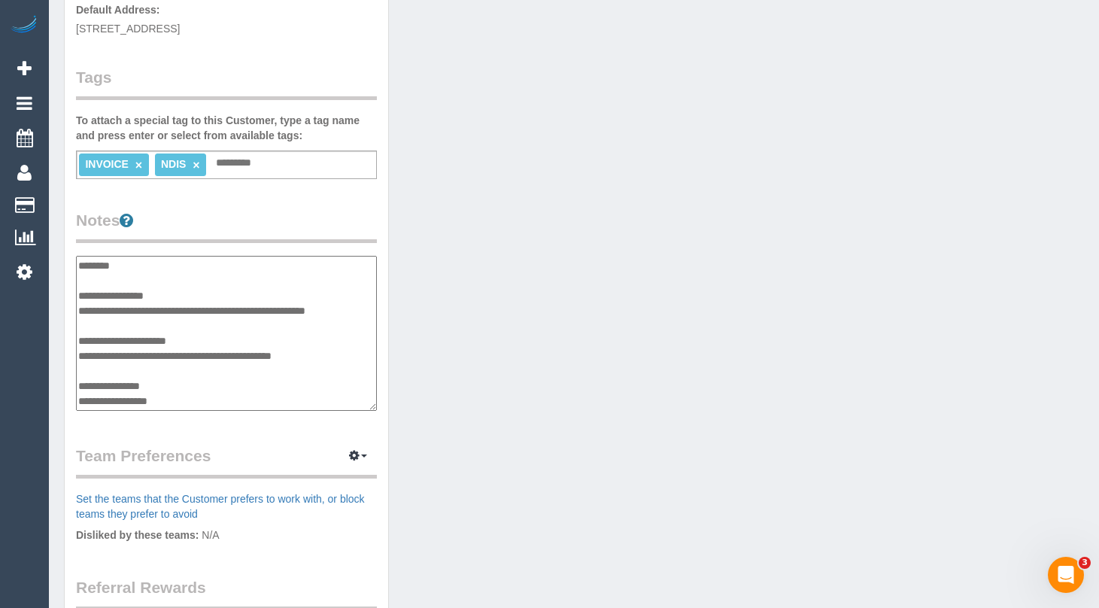
scroll to position [58, 0]
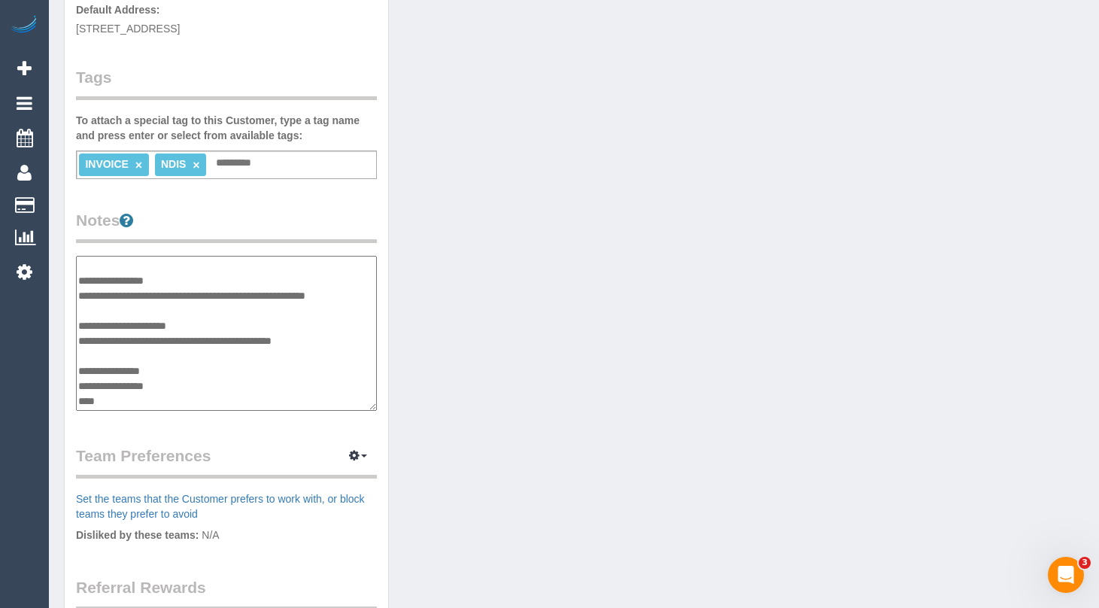
type textarea "**********"
drag, startPoint x: 1076, startPoint y: 226, endPoint x: 1064, endPoint y: 226, distance: 12.1
click at [1076, 226] on div "Customer Info Edit Contact Info Send Message Email Preferences Special Sales Ta…" at bounding box center [574, 254] width 1042 height 1150
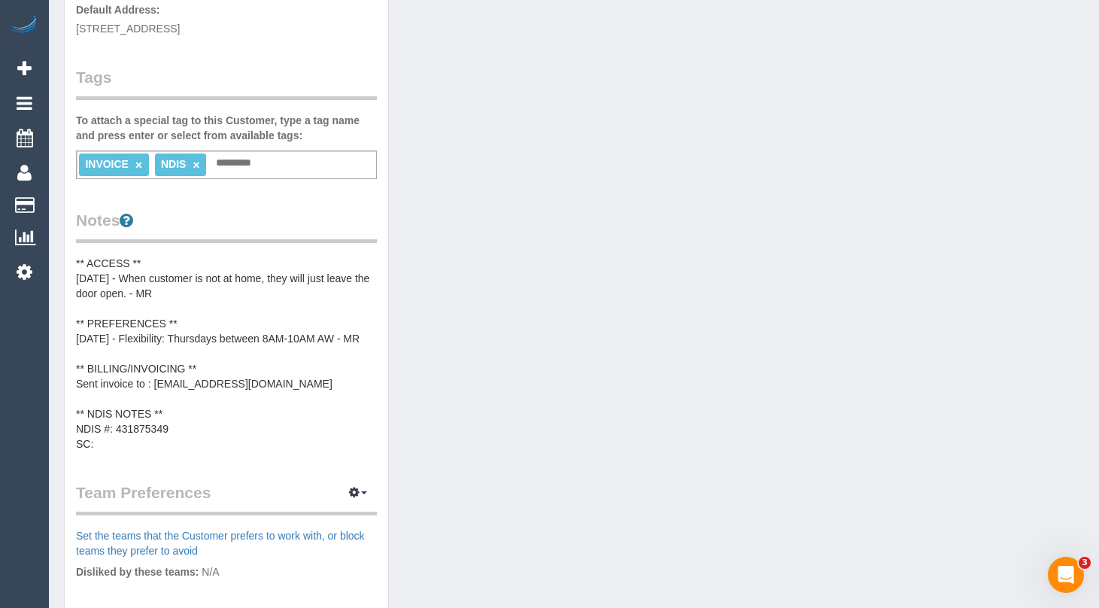
click at [219, 449] on pre "** ACCESS ** 11/08/2025 - When customer is not at home, they will just leave th…" at bounding box center [226, 354] width 301 height 196
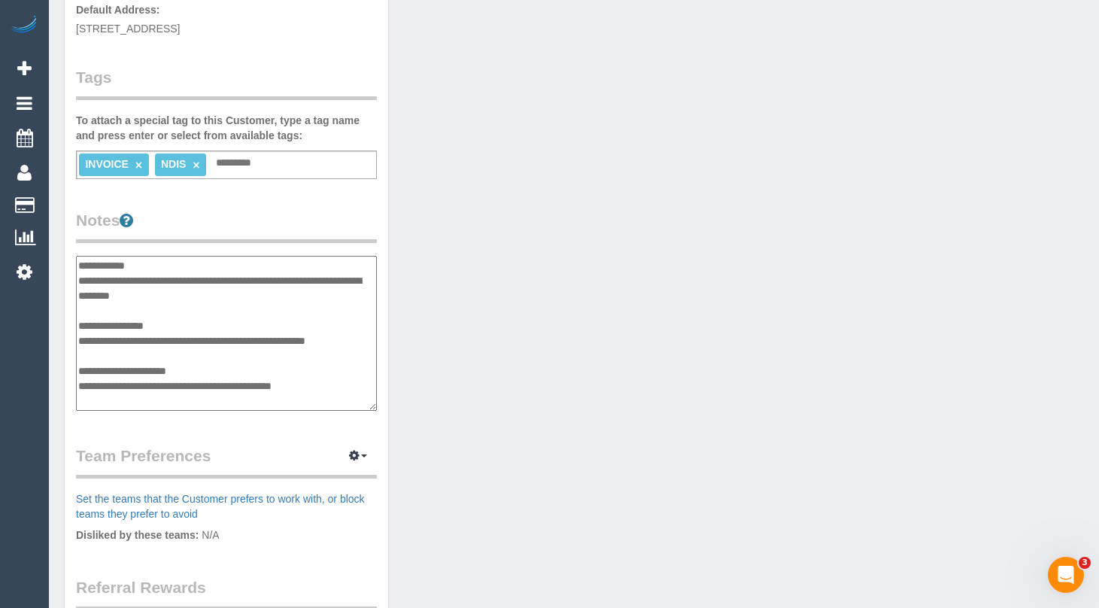
scroll to position [60, 0]
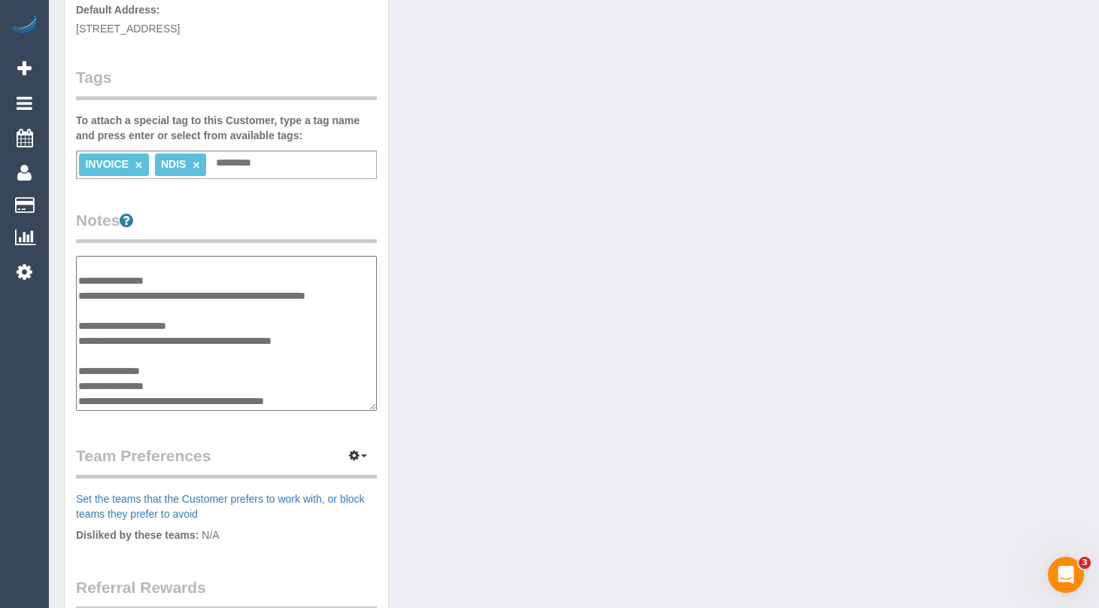
type textarea "**********"
click at [1044, 292] on div "Customer Info Edit Contact Info Send Message Email Preferences Special Sales Ta…" at bounding box center [574, 254] width 1042 height 1150
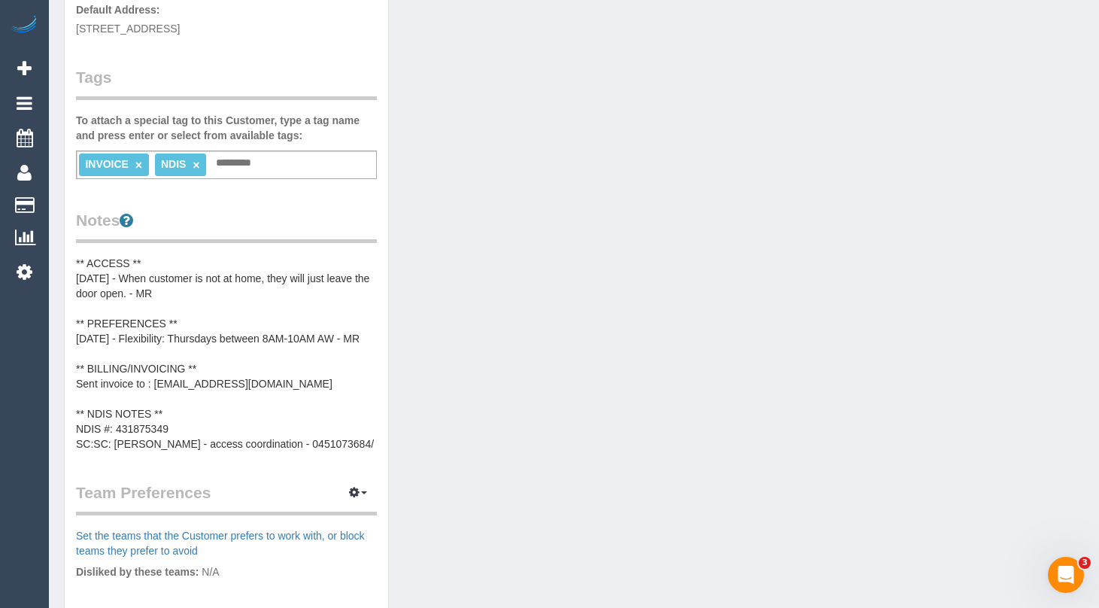
click at [250, 376] on pre "** ACCESS ** 11/08/2025 - When customer is not at home, they will just leave th…" at bounding box center [226, 354] width 301 height 196
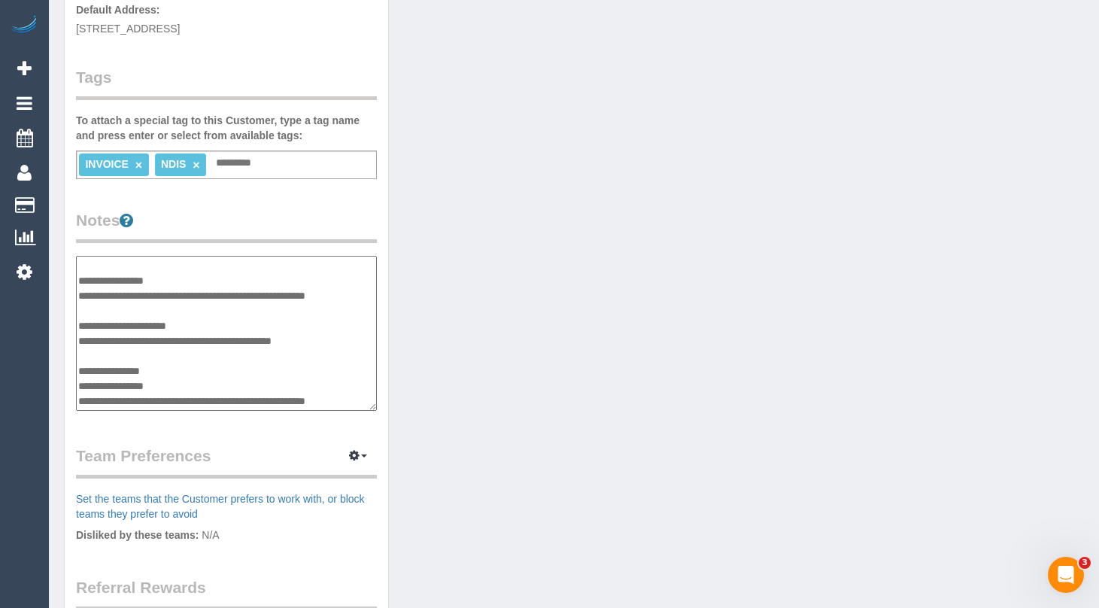
scroll to position [73, 0]
drag, startPoint x: 151, startPoint y: 399, endPoint x: 180, endPoint y: 430, distance: 42.0
click at [150, 399] on textarea "**********" at bounding box center [226, 333] width 301 height 155
type textarea "**********"
click at [1065, 341] on div "Customer Info Edit Contact Info Send Message Email Preferences Special Sales Ta…" at bounding box center [574, 254] width 1042 height 1150
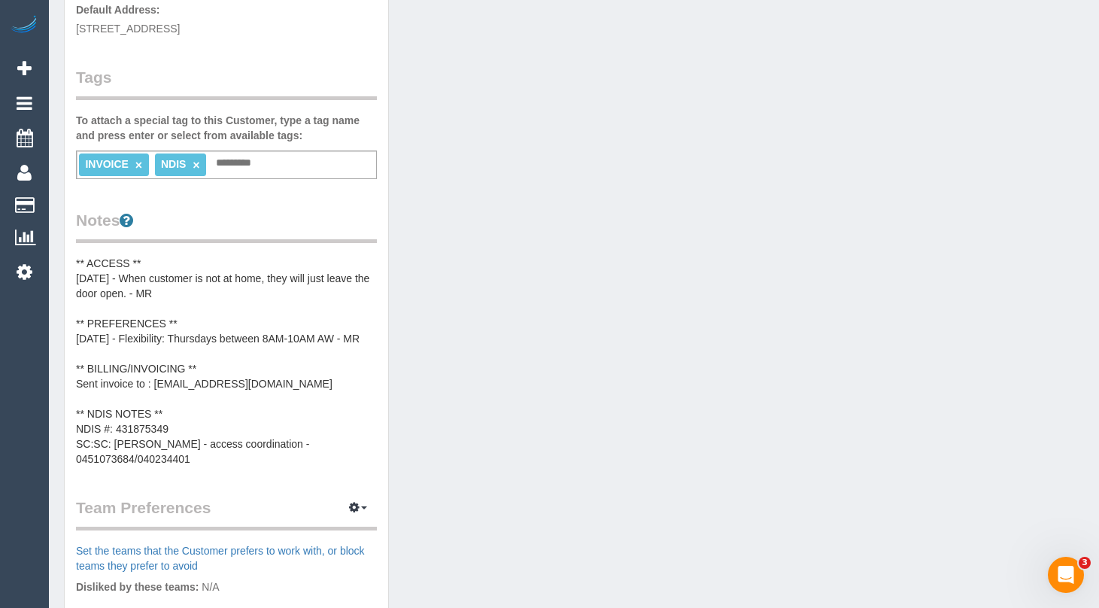
click at [239, 420] on pre "** ACCESS ** 11/08/2025 - When customer is not at home, they will just leave th…" at bounding box center [226, 361] width 301 height 211
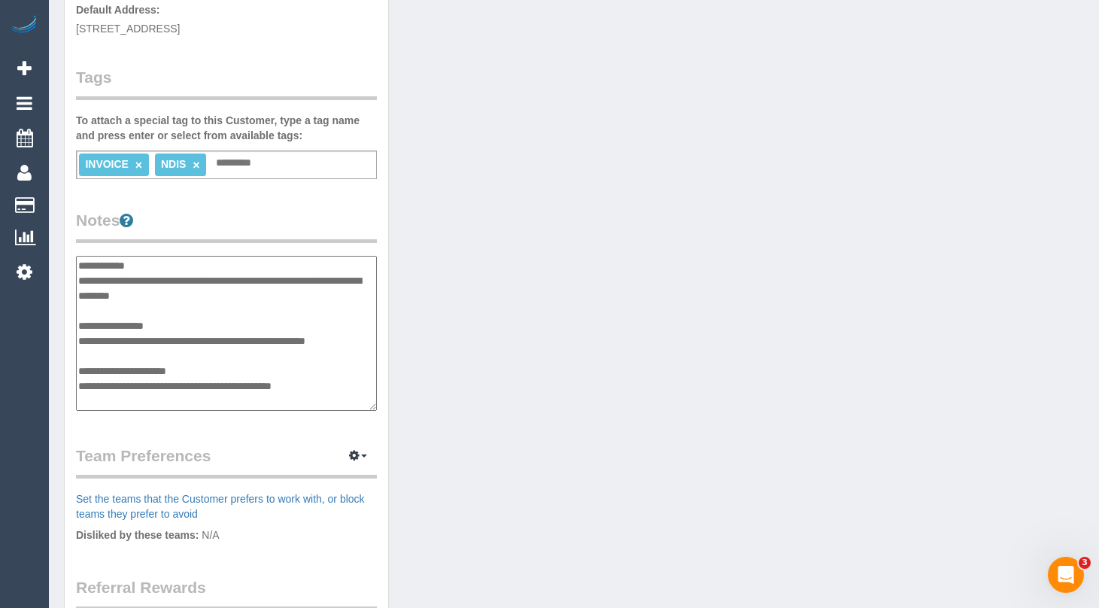
scroll to position [75, 0]
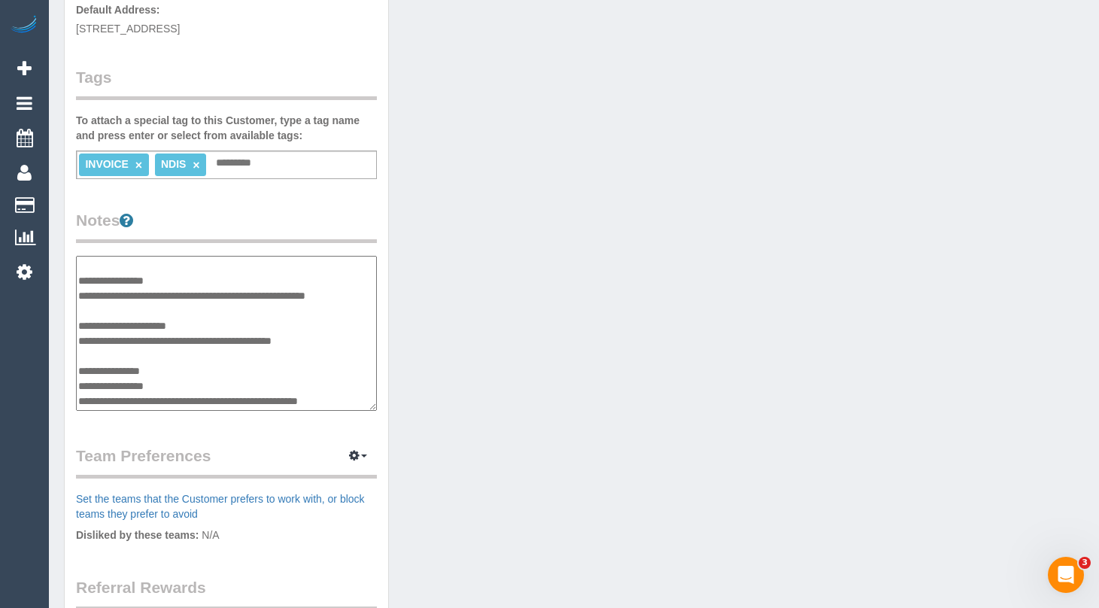
click at [1044, 365] on div "Customer Info Edit Contact Info Send Message Email Preferences Special Sales Ta…" at bounding box center [574, 254] width 1042 height 1150
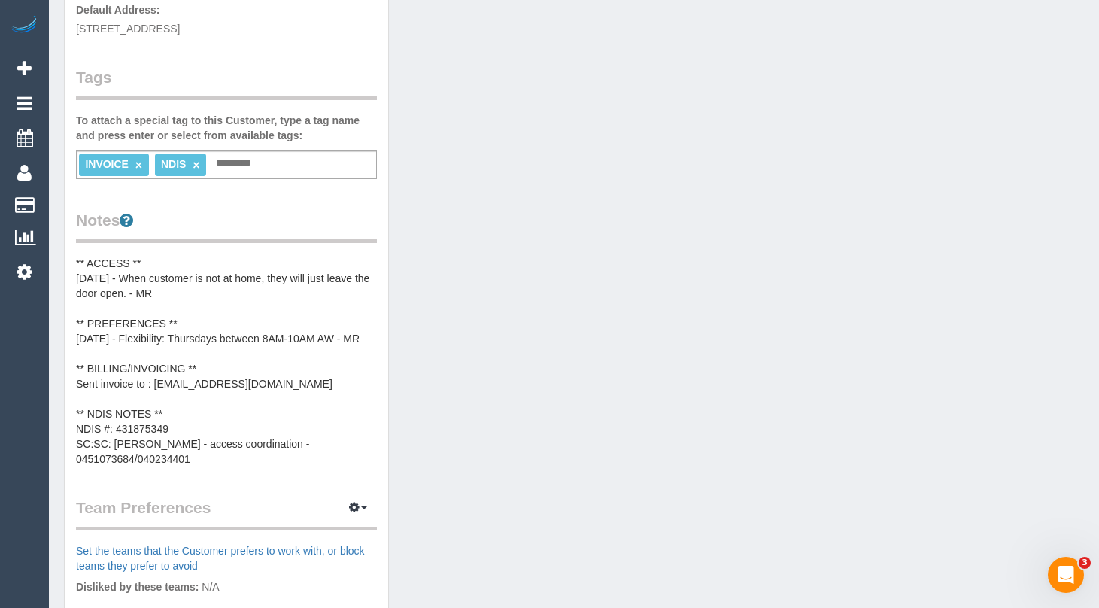
click at [237, 435] on pre "** ACCESS ** 11/08/2025 - When customer is not at home, they will just leave th…" at bounding box center [226, 361] width 301 height 211
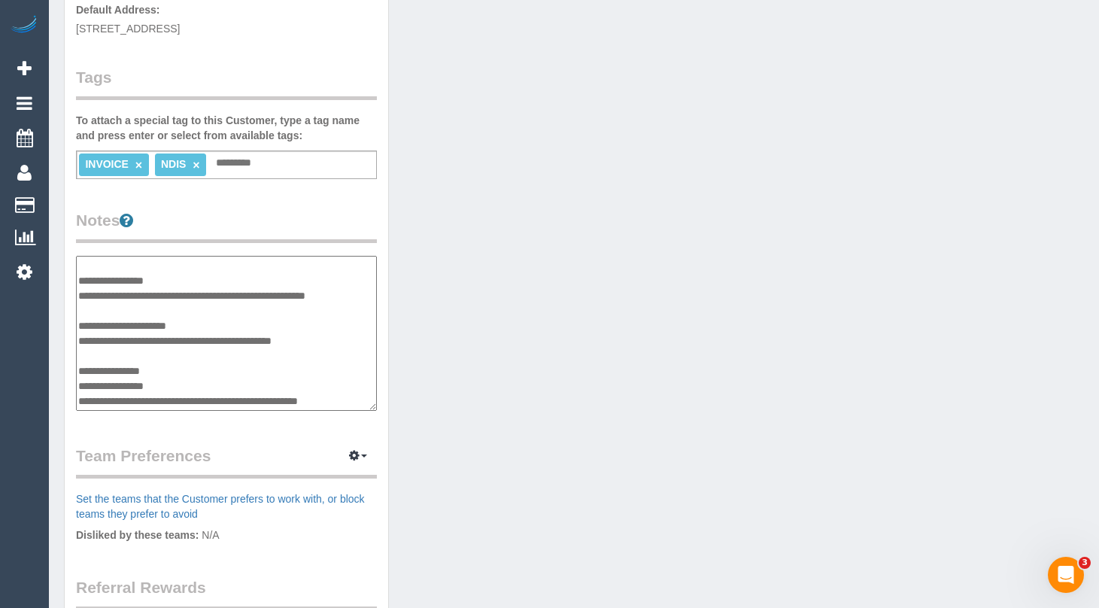
click at [151, 400] on textarea "**********" at bounding box center [226, 333] width 301 height 155
type textarea "**********"
click at [1043, 281] on div "Customer Info Edit Contact Info Send Message Email Preferences Special Sales Ta…" at bounding box center [574, 254] width 1042 height 1150
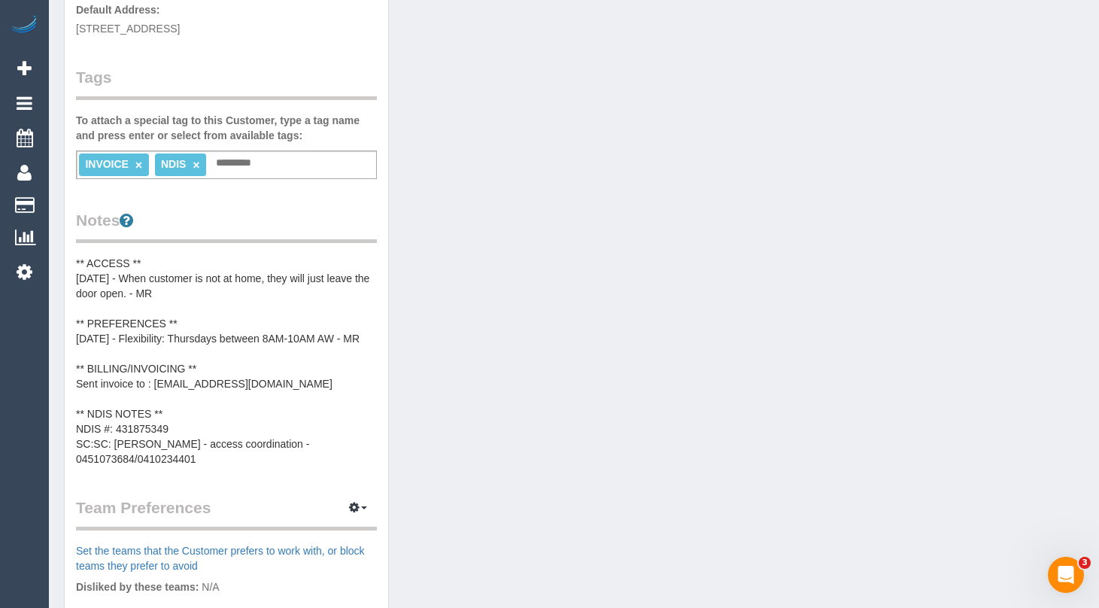
click at [168, 369] on pre "** ACCESS ** 11/08/2025 - When customer is not at home, they will just leave th…" at bounding box center [226, 361] width 301 height 211
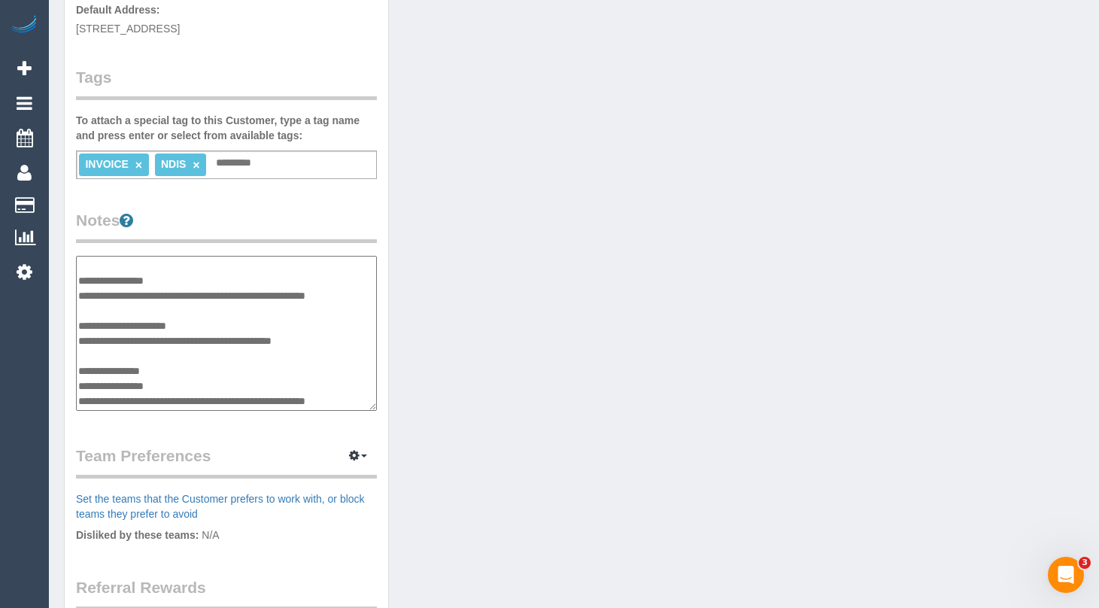
scroll to position [88, 0]
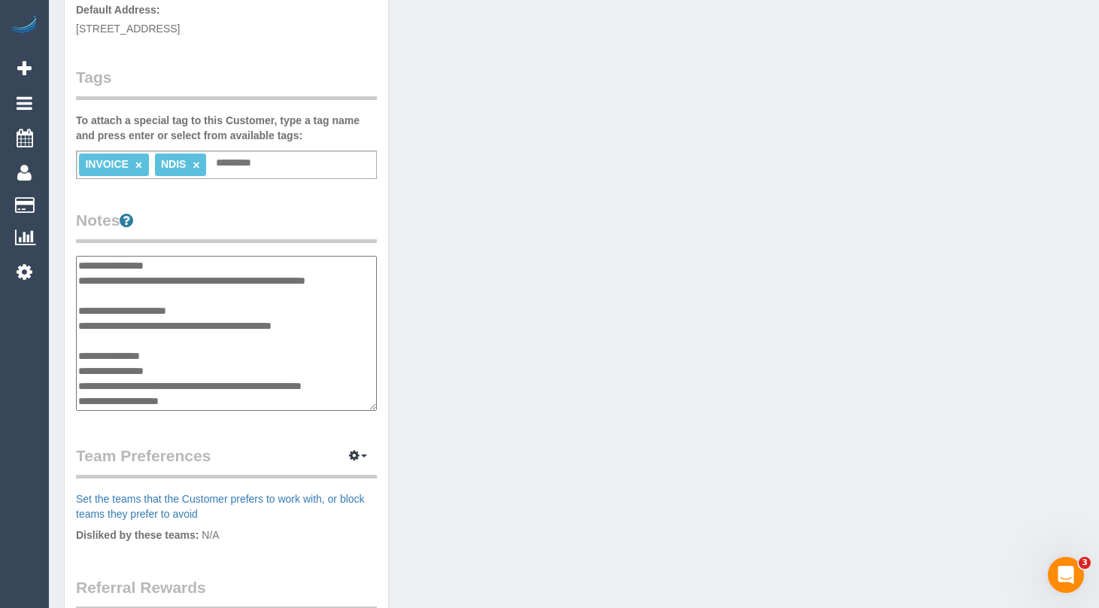
click at [137, 401] on textarea "**********" at bounding box center [226, 333] width 301 height 155
click at [131, 404] on textarea "**********" at bounding box center [226, 333] width 301 height 155
click at [238, 400] on textarea "**********" at bounding box center [226, 333] width 301 height 155
click at [289, 277] on textarea "**********" at bounding box center [226, 333] width 301 height 155
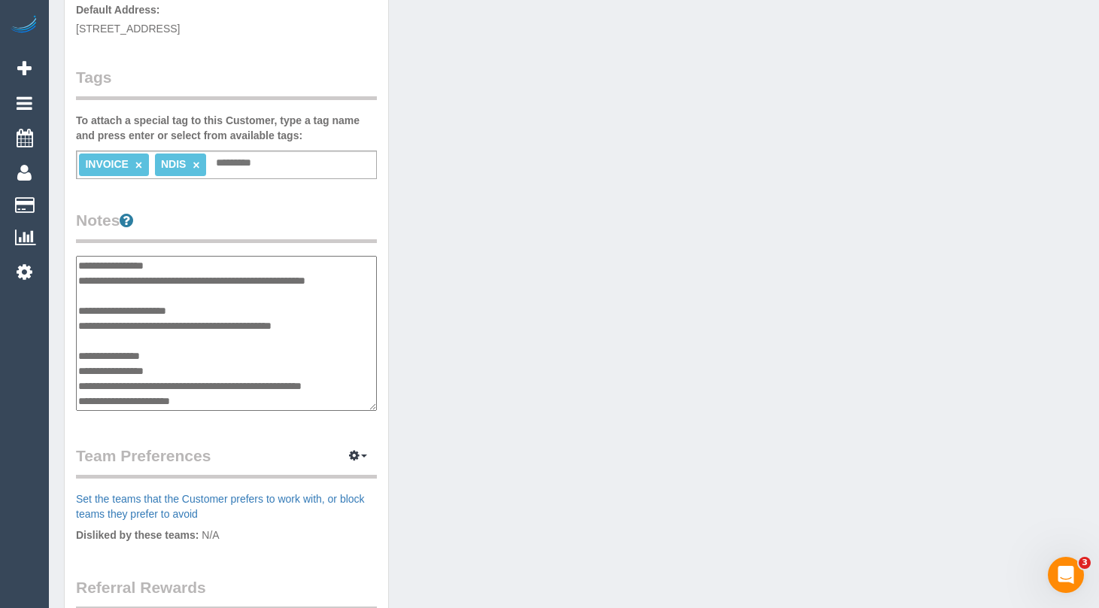
click at [107, 404] on textarea "**********" at bounding box center [226, 333] width 301 height 155
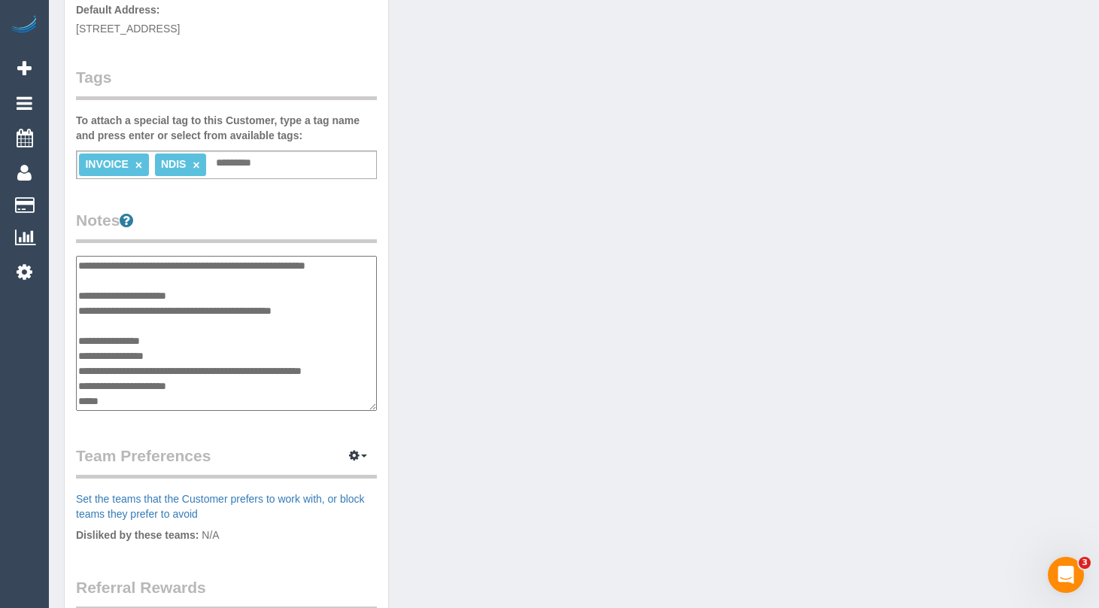
type textarea "**********"
click at [1053, 176] on div "Customer Info Edit Contact Info Send Message Email Preferences Special Sales Ta…" at bounding box center [574, 254] width 1042 height 1150
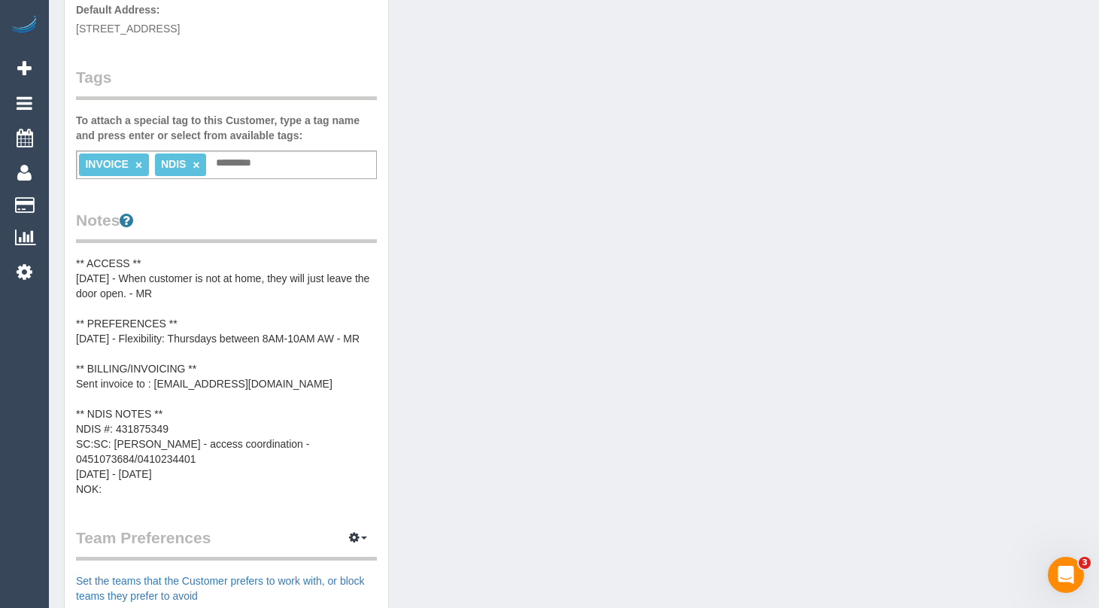
click at [241, 387] on pre "** ACCESS ** 11/08/2025 - When customer is not at home, they will just leave th…" at bounding box center [226, 376] width 301 height 241
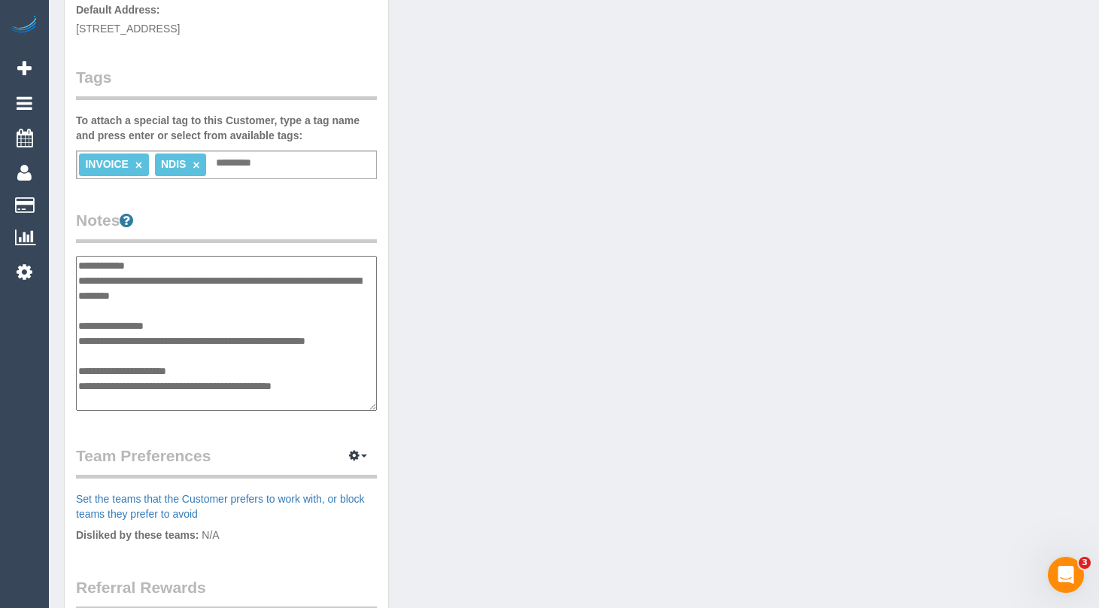
scroll to position [105, 0]
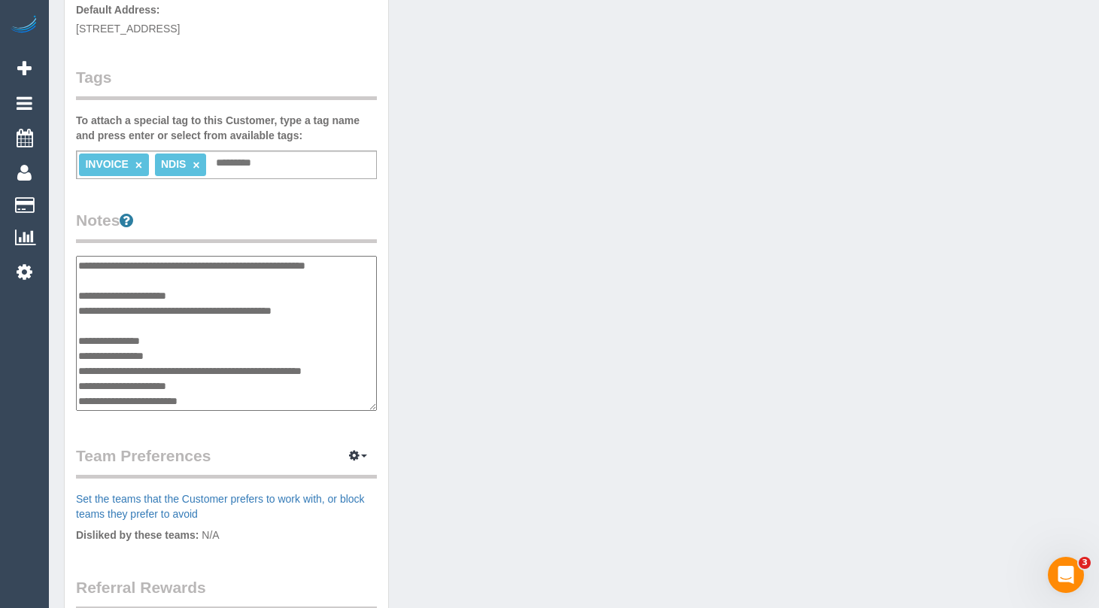
type textarea "**********"
click at [1056, 289] on div "Customer Info Edit Contact Info Send Message Email Preferences Special Sales Ta…" at bounding box center [574, 254] width 1042 height 1150
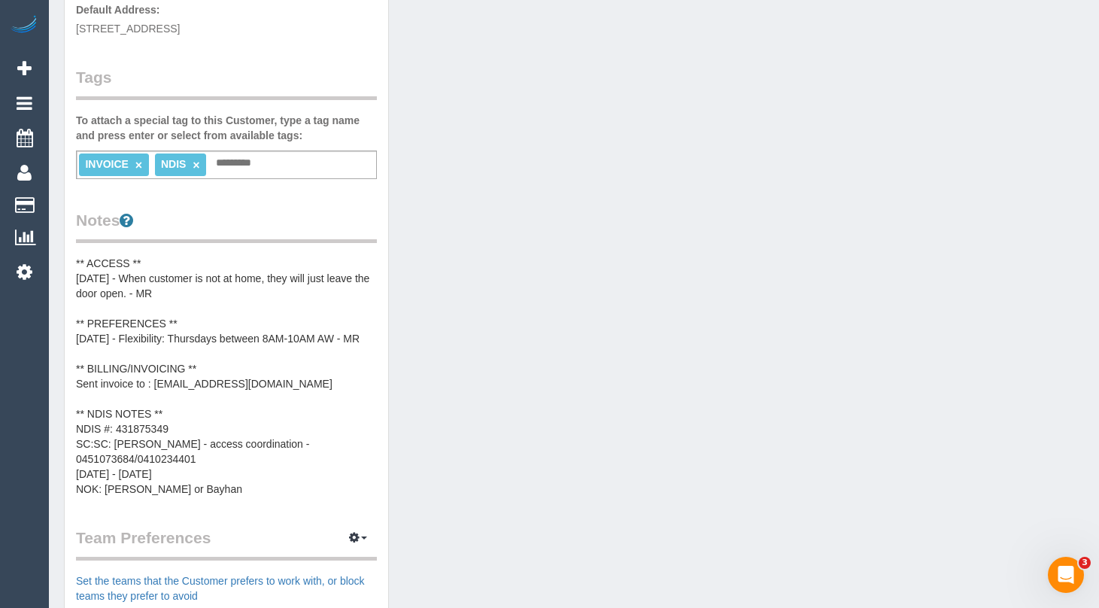
click at [141, 374] on pre "** ACCESS ** 11/08/2025 - When customer is not at home, they will just leave th…" at bounding box center [226, 376] width 301 height 241
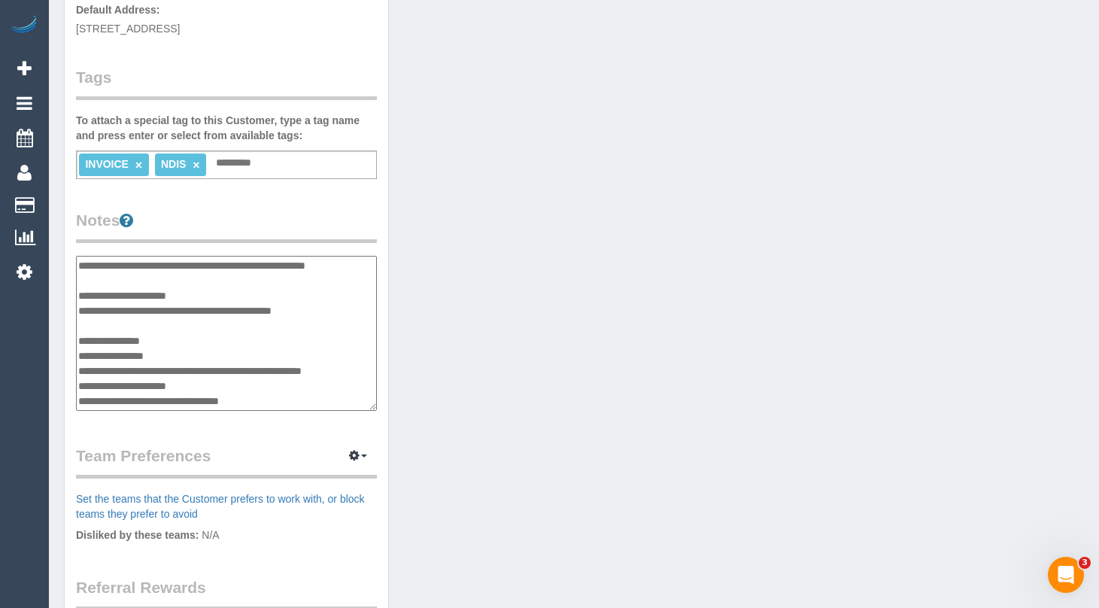
type textarea "**********"
click at [588, 384] on div "Customer Info Edit Contact Info Send Message Email Preferences Special Sales Ta…" at bounding box center [574, 254] width 1042 height 1150
